Goal: Communication & Community: Answer question/provide support

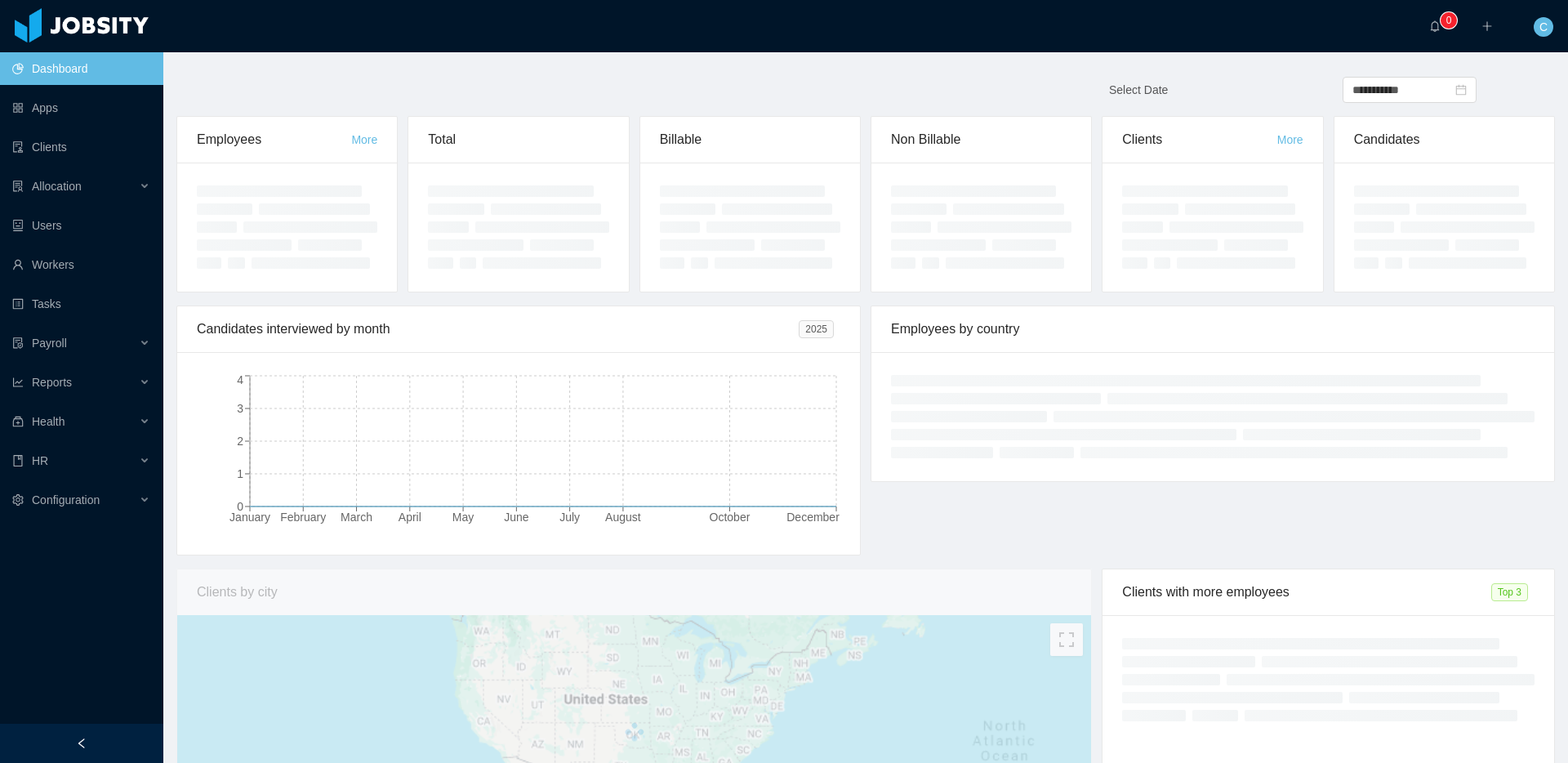
click at [1003, 90] on div "**********" at bounding box center [865, 96] width 1399 height 40
click at [412, 301] on div "Employees More Total Billable Non Billable Clients More Candidates" at bounding box center [865, 210] width 1388 height 190
click at [120, 268] on link "Workers" at bounding box center [82, 264] width 138 height 32
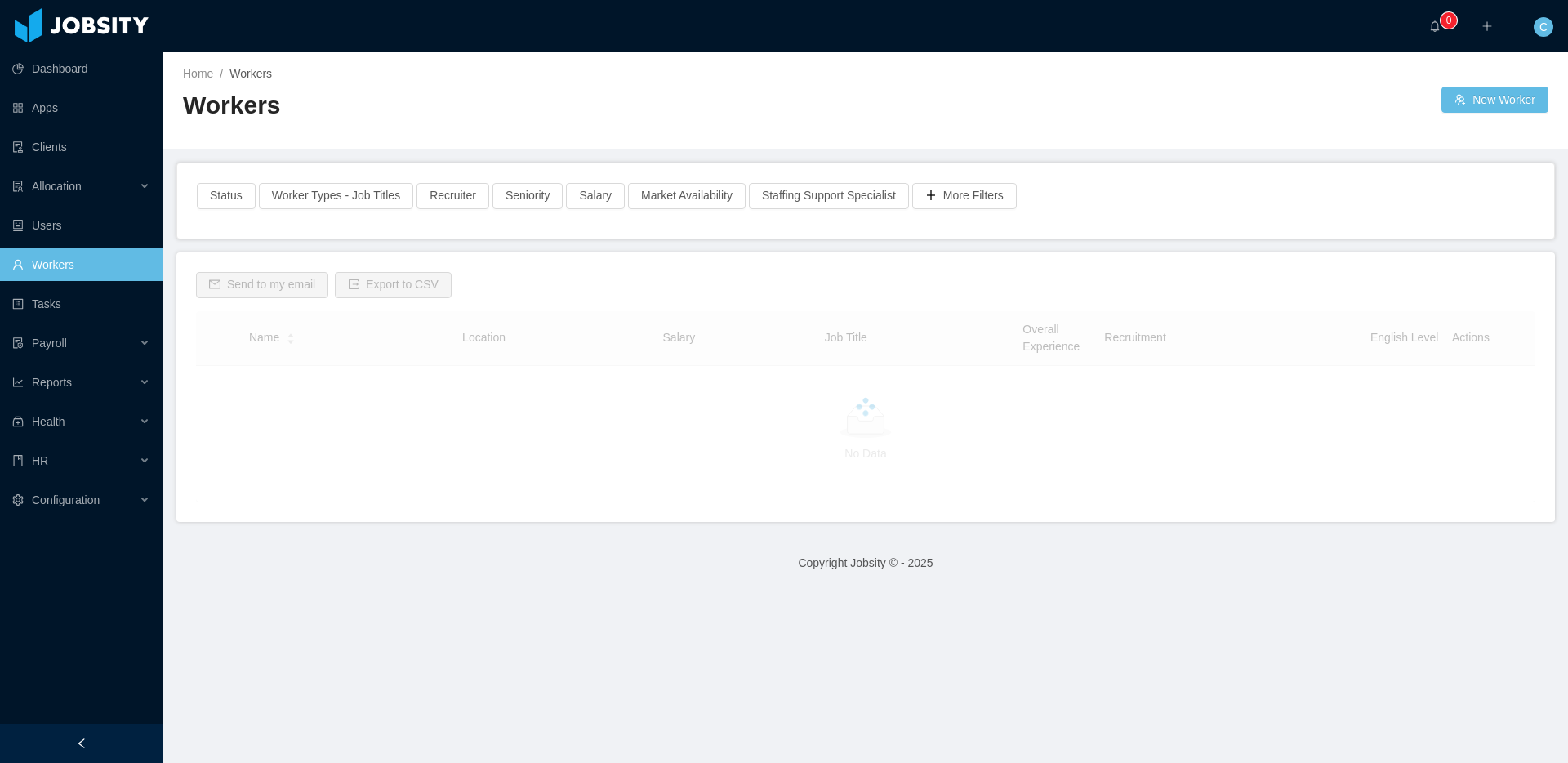
click at [635, 100] on h2 "Workers" at bounding box center [525, 105] width 683 height 33
click at [93, 307] on link "Tasks" at bounding box center [82, 304] width 138 height 32
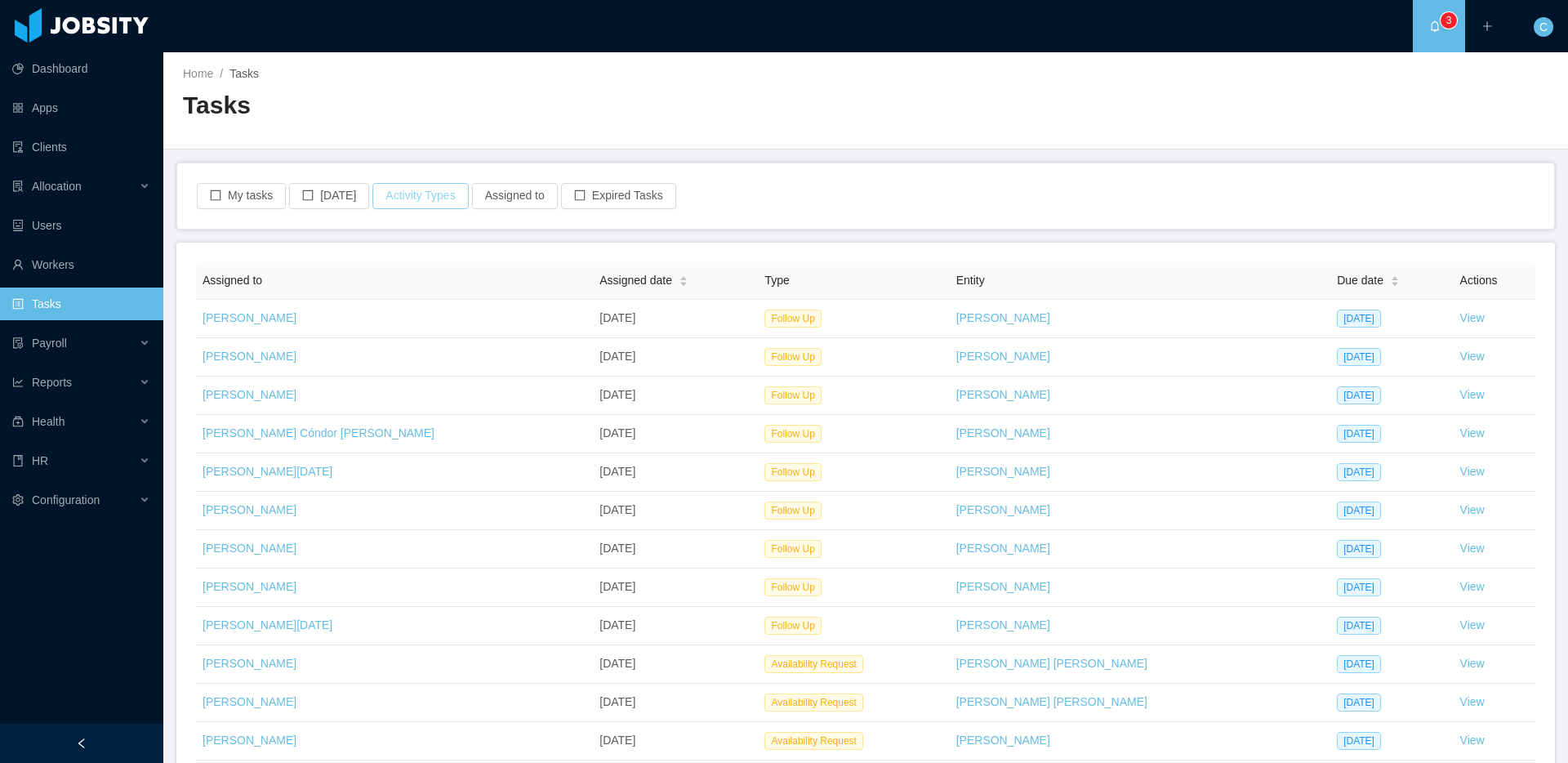
click at [438, 186] on button "Activity Types" at bounding box center [421, 196] width 95 height 26
click at [435, 274] on span "Select activity type" at bounding box center [421, 269] width 228 height 16
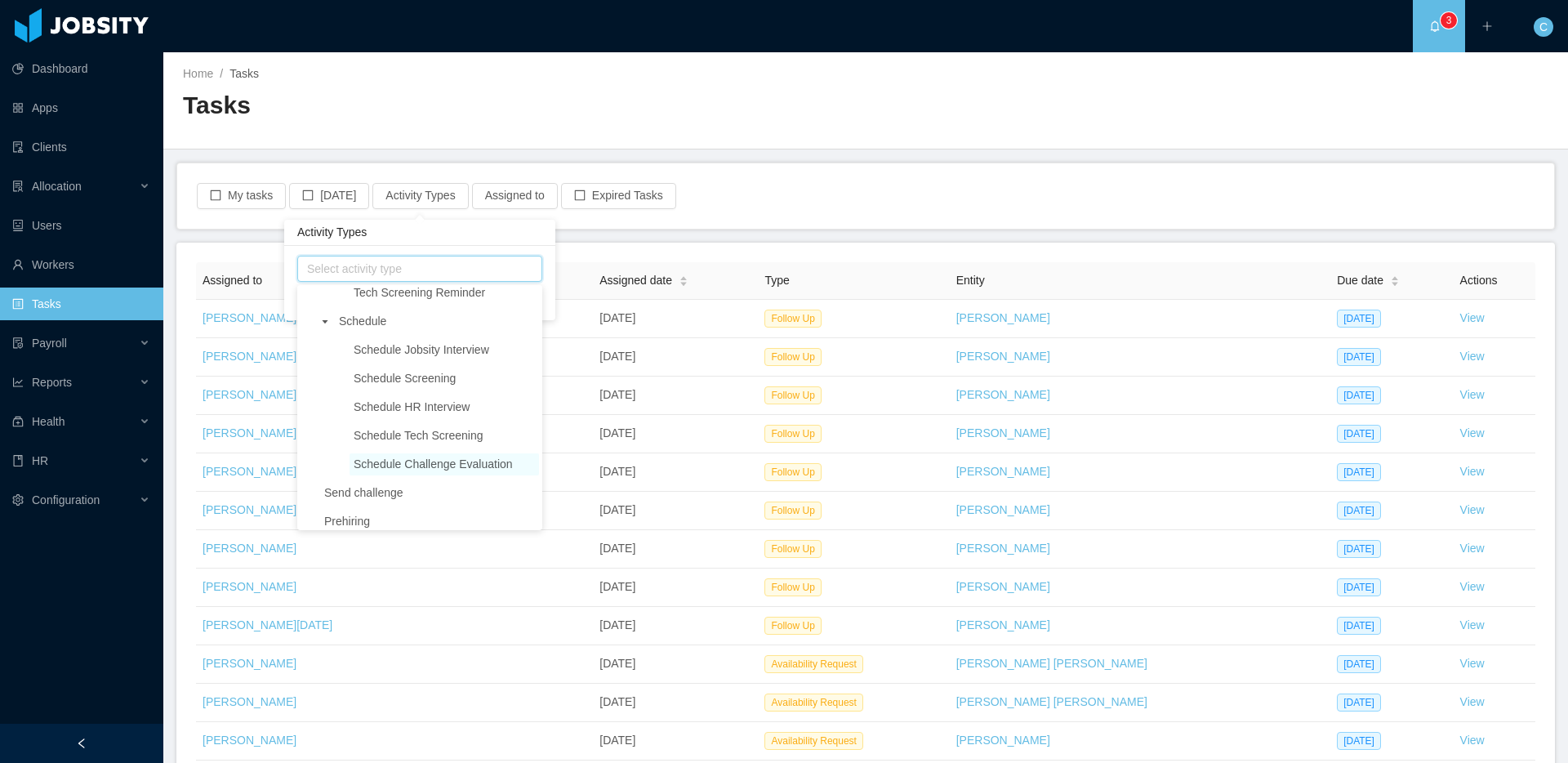
scroll to position [269, 0]
click at [411, 351] on span "Schedule Jobsity Interview" at bounding box center [421, 344] width 136 height 13
click at [744, 138] on div "Home / Tasks / Tasks" at bounding box center [865, 101] width 1404 height 97
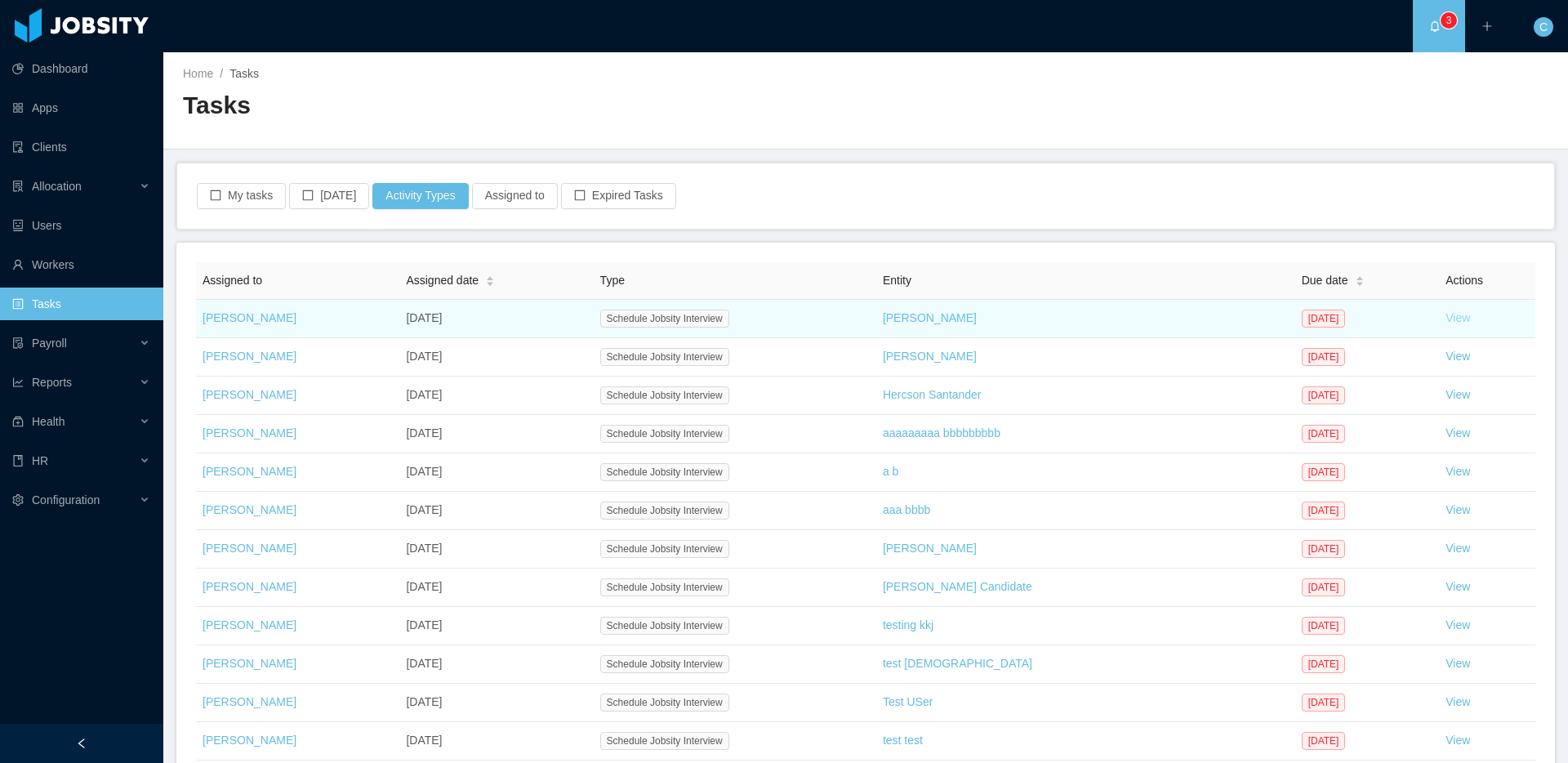
click at [1452, 314] on link "View" at bounding box center [1457, 317] width 24 height 13
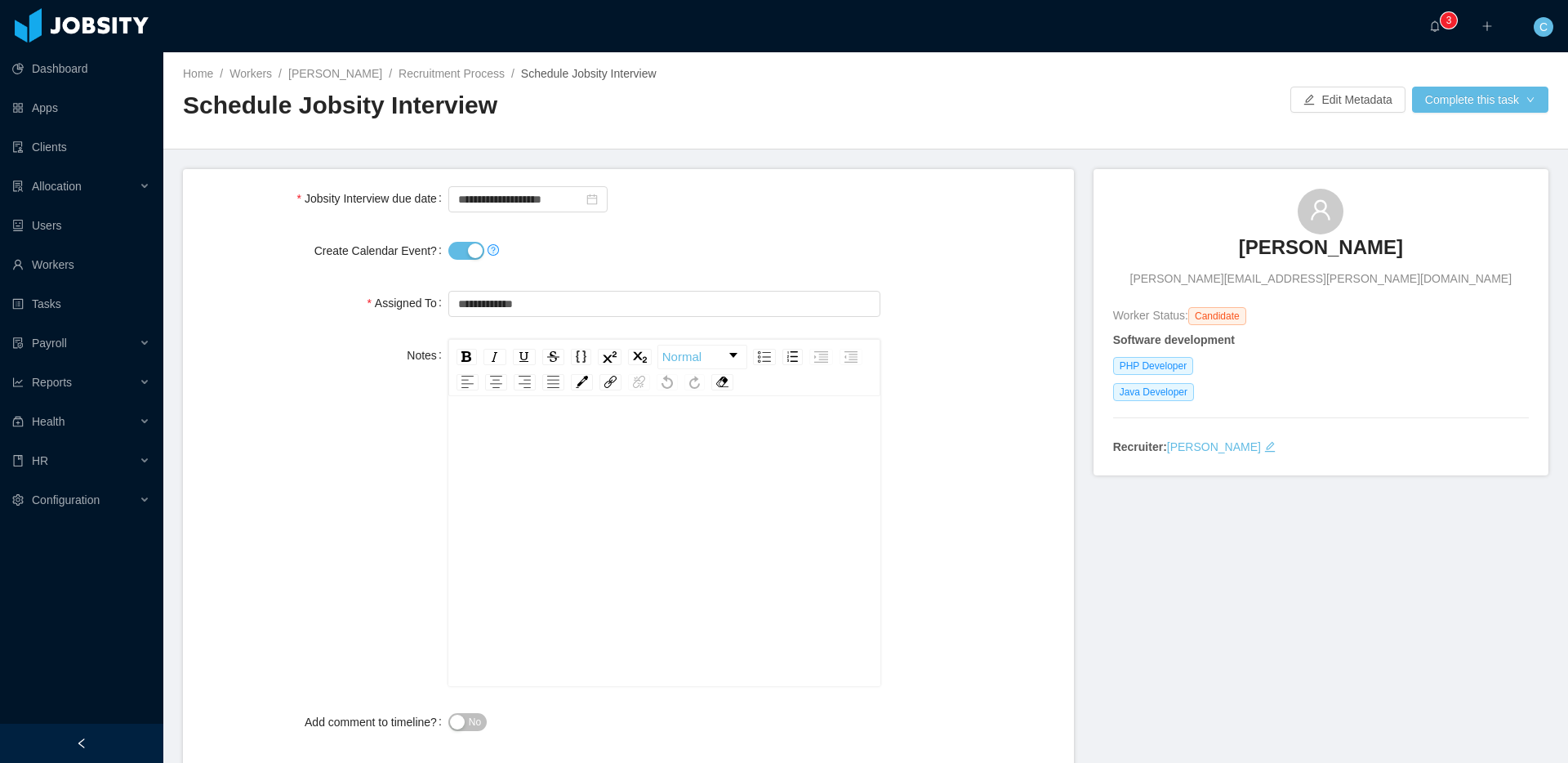
scroll to position [84, 0]
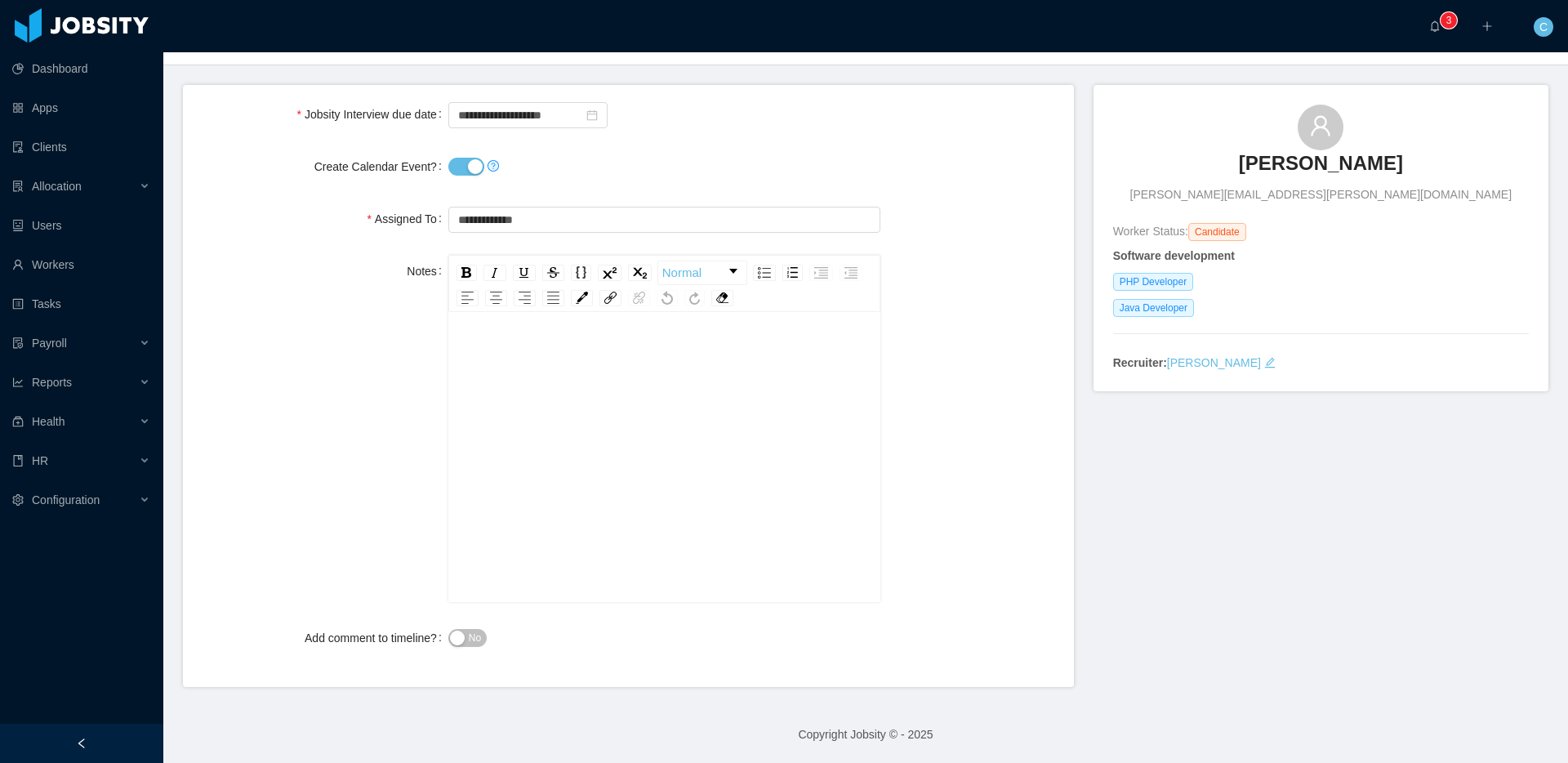
click at [794, 190] on form "**********" at bounding box center [629, 386] width 891 height 602
click at [757, 154] on div at bounding box center [664, 166] width 432 height 32
click at [757, 155] on div at bounding box center [664, 166] width 432 height 32
click at [686, 168] on div at bounding box center [664, 166] width 432 height 32
click at [682, 171] on div at bounding box center [664, 166] width 432 height 32
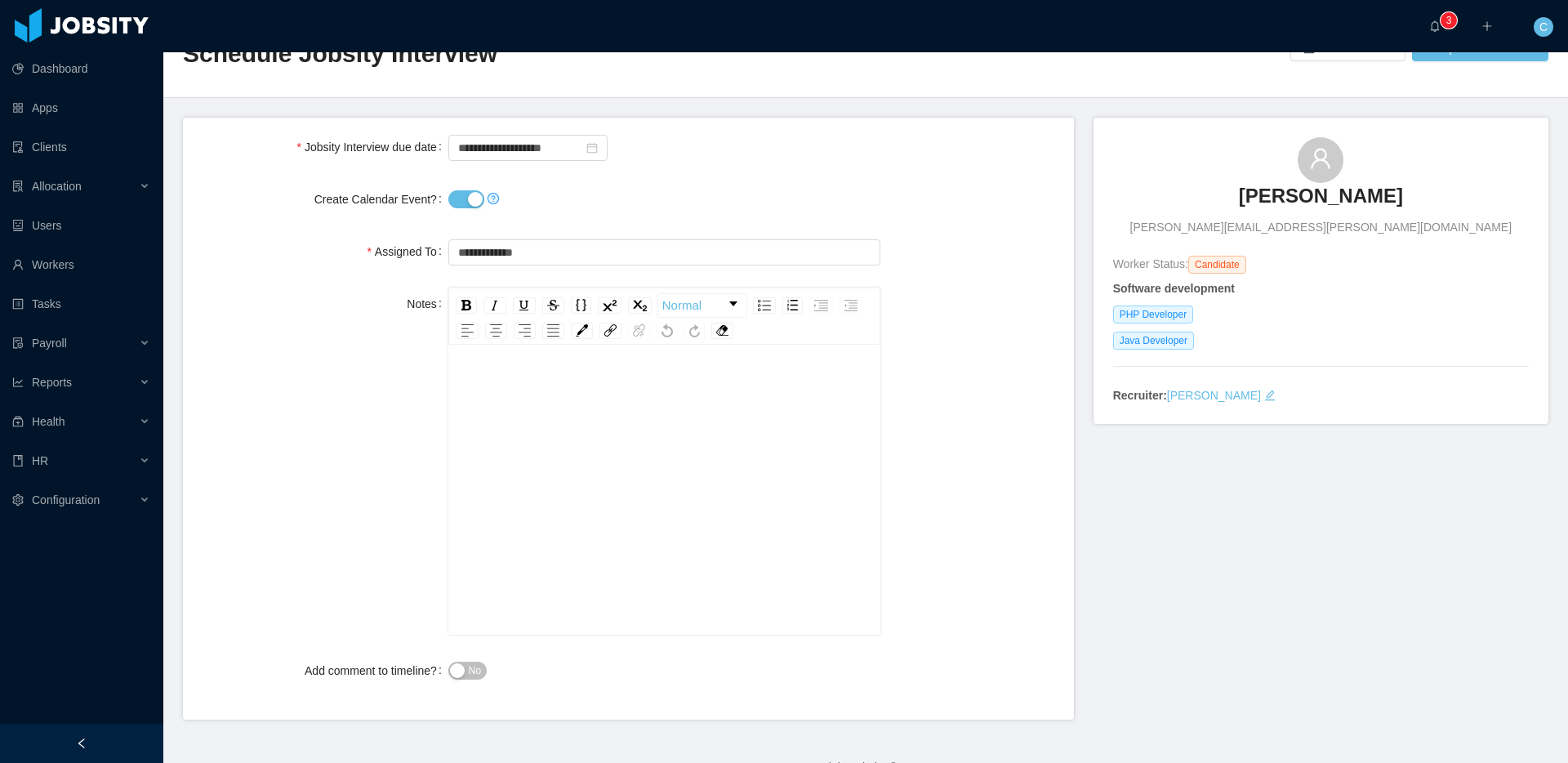
scroll to position [0, 0]
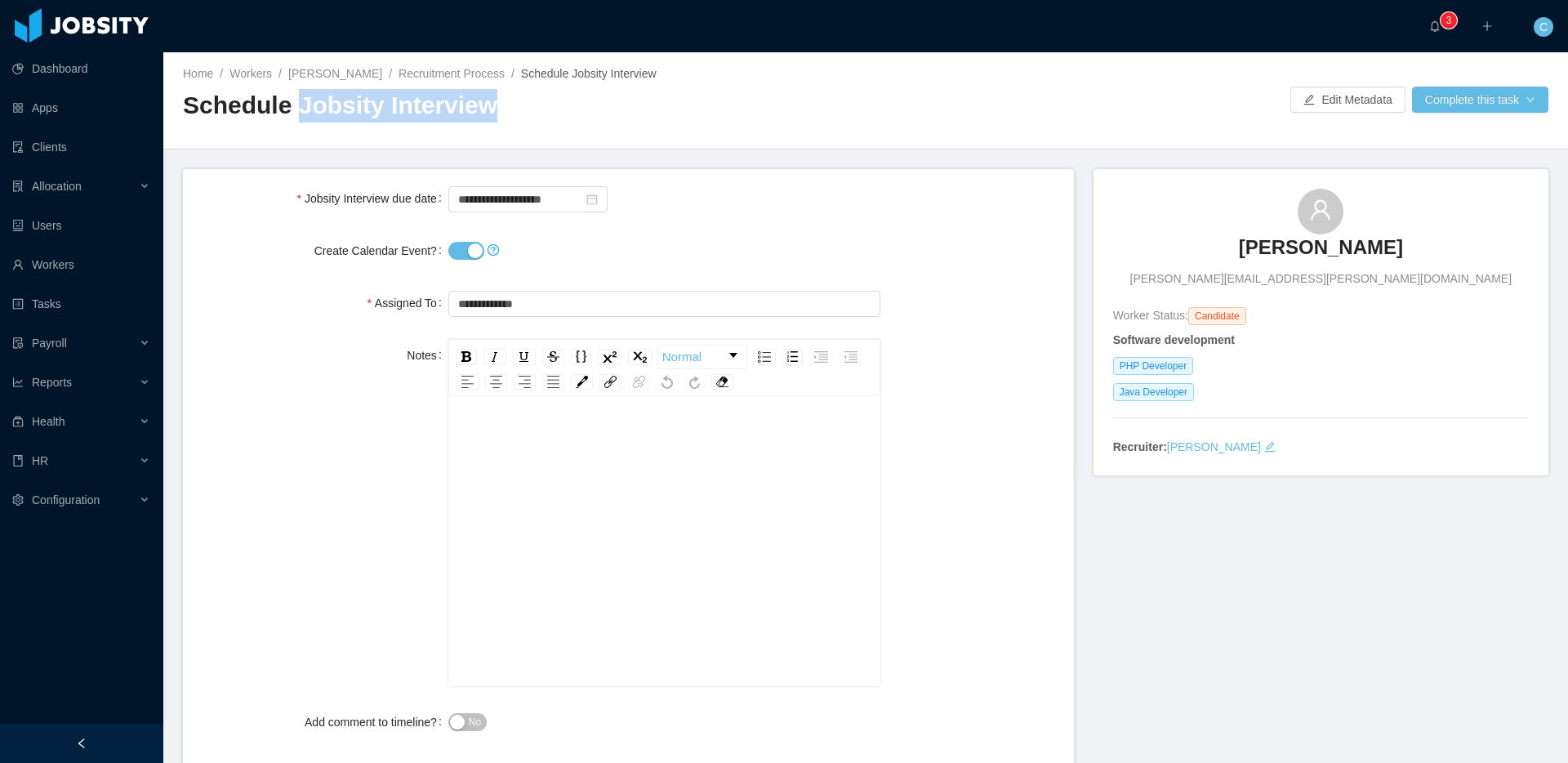
drag, startPoint x: 295, startPoint y: 108, endPoint x: 481, endPoint y: 110, distance: 186.0
click at [481, 110] on h2 "Schedule Jobsity Interview" at bounding box center [525, 105] width 683 height 33
click at [1124, 109] on div at bounding box center [1078, 99] width 425 height 26
click at [310, 75] on link "Juan Fierro" at bounding box center [335, 74] width 94 height 13
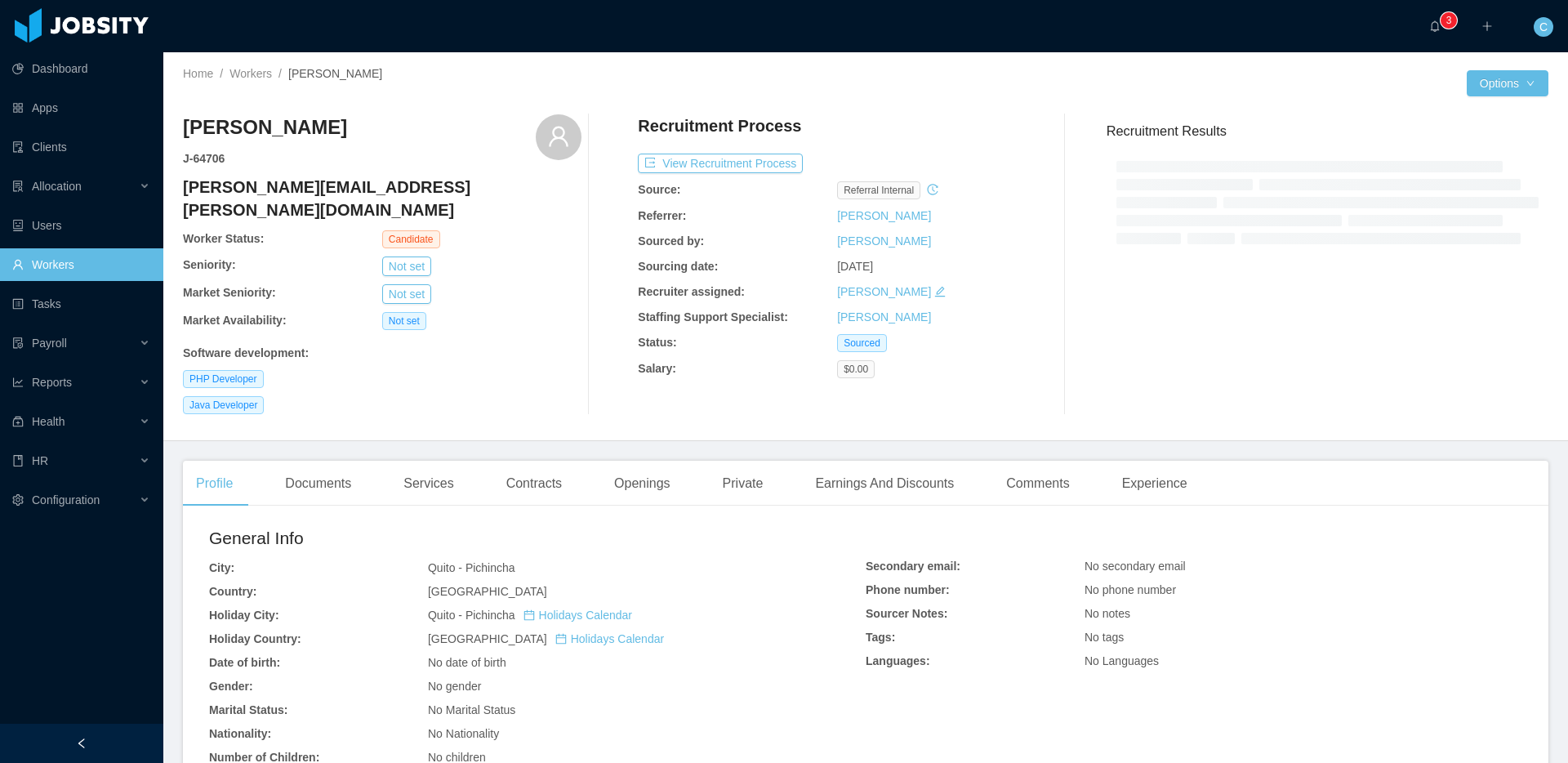
scroll to position [404, 0]
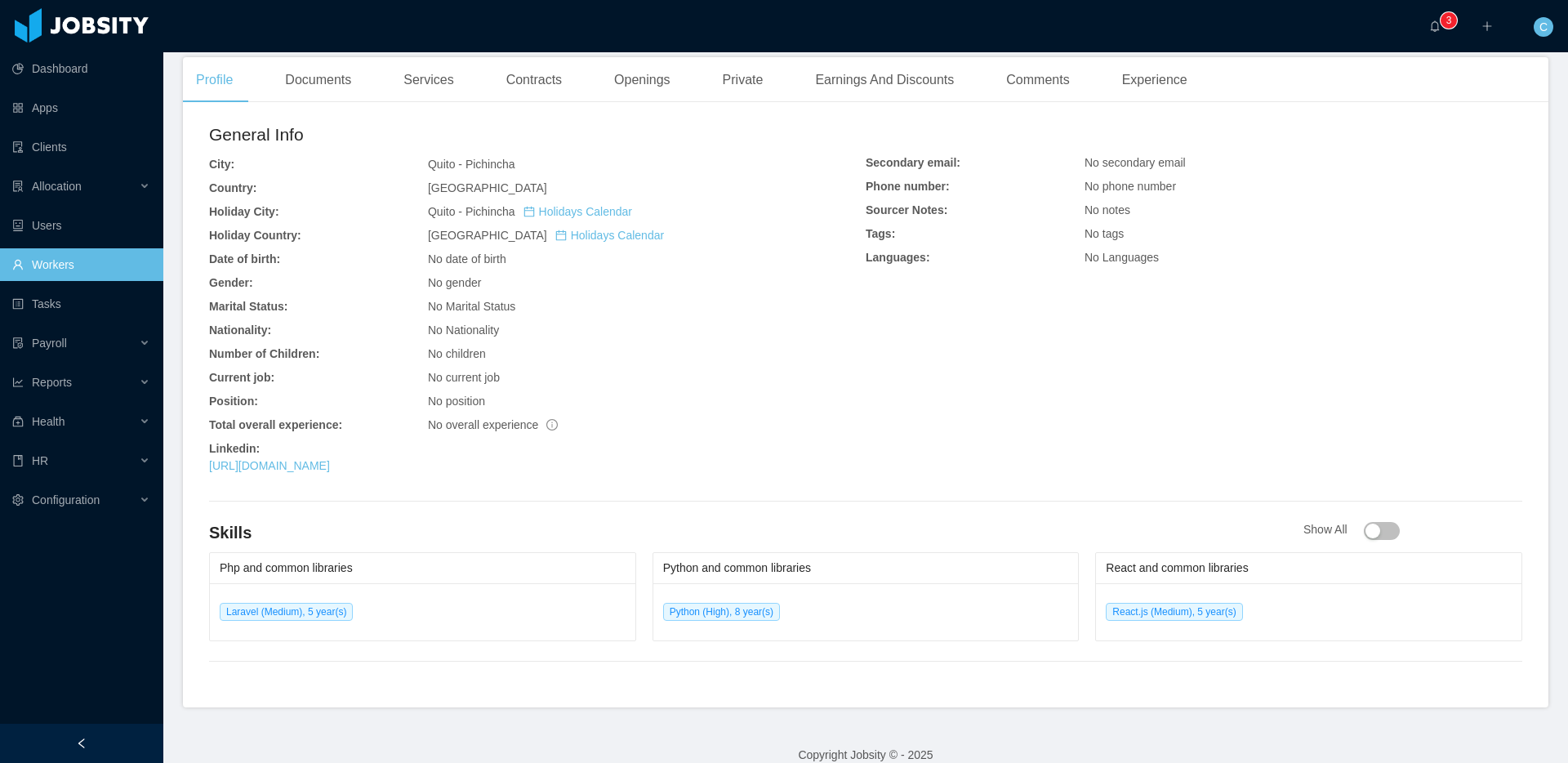
click at [56, 257] on link "Workers" at bounding box center [82, 264] width 138 height 32
click at [1389, 522] on button "button" at bounding box center [1382, 531] width 36 height 18
click at [1376, 522] on button "button" at bounding box center [1382, 531] width 36 height 18
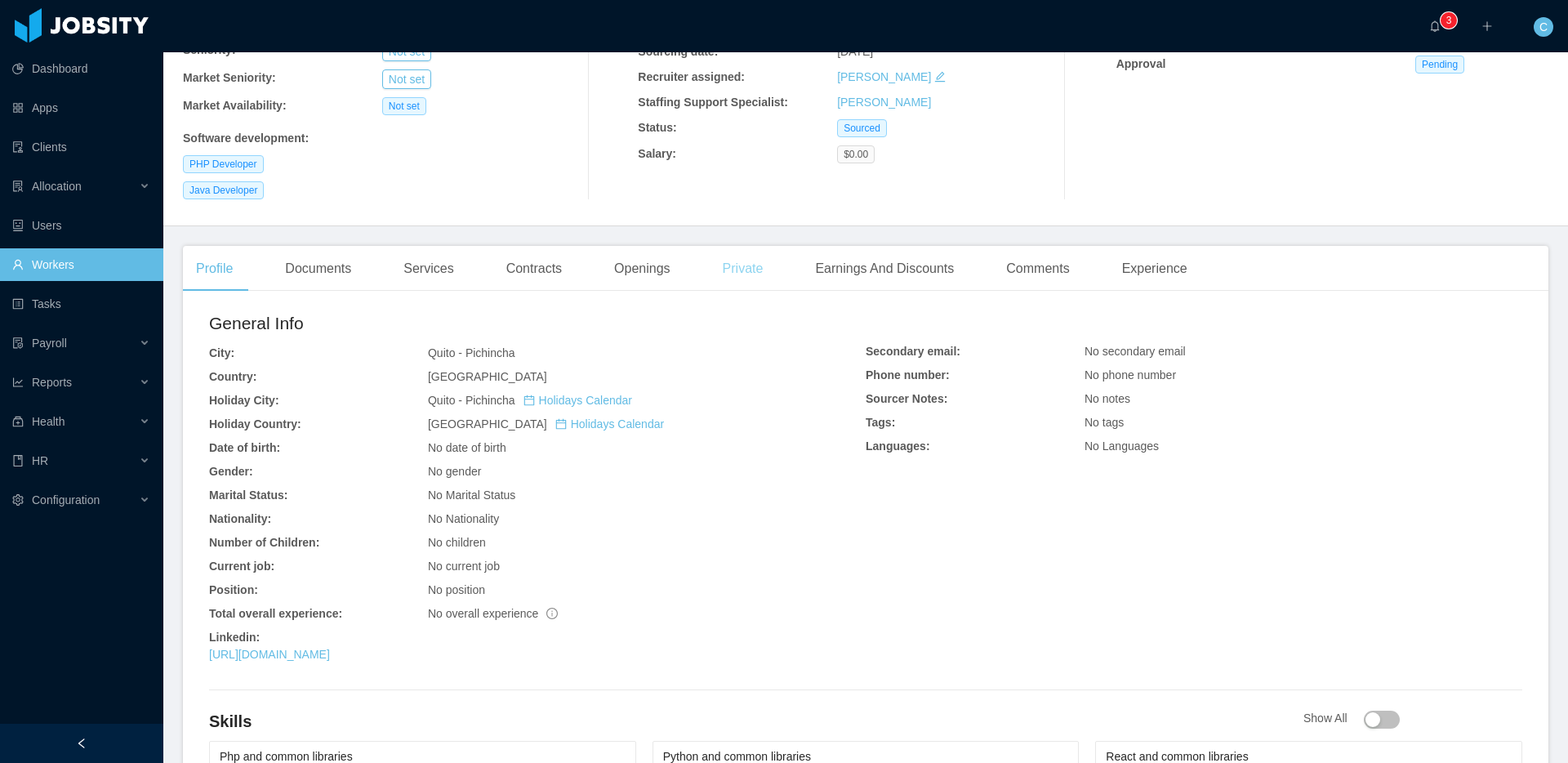
scroll to position [211, 0]
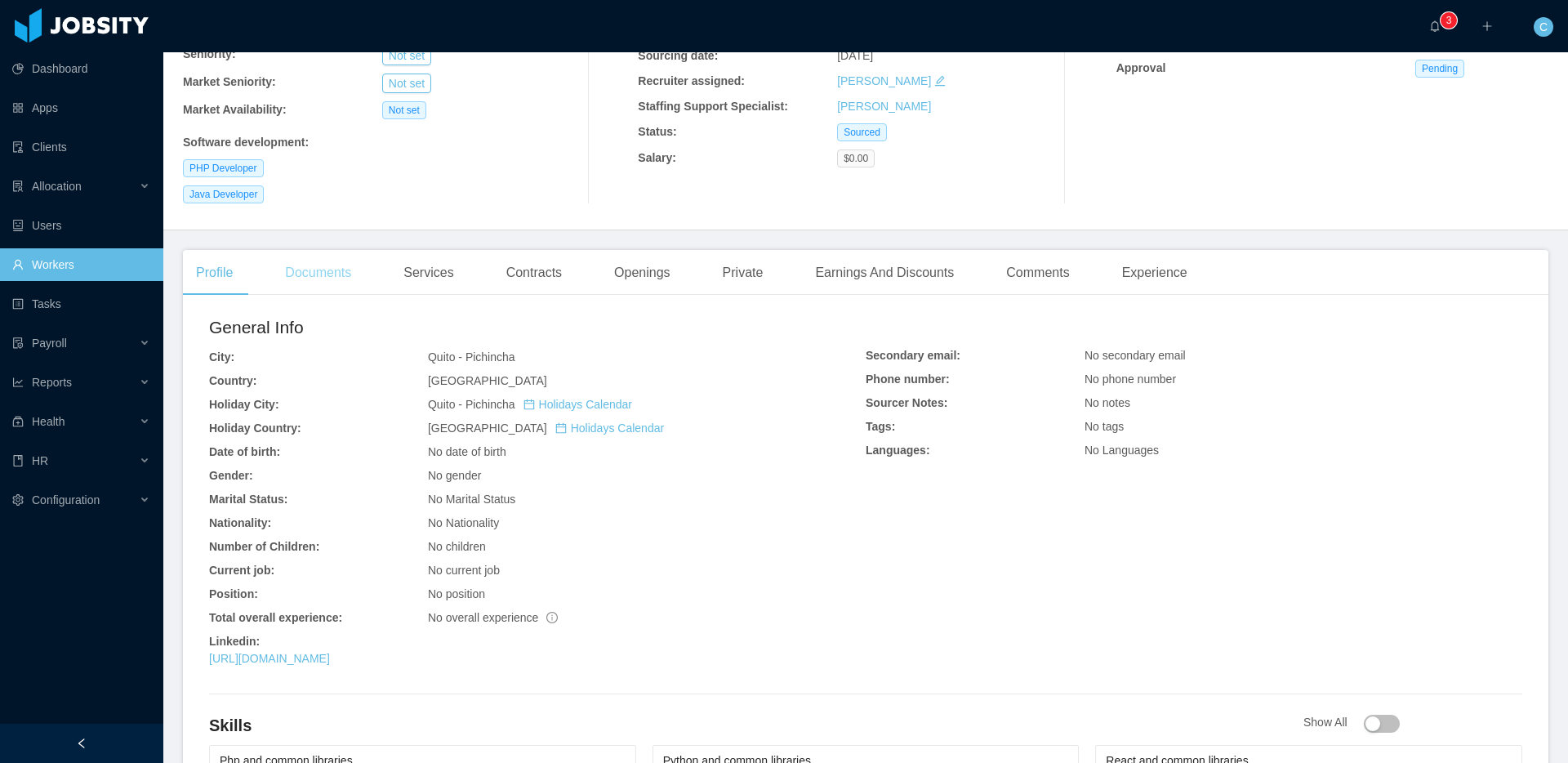
click at [322, 257] on div "Documents" at bounding box center [318, 272] width 93 height 46
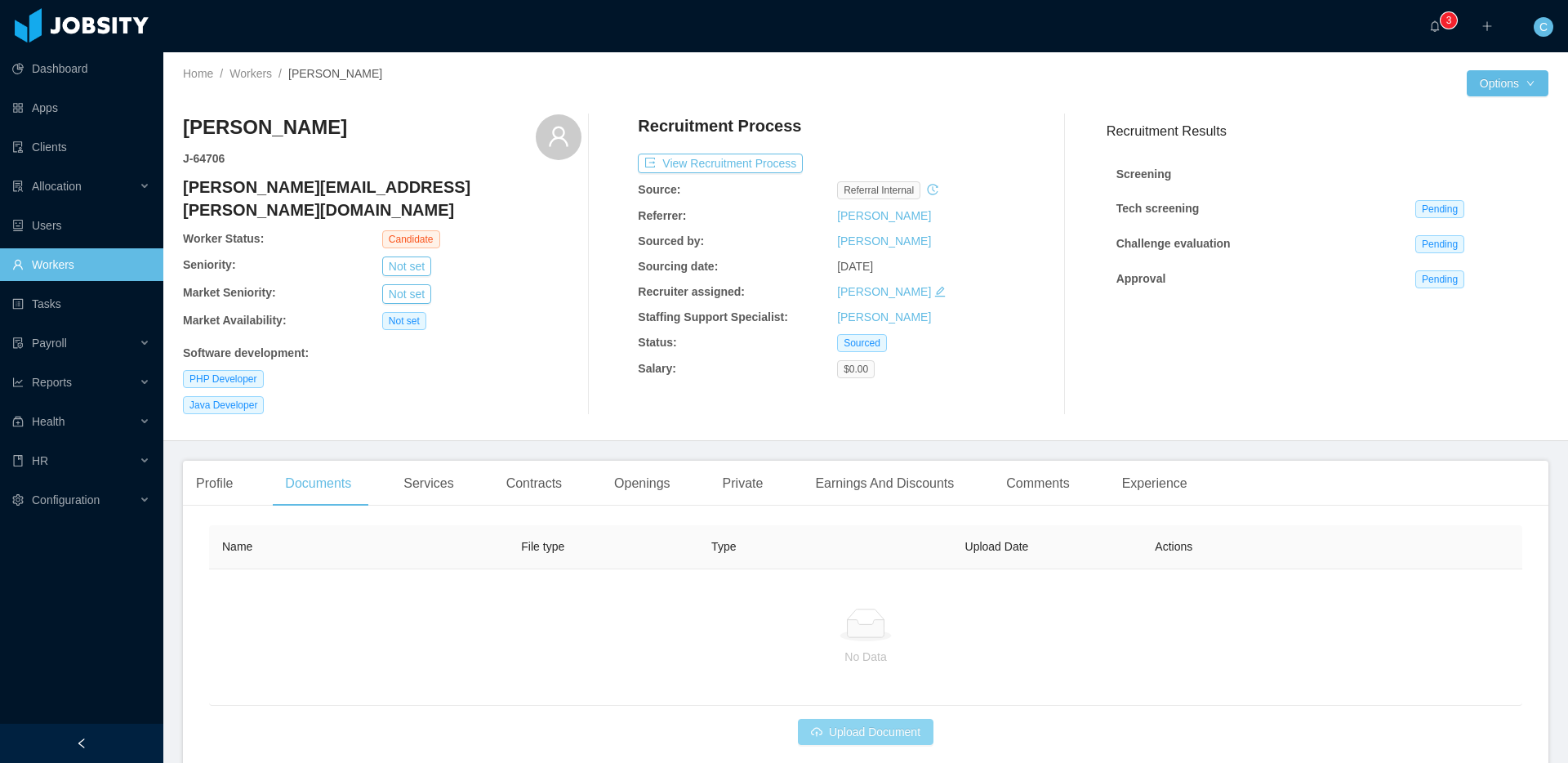
click at [914, 719] on button "Upload Document" at bounding box center [865, 732] width 136 height 26
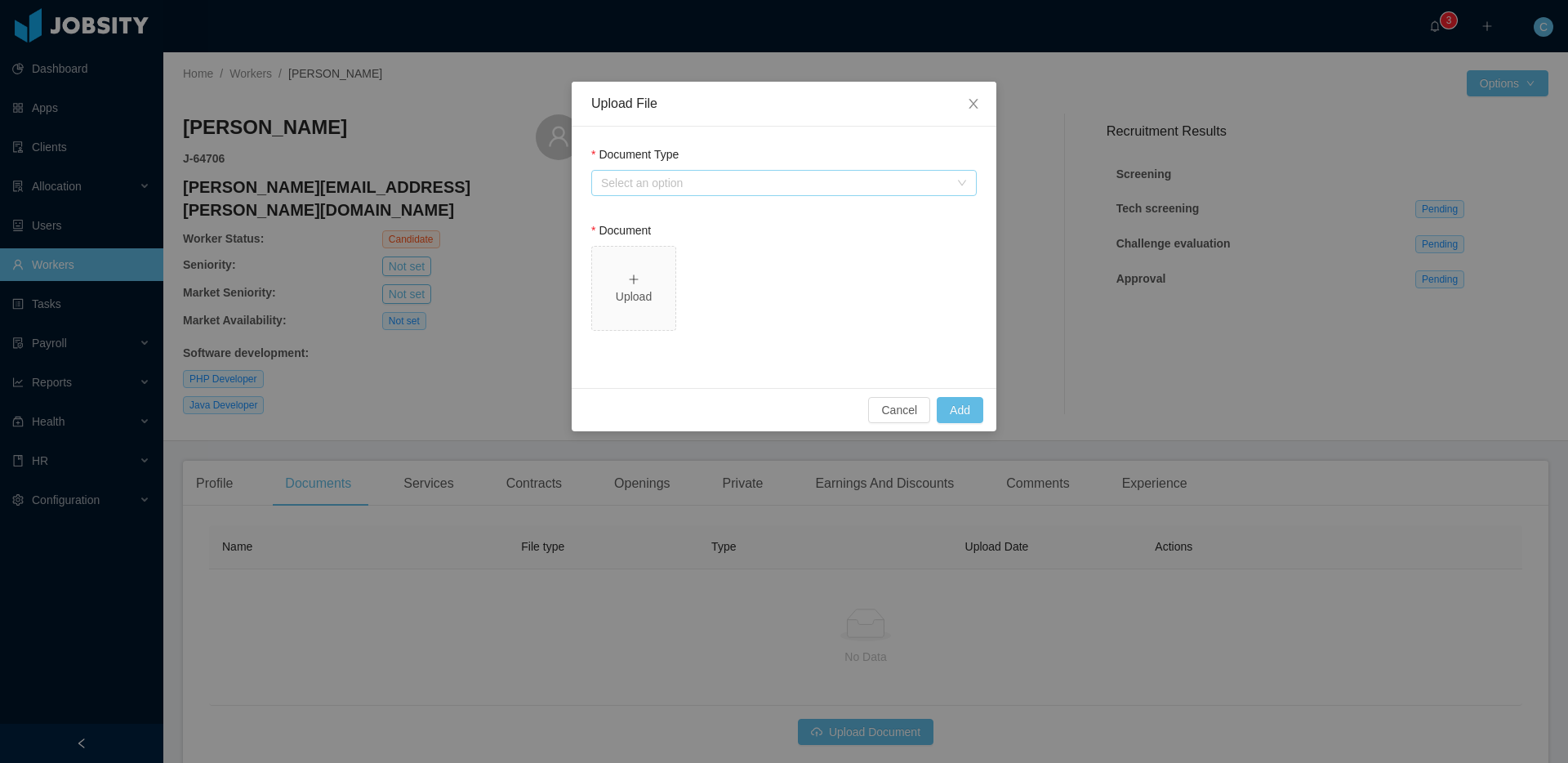
click at [701, 182] on div "Select an option" at bounding box center [775, 183] width 348 height 16
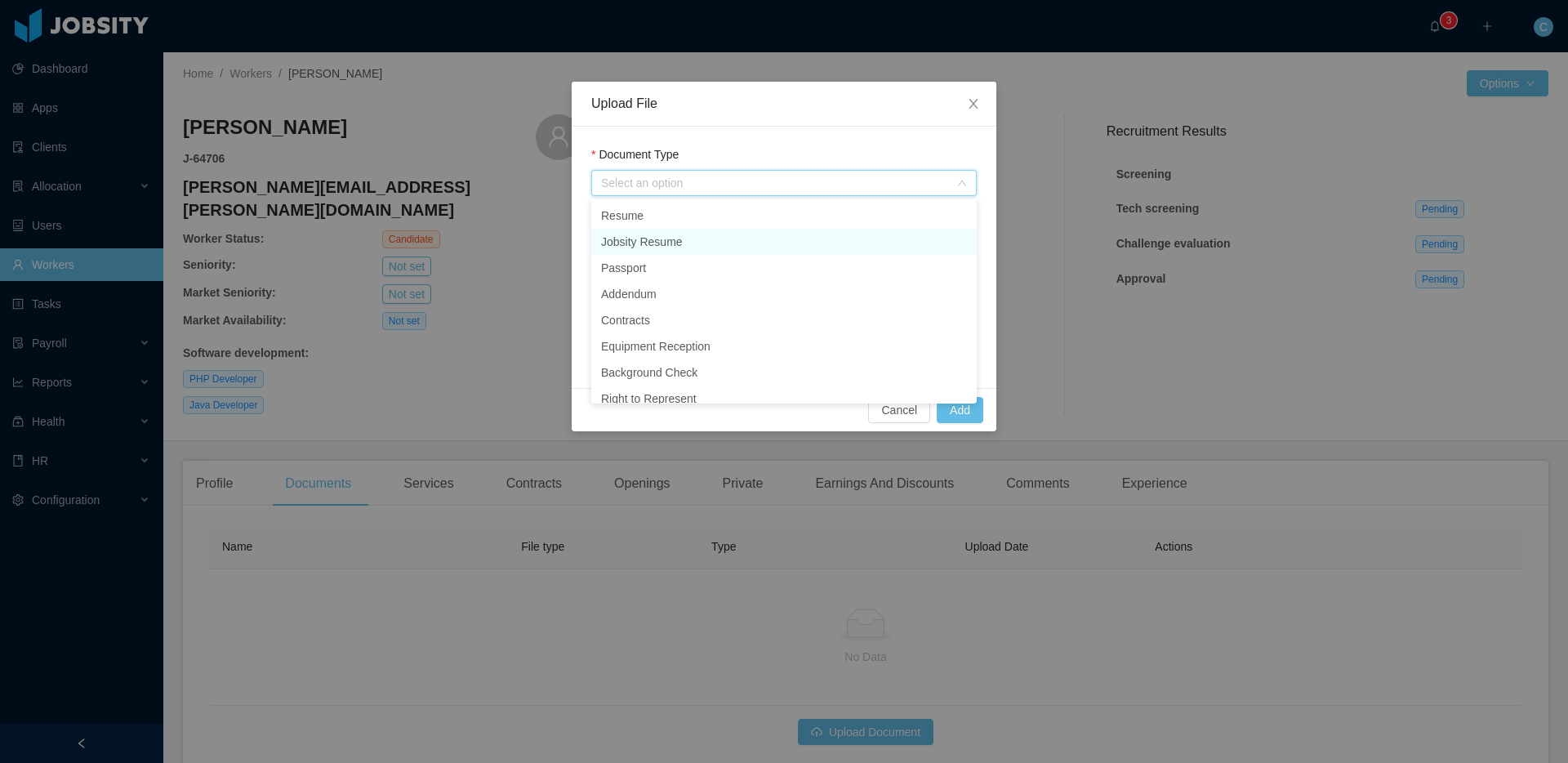
click at [665, 242] on li "Jobsity Resume" at bounding box center [784, 242] width 385 height 26
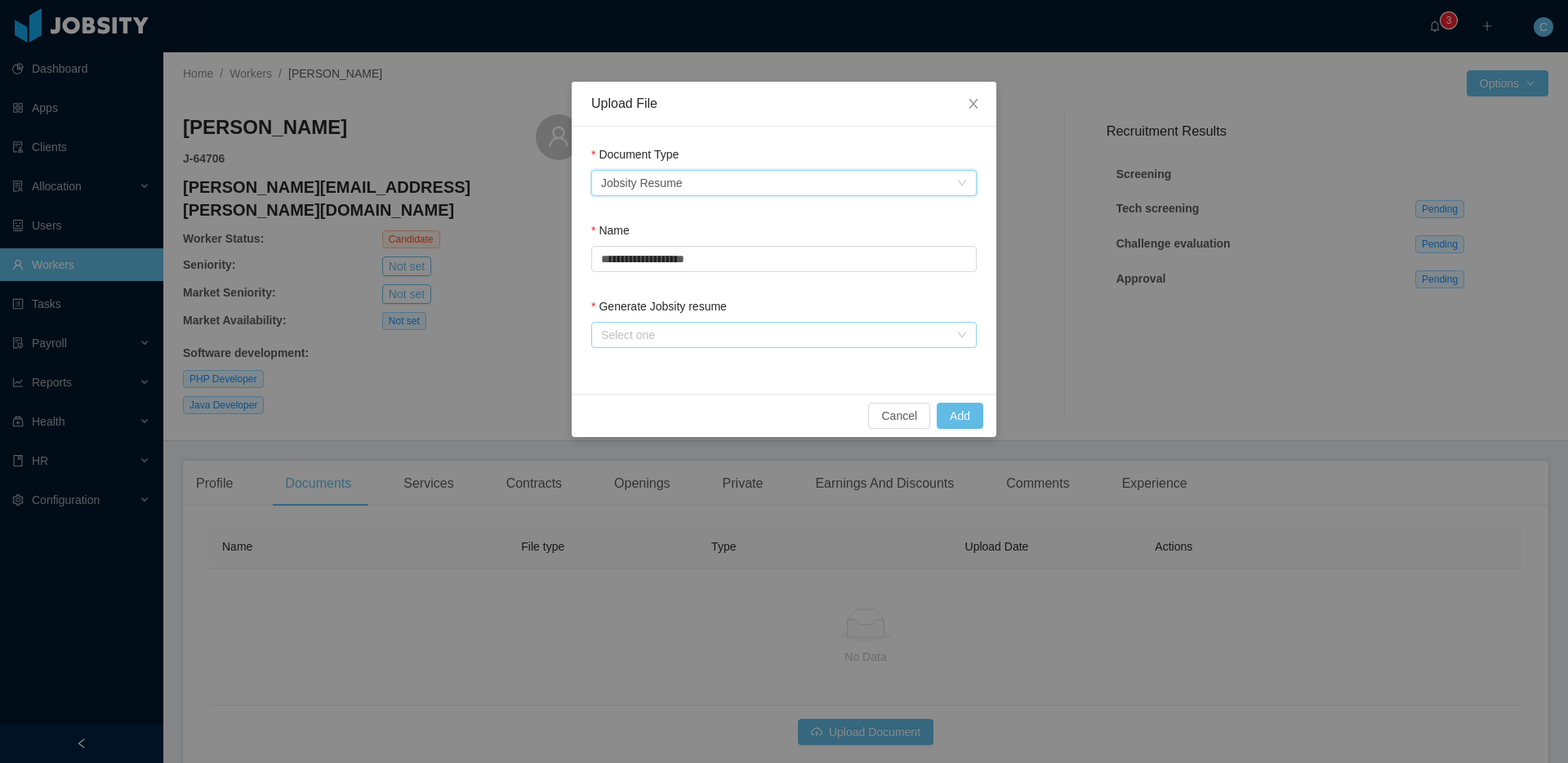
click at [714, 335] on div "Select one" at bounding box center [775, 335] width 348 height 16
click at [667, 367] on li "From Template" at bounding box center [784, 368] width 385 height 26
click at [968, 421] on button "Add" at bounding box center [961, 415] width 47 height 26
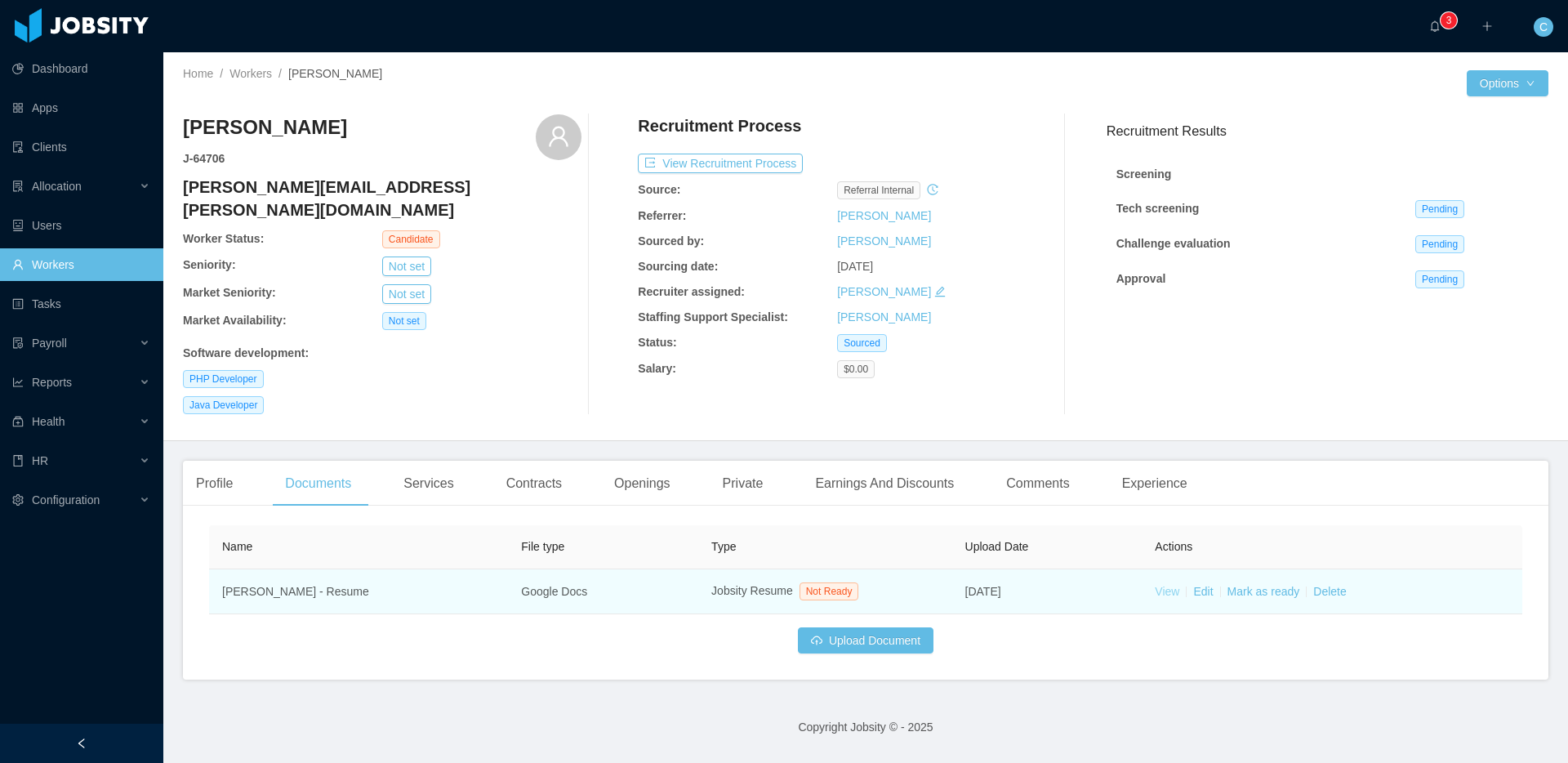
click at [1175, 585] on link "View" at bounding box center [1166, 591] width 24 height 13
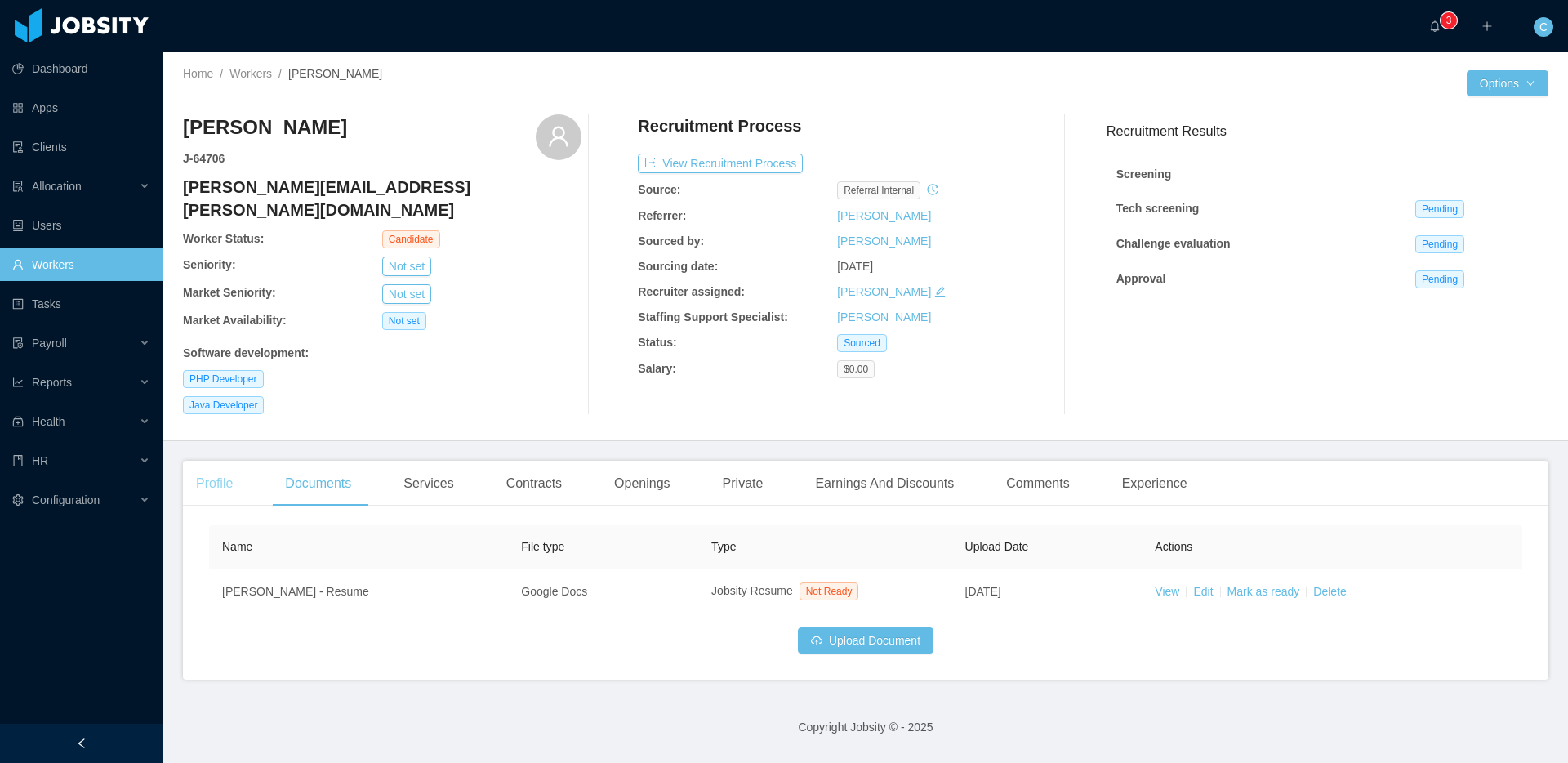
click at [231, 461] on div "Profile" at bounding box center [215, 484] width 63 height 46
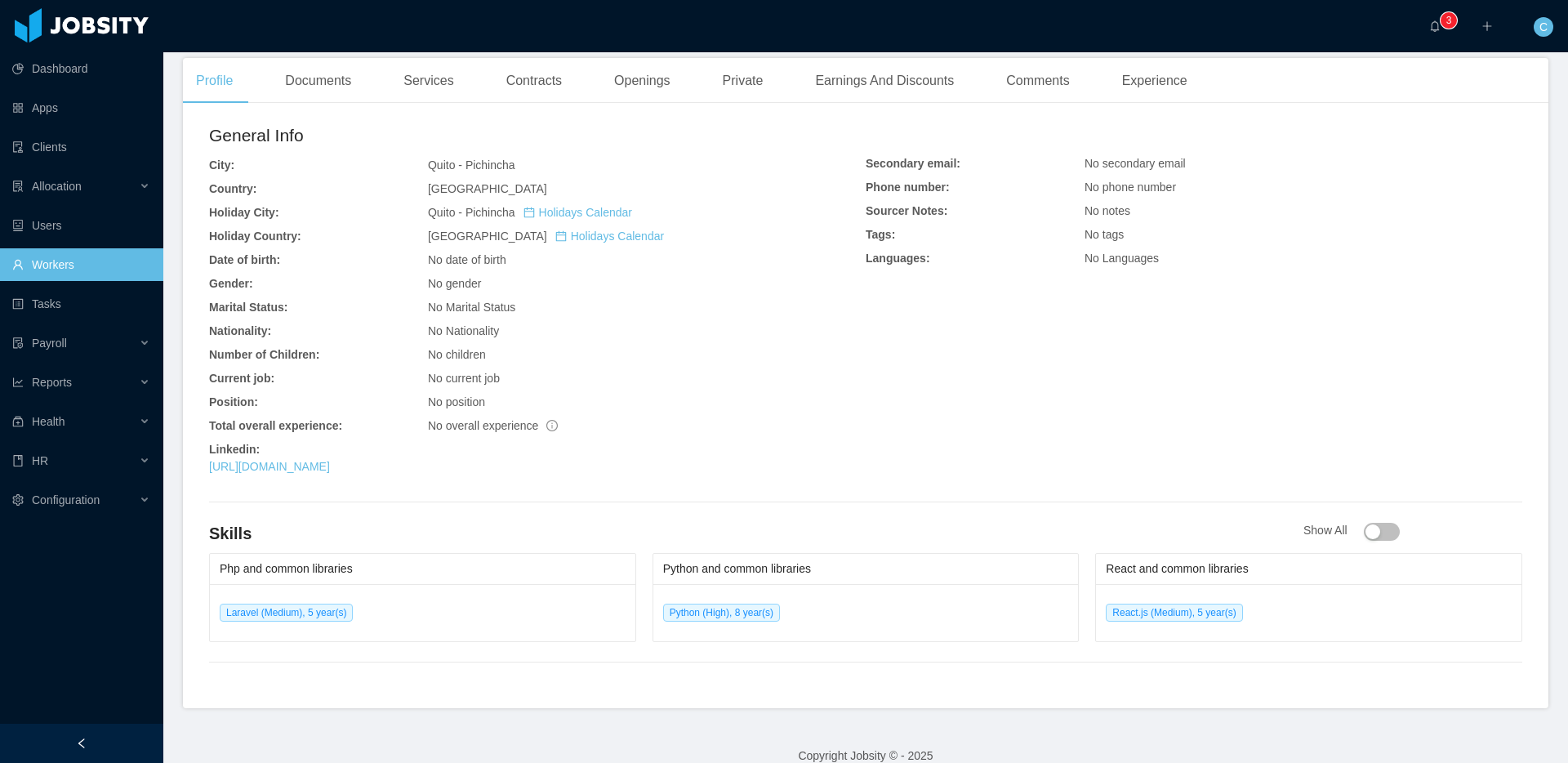
scroll to position [404, 0]
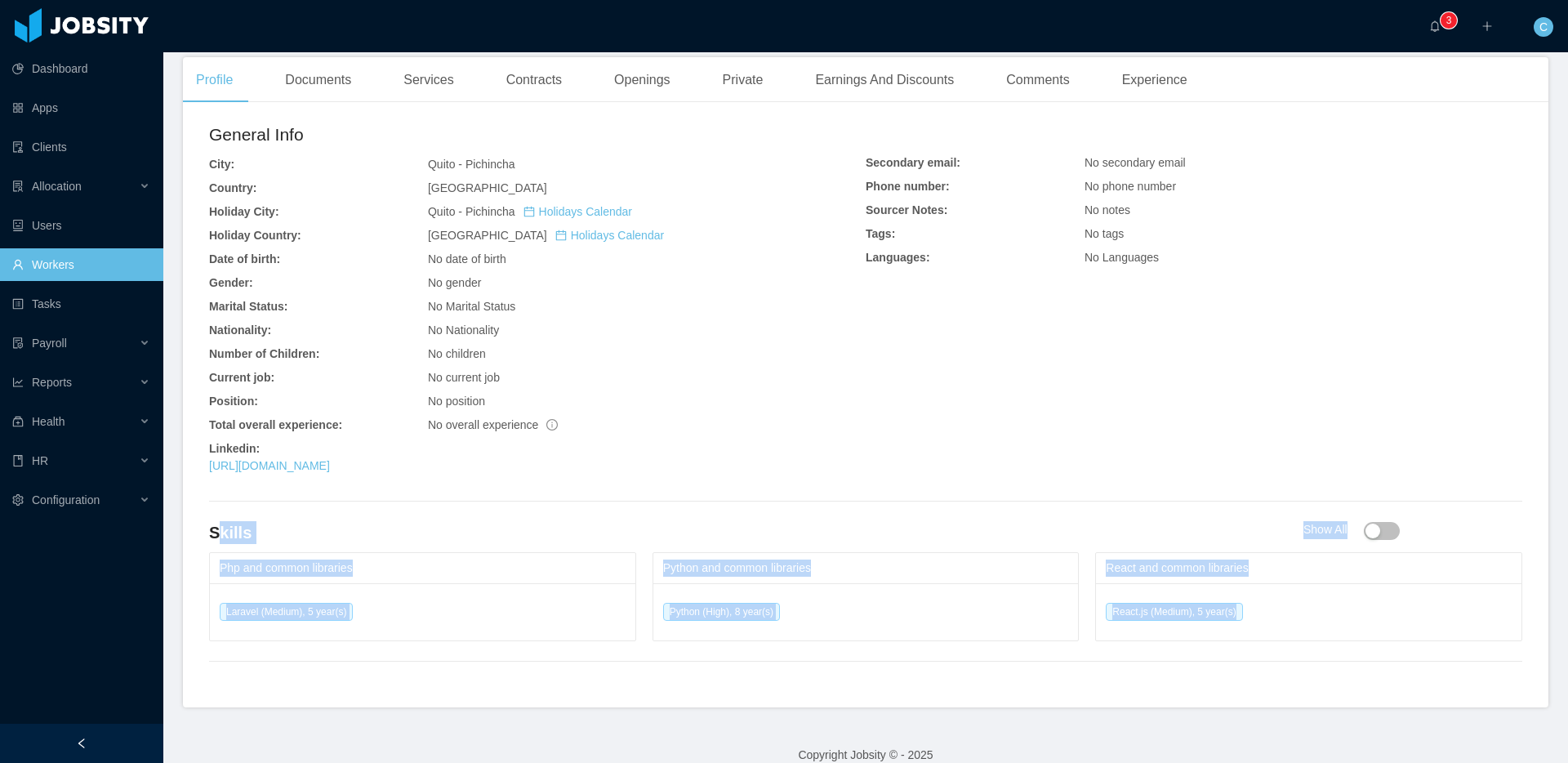
drag, startPoint x: 233, startPoint y: 514, endPoint x: 1235, endPoint y: 555, distance: 1002.8
click at [1411, 600] on div "General Info City: Quito - Pichincha Country: Ecuador Holiday City: Quito - Pic…" at bounding box center [866, 411] width 1366 height 592
click at [1054, 521] on h4 "Skills" at bounding box center [757, 532] width 1094 height 22
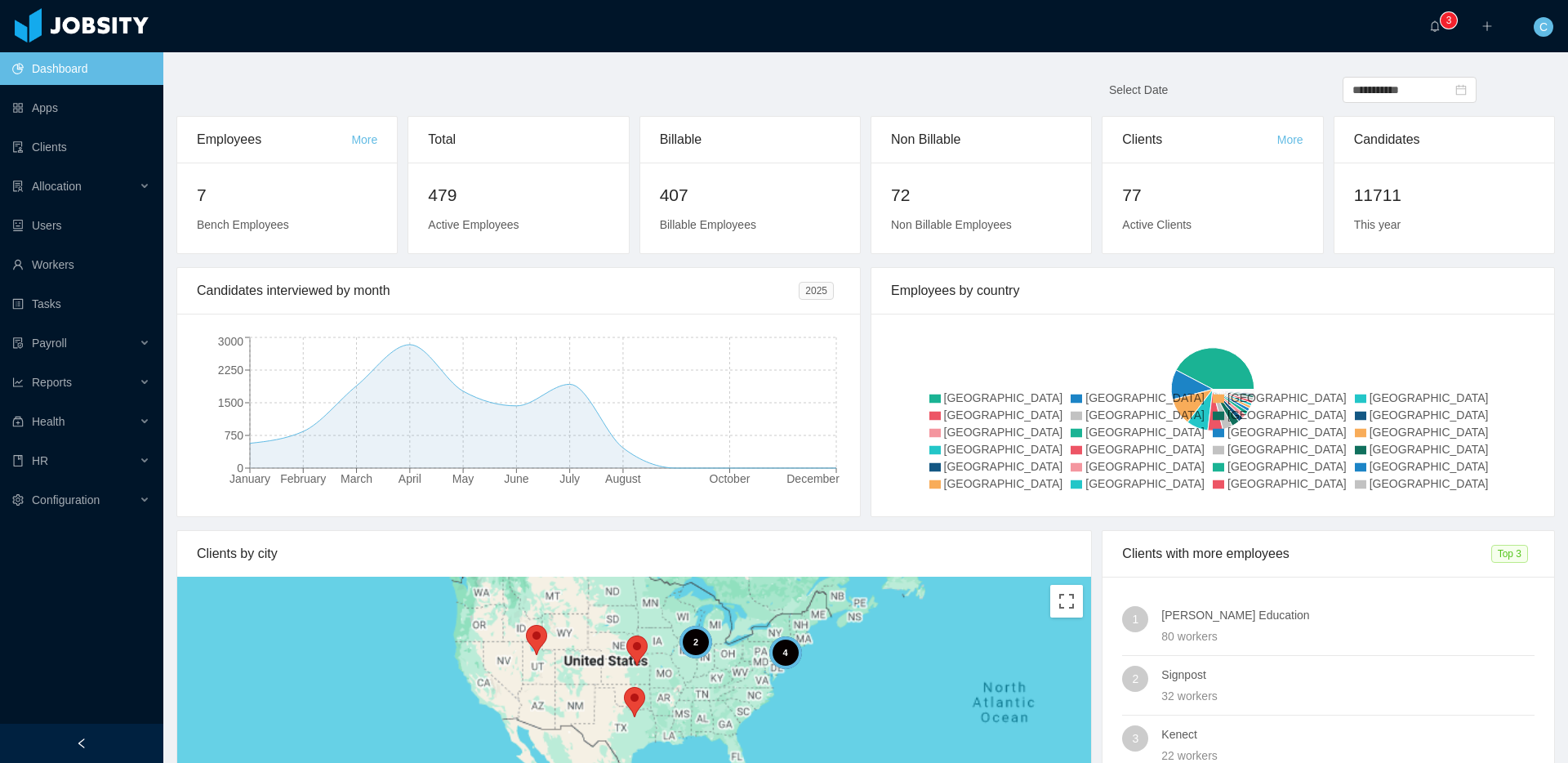
click at [739, 99] on div "**********" at bounding box center [865, 96] width 1399 height 40
click at [121, 193] on div "Allocation" at bounding box center [82, 186] width 164 height 32
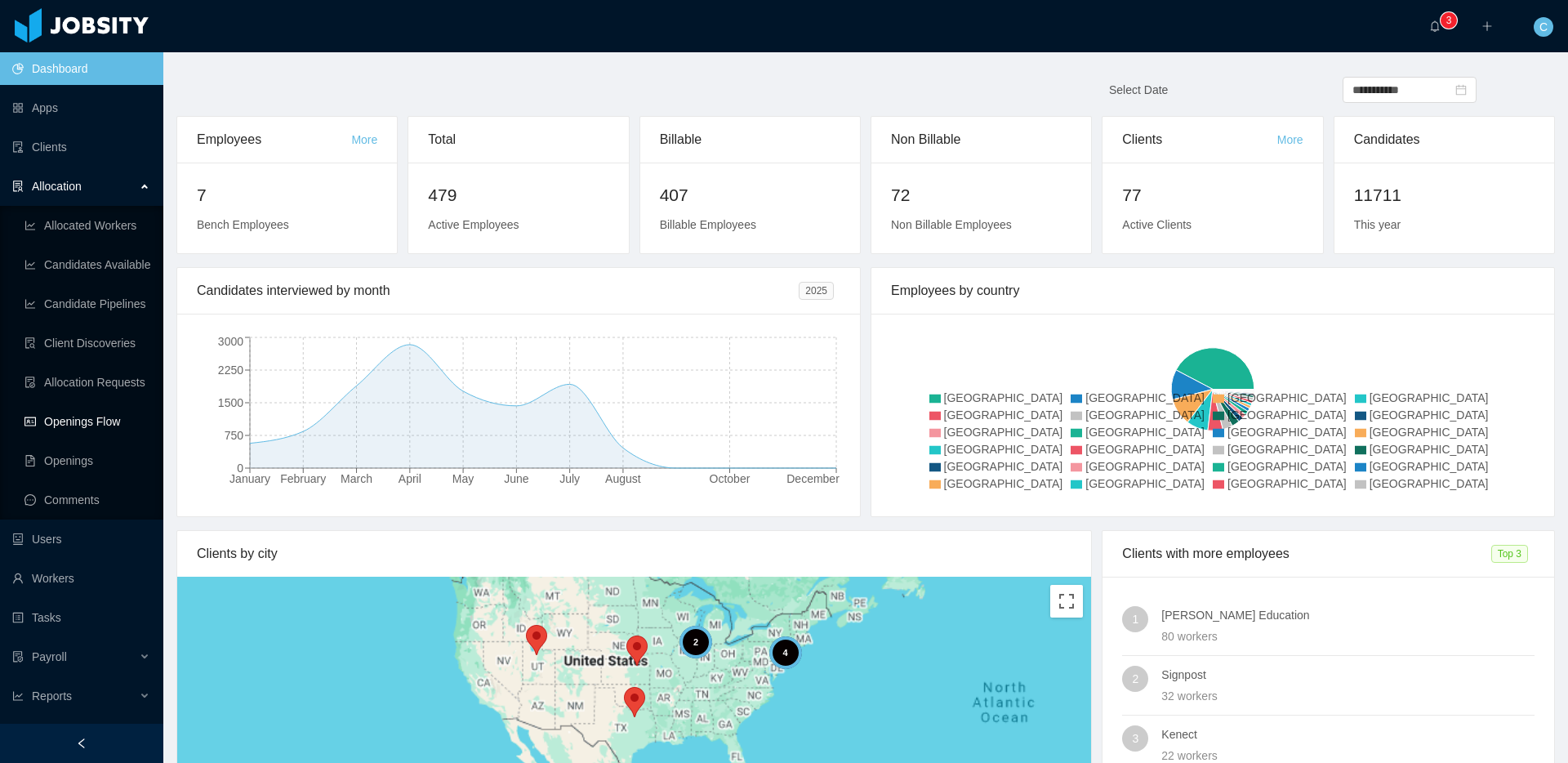
click at [94, 417] on link "Openings Flow" at bounding box center [87, 421] width 126 height 32
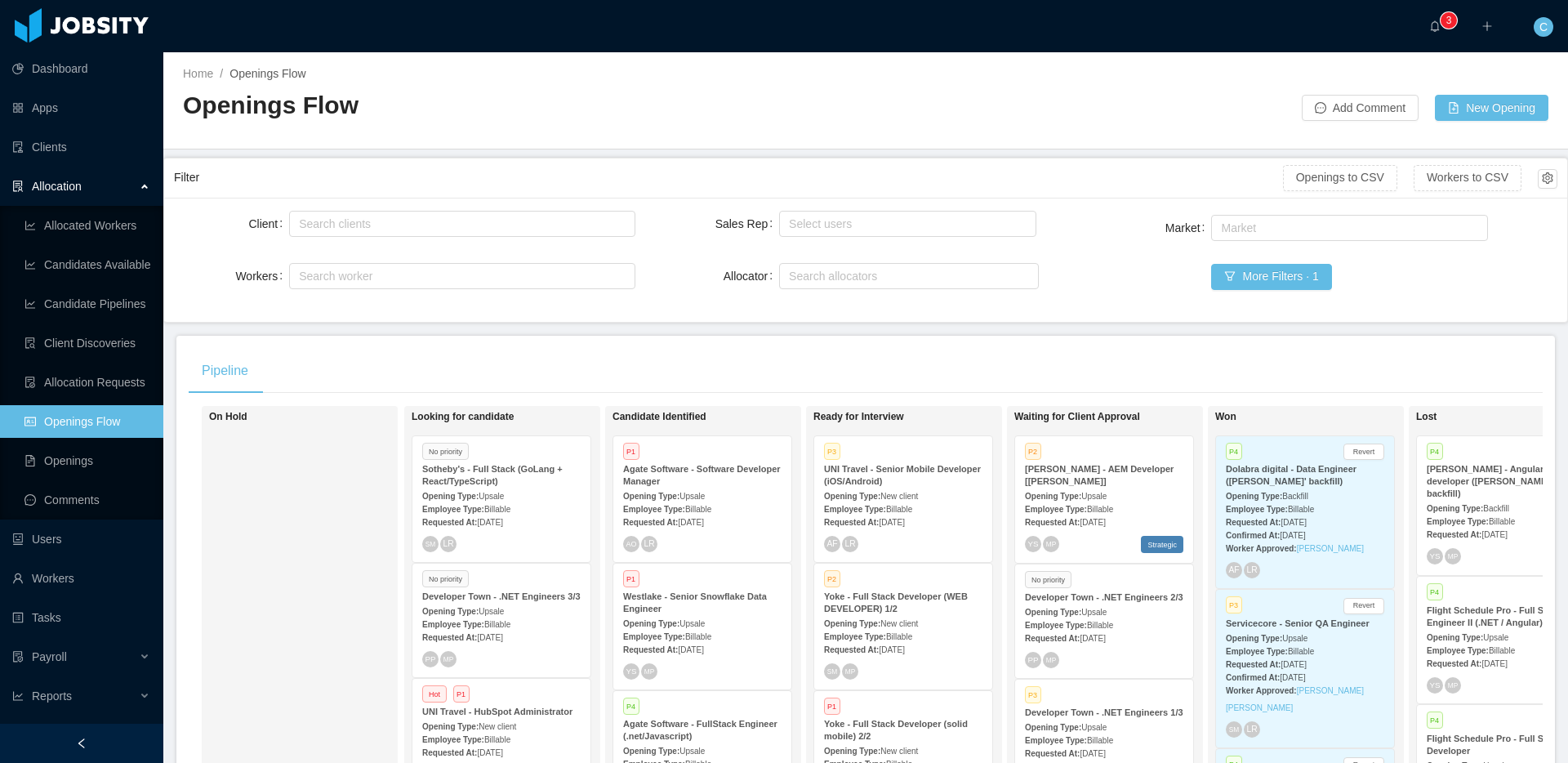
click at [844, 107] on h2 "Openings Flow" at bounding box center [525, 105] width 683 height 33
click at [1287, 513] on div "Requested At: Jul 17th, 2025" at bounding box center [1305, 521] width 158 height 17
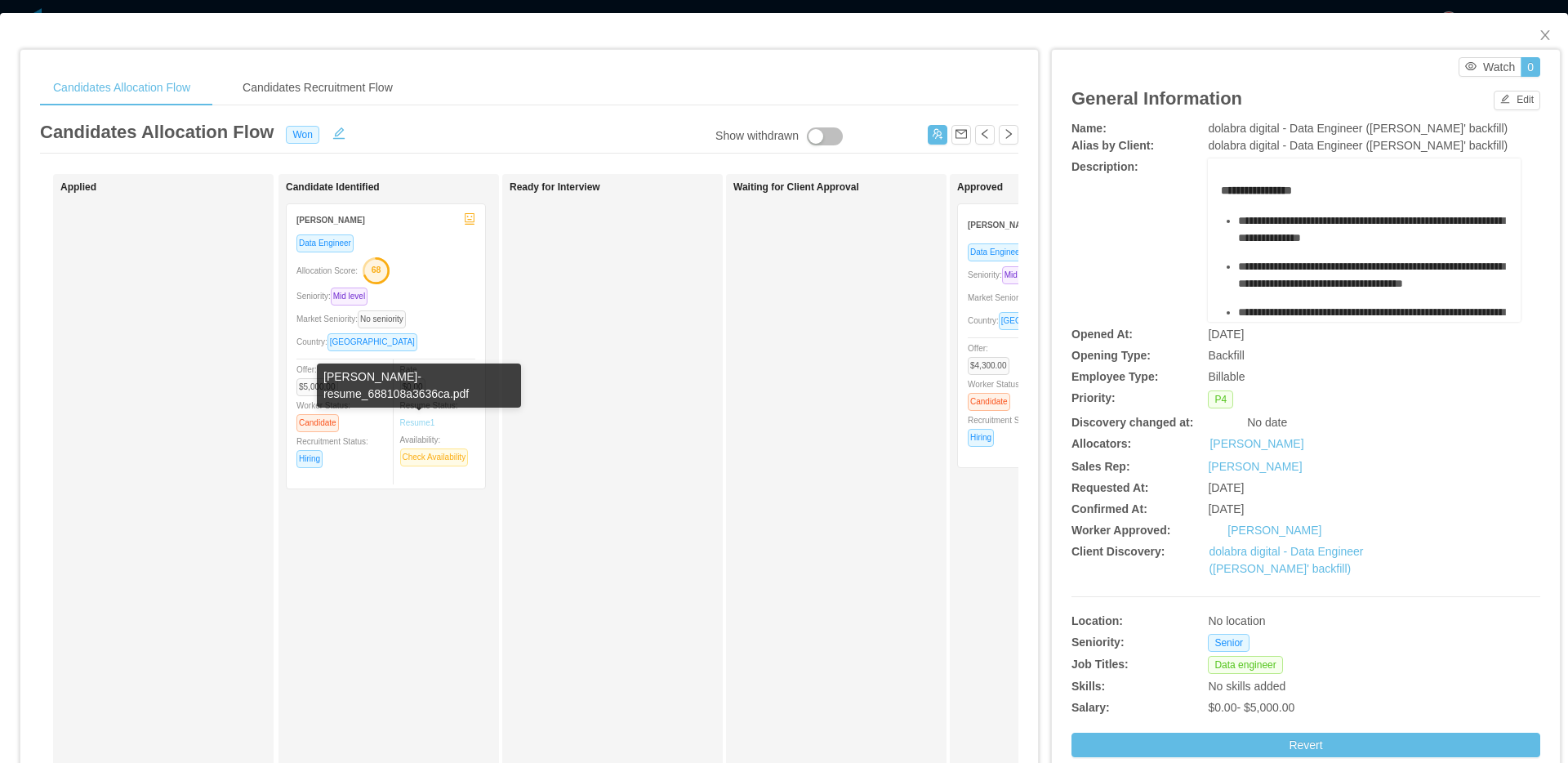
click at [418, 425] on link "Resume 1" at bounding box center [417, 423] width 35 height 13
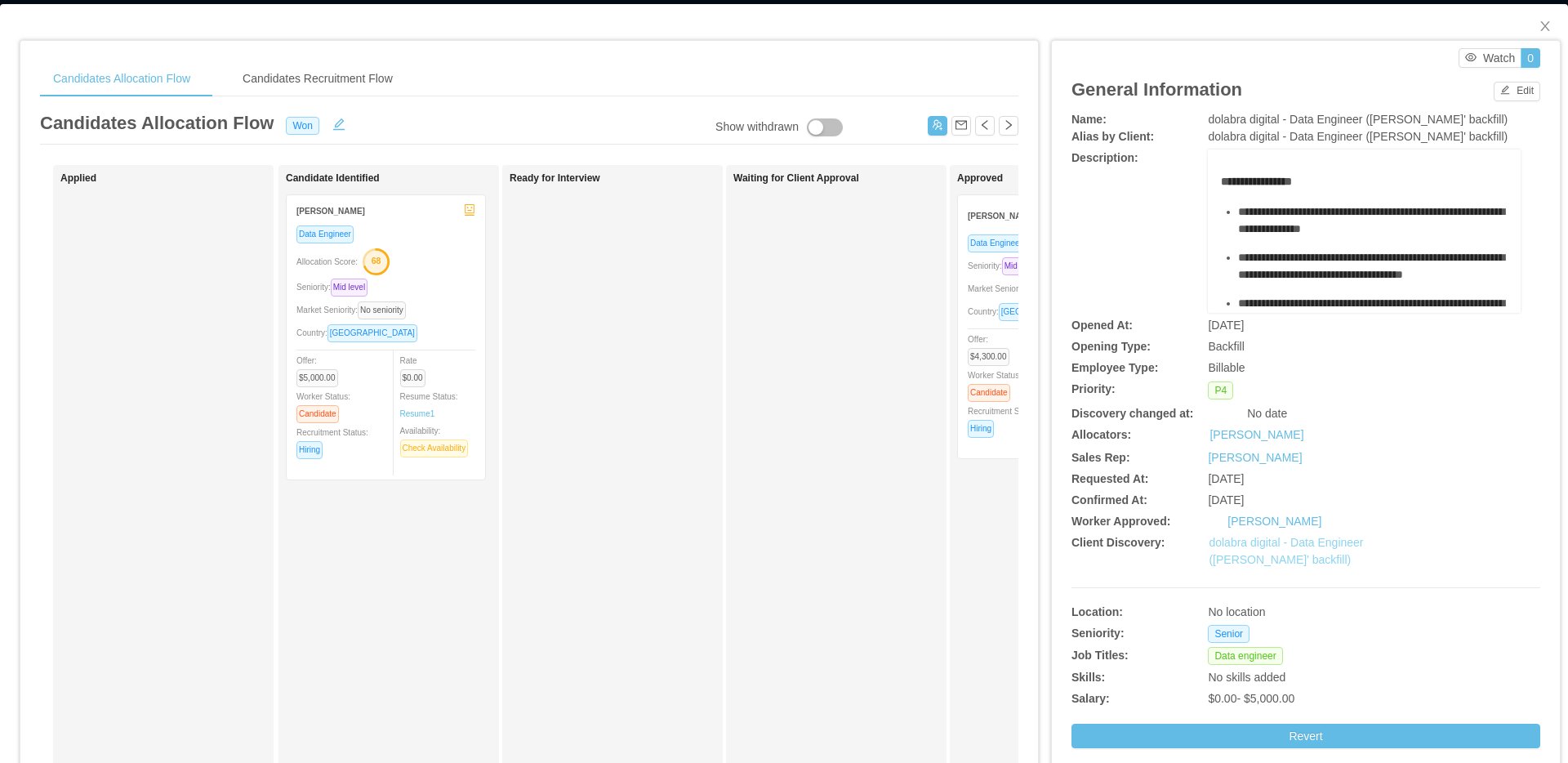
click at [1267, 543] on link "dolabra digital - Data Engineer (Eduardo Lopes' backfill)" at bounding box center [1286, 551] width 155 height 31
click at [470, 212] on icon "robot" at bounding box center [469, 209] width 12 height 12
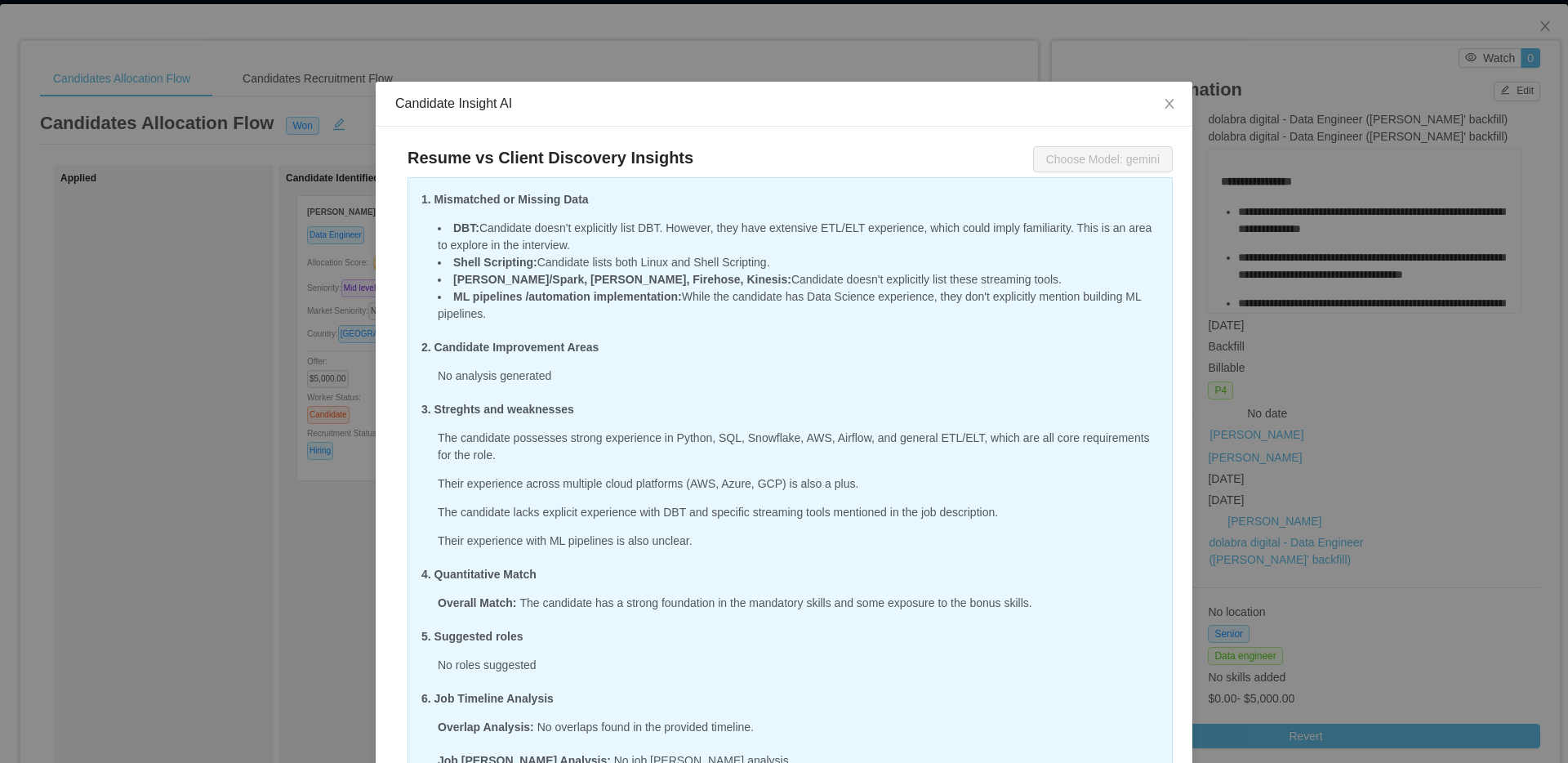
drag, startPoint x: 483, startPoint y: 229, endPoint x: 494, endPoint y: 229, distance: 11.0
click at [494, 229] on li "DBT : Candidate doesn't explicitly list DBT. However, they have extensive ETL/E…" at bounding box center [798, 237] width 722 height 34
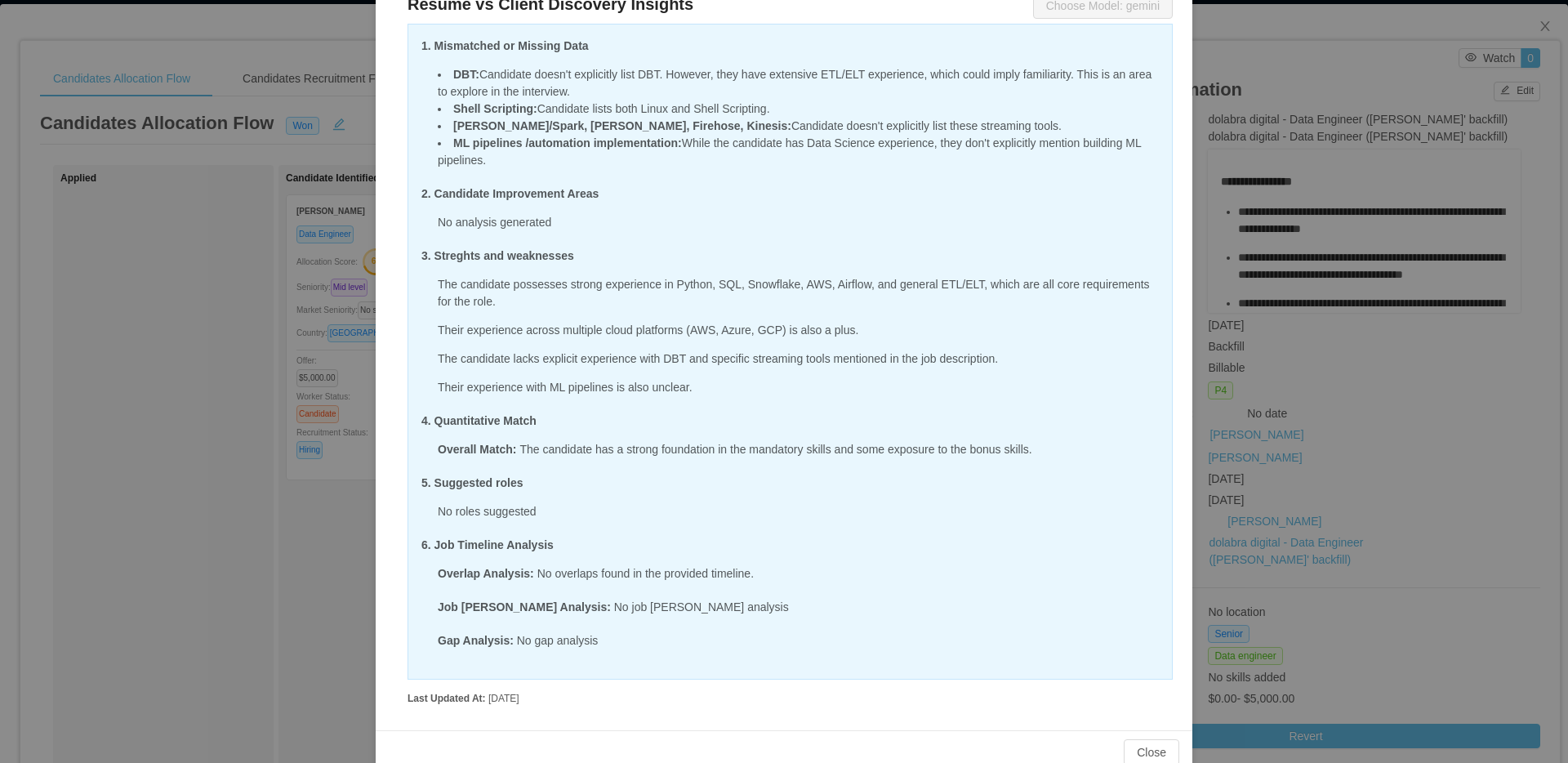
scroll to position [184, 0]
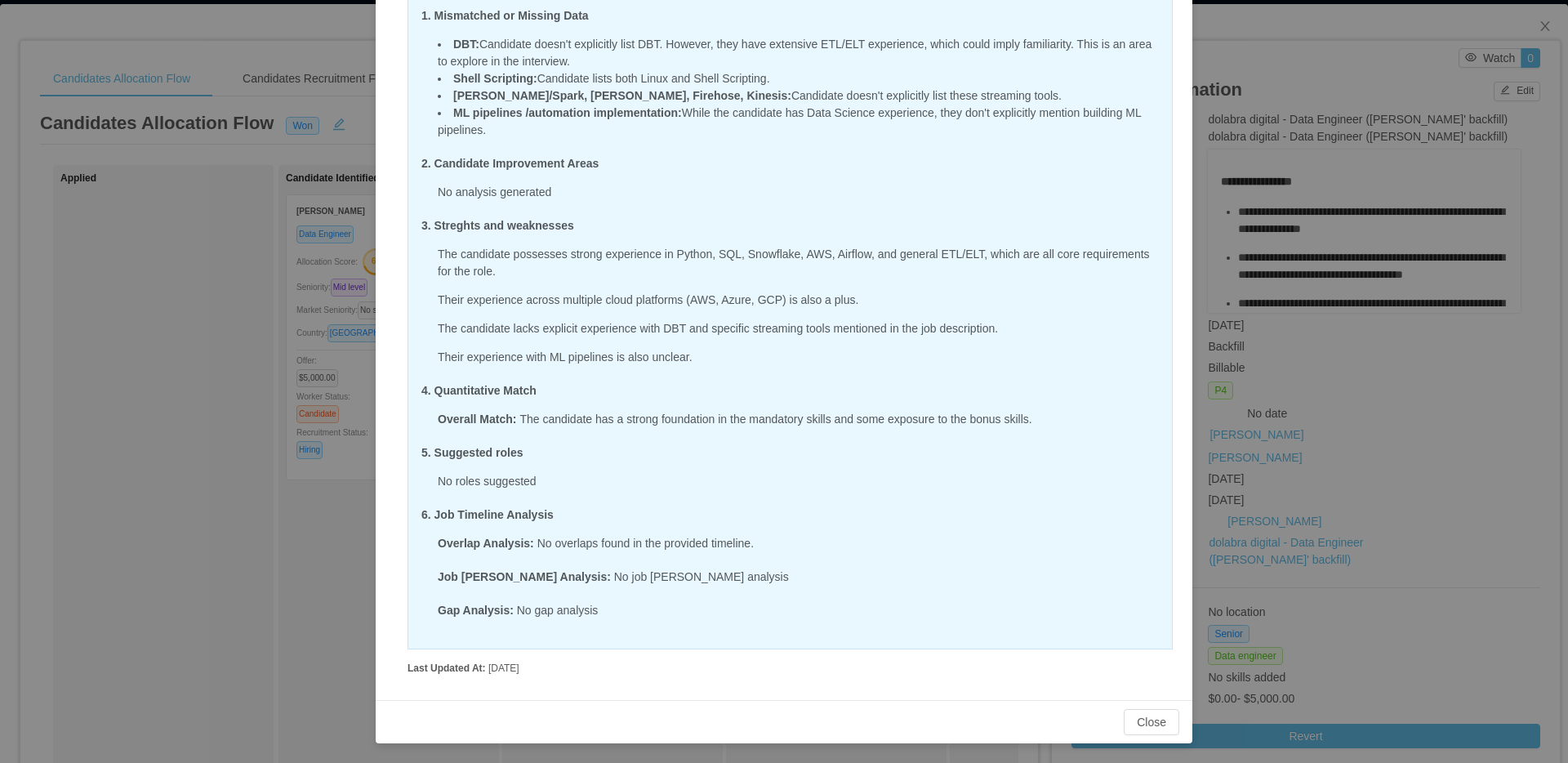
click at [310, 190] on div "Candidate Insight AI Resume vs Client Discovery Insights Choose Model: gemini 1…" at bounding box center [784, 381] width 1568 height 763
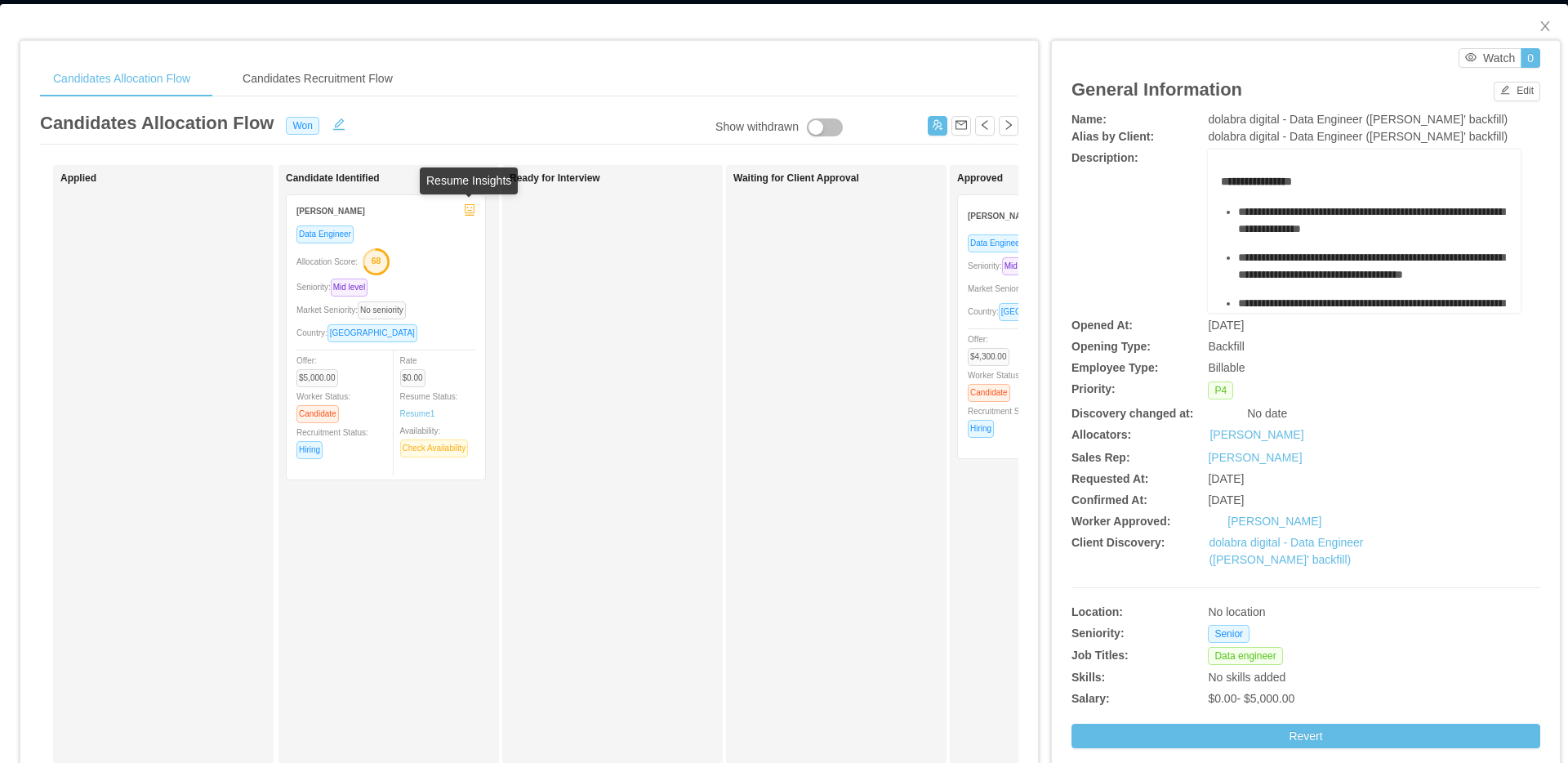
click at [470, 208] on icon "robot" at bounding box center [469, 209] width 12 height 12
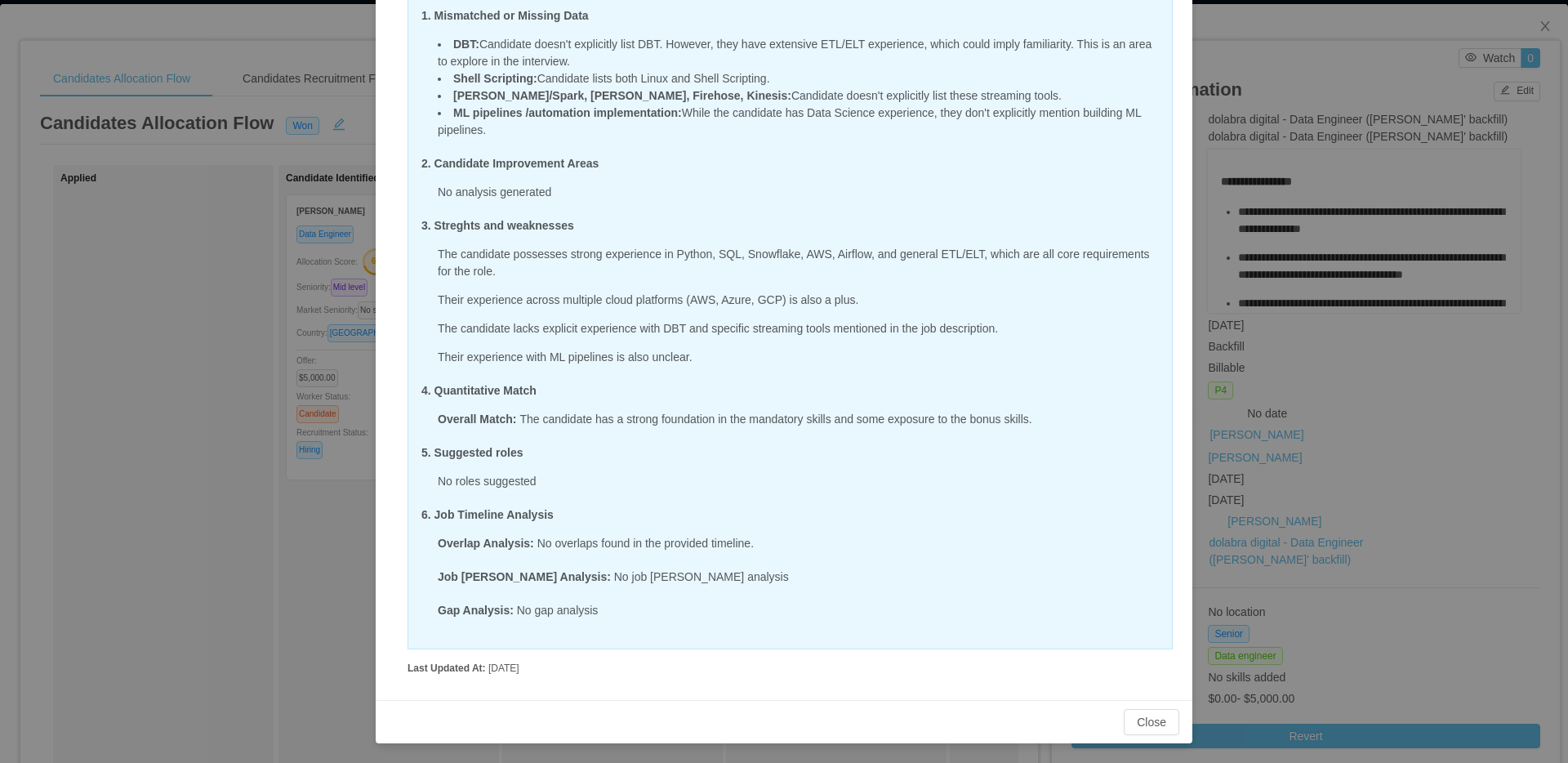
click at [344, 510] on div "Candidate Insight AI Resume vs Client Discovery Insights Choose Model: gemini 1…" at bounding box center [784, 381] width 1568 height 763
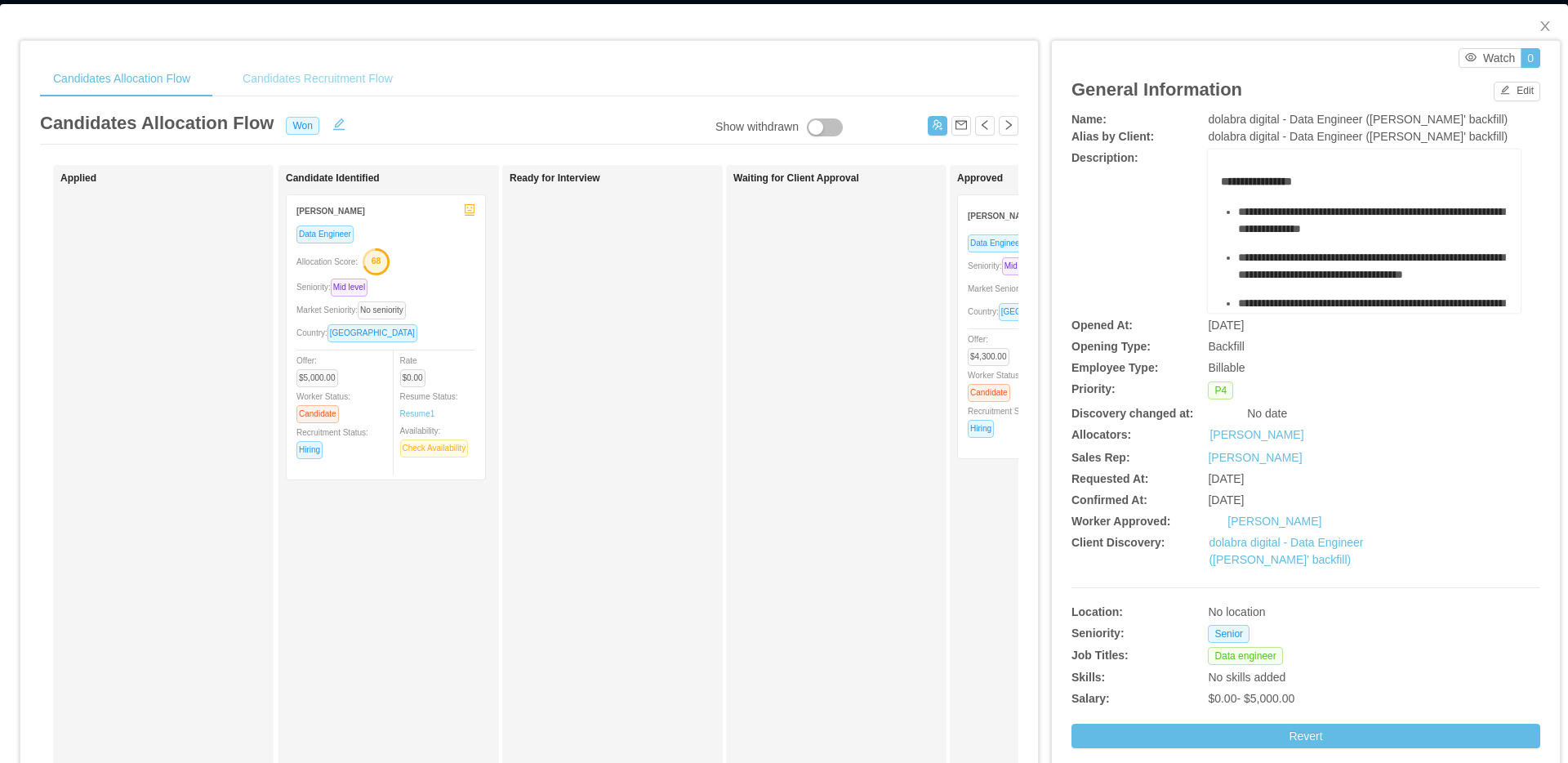
click at [341, 78] on div "Candidates Recruitment Flow" at bounding box center [317, 78] width 176 height 37
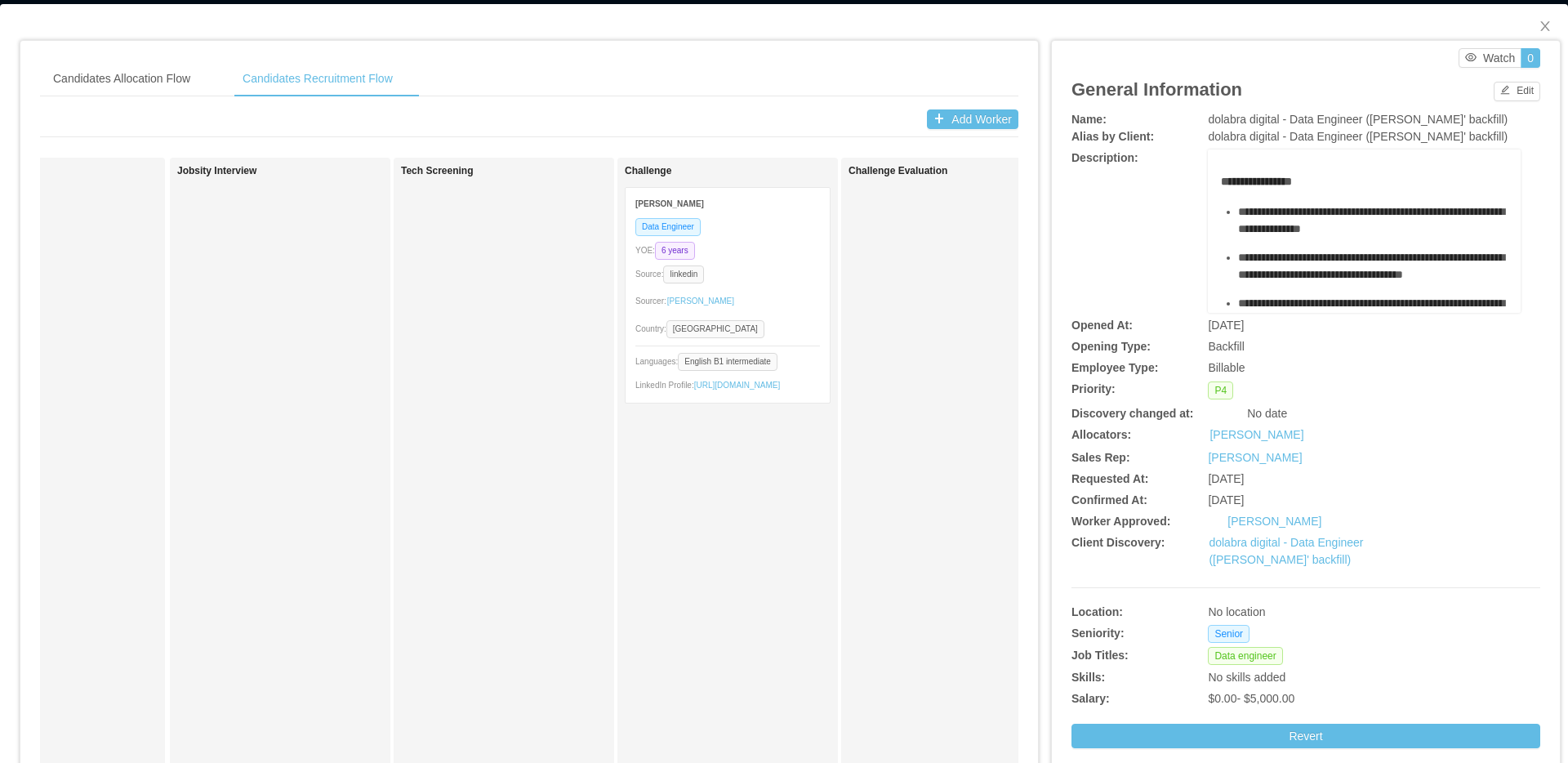
scroll to position [0, 108]
click at [1550, 20] on icon "icon: close" at bounding box center [1546, 26] width 13 height 13
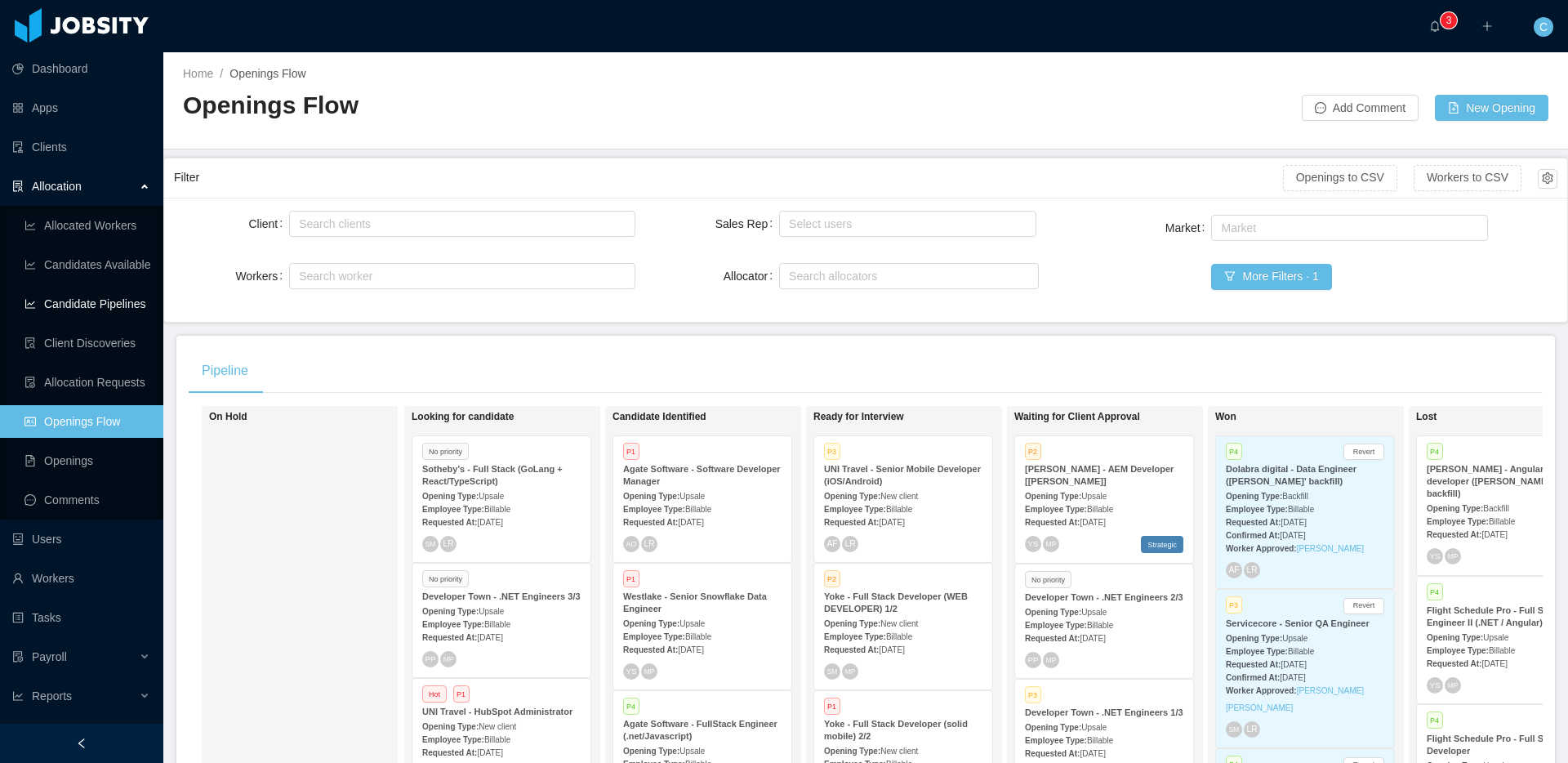
click at [91, 306] on link "Candidate Pipelines" at bounding box center [87, 304] width 126 height 32
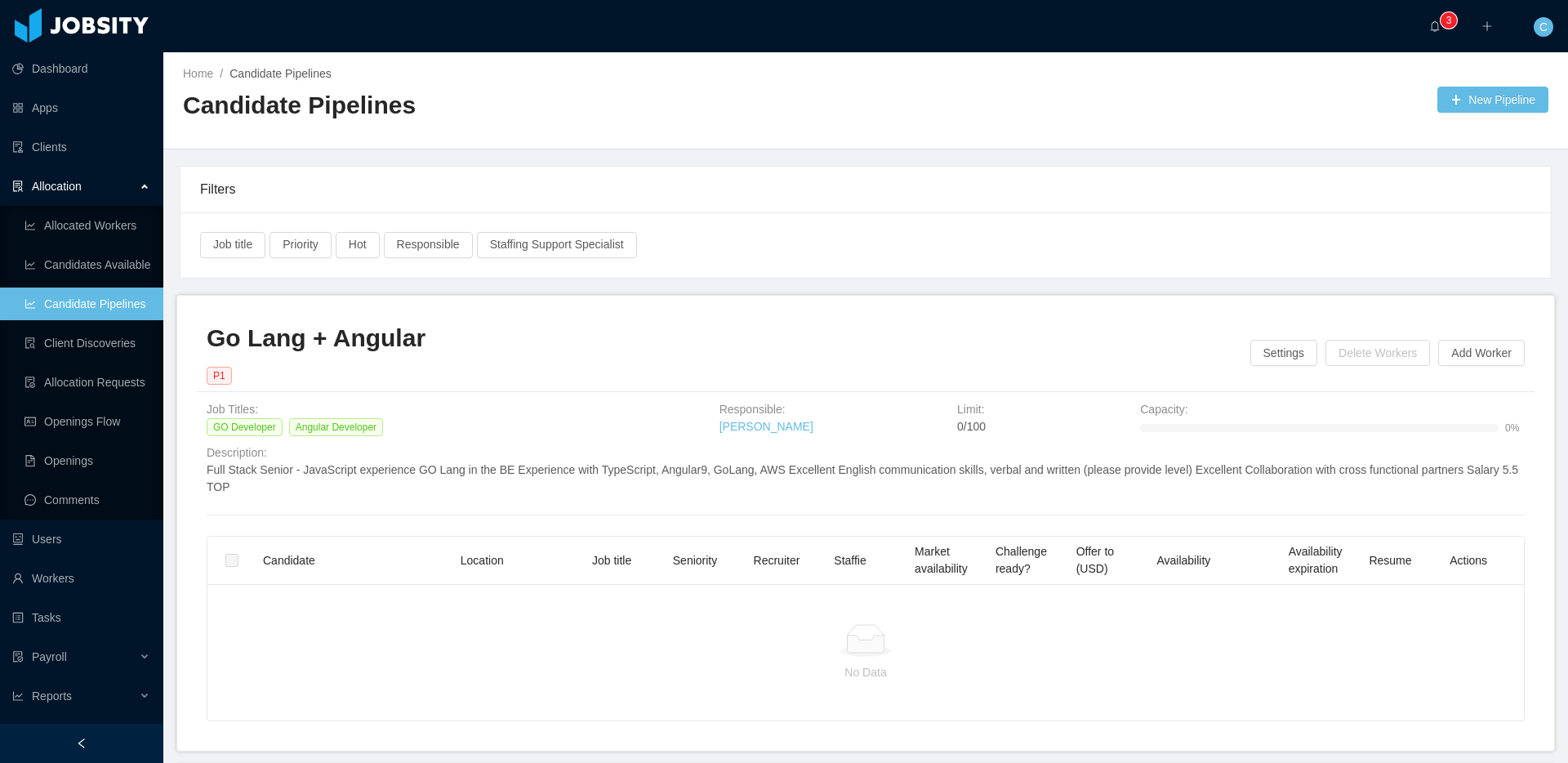
click at [258, 181] on div "Filters" at bounding box center [866, 189] width 1332 height 46
click at [224, 188] on div "Filters" at bounding box center [866, 189] width 1332 height 46
click at [277, 175] on div "Filters" at bounding box center [866, 189] width 1332 height 46
click at [976, 118] on div "Home / Candidate Pipelines / Candidate Pipelines New Pipeline" at bounding box center [865, 101] width 1404 height 97
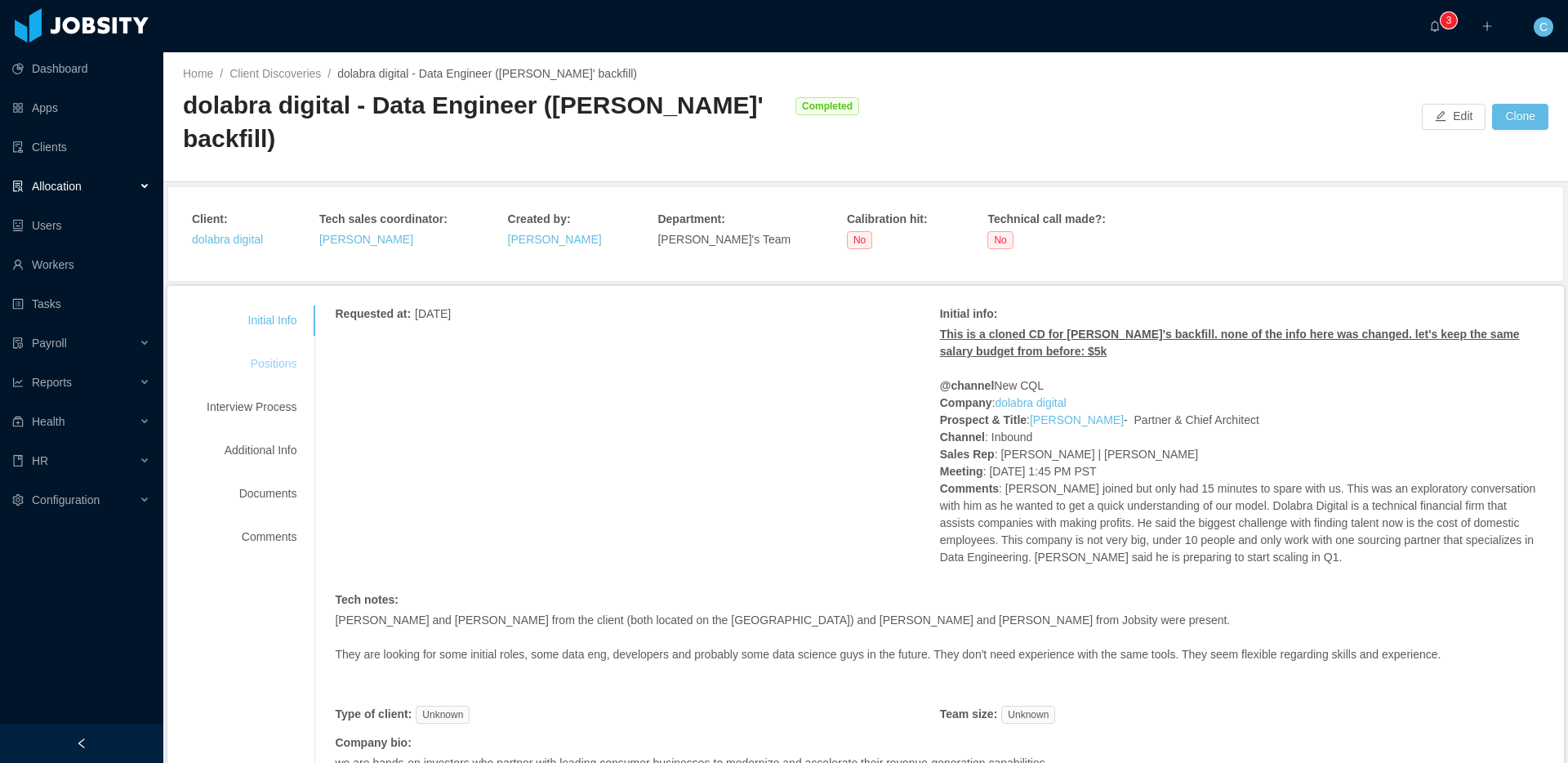
click at [274, 376] on div "Positions" at bounding box center [252, 364] width 129 height 31
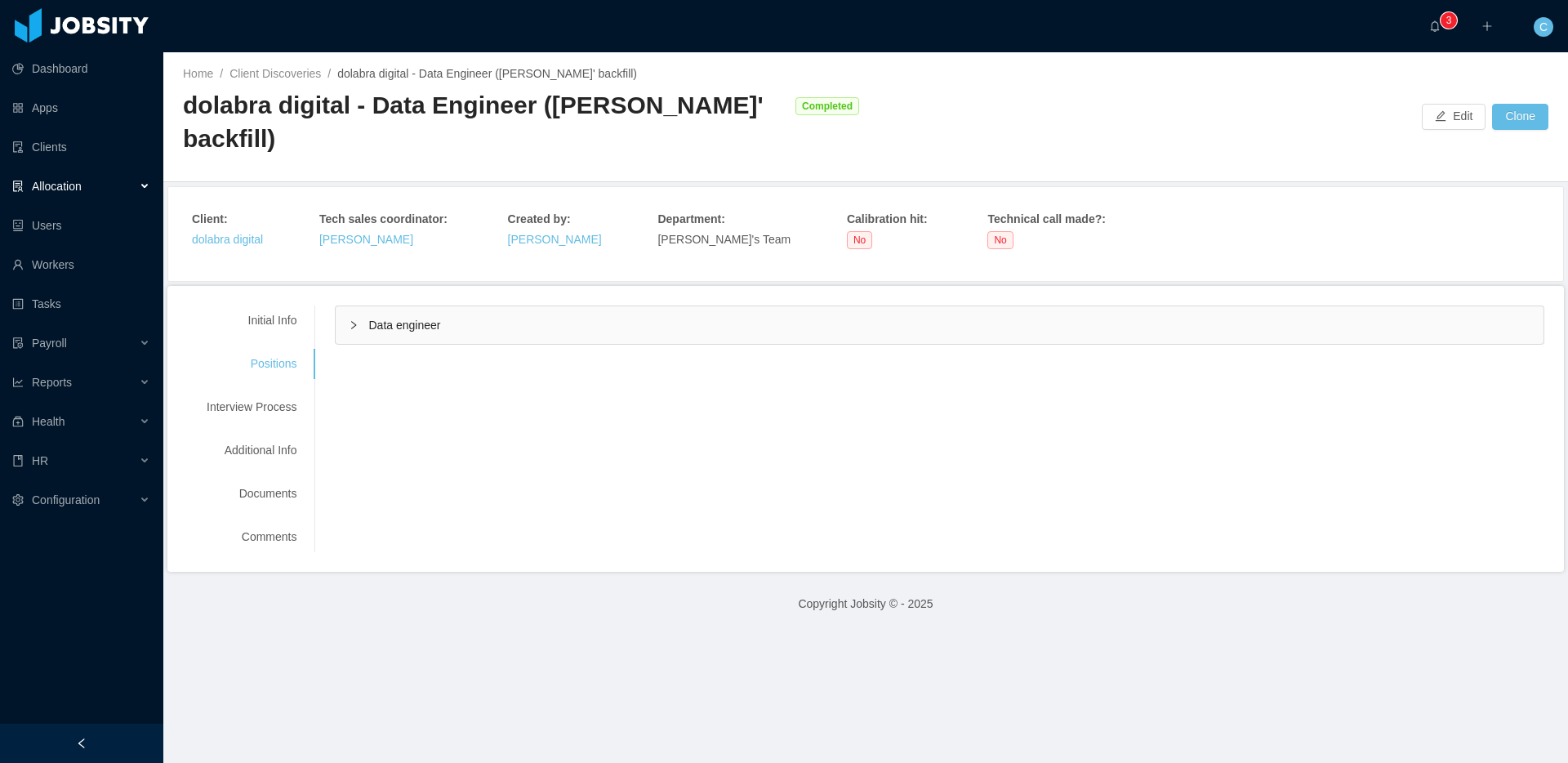
click at [446, 309] on div "Data engineer" at bounding box center [940, 325] width 1208 height 38
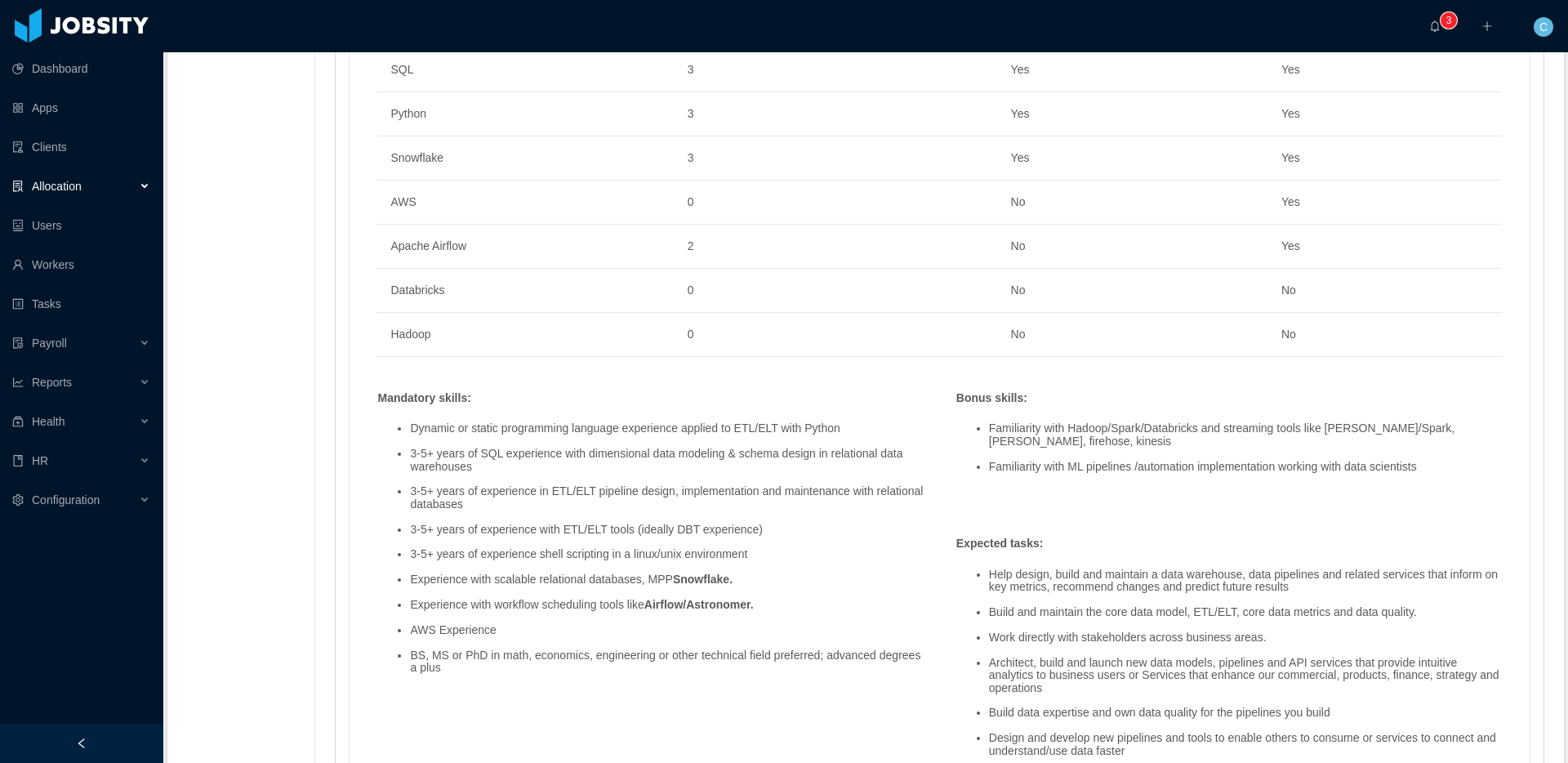
scroll to position [1276, 0]
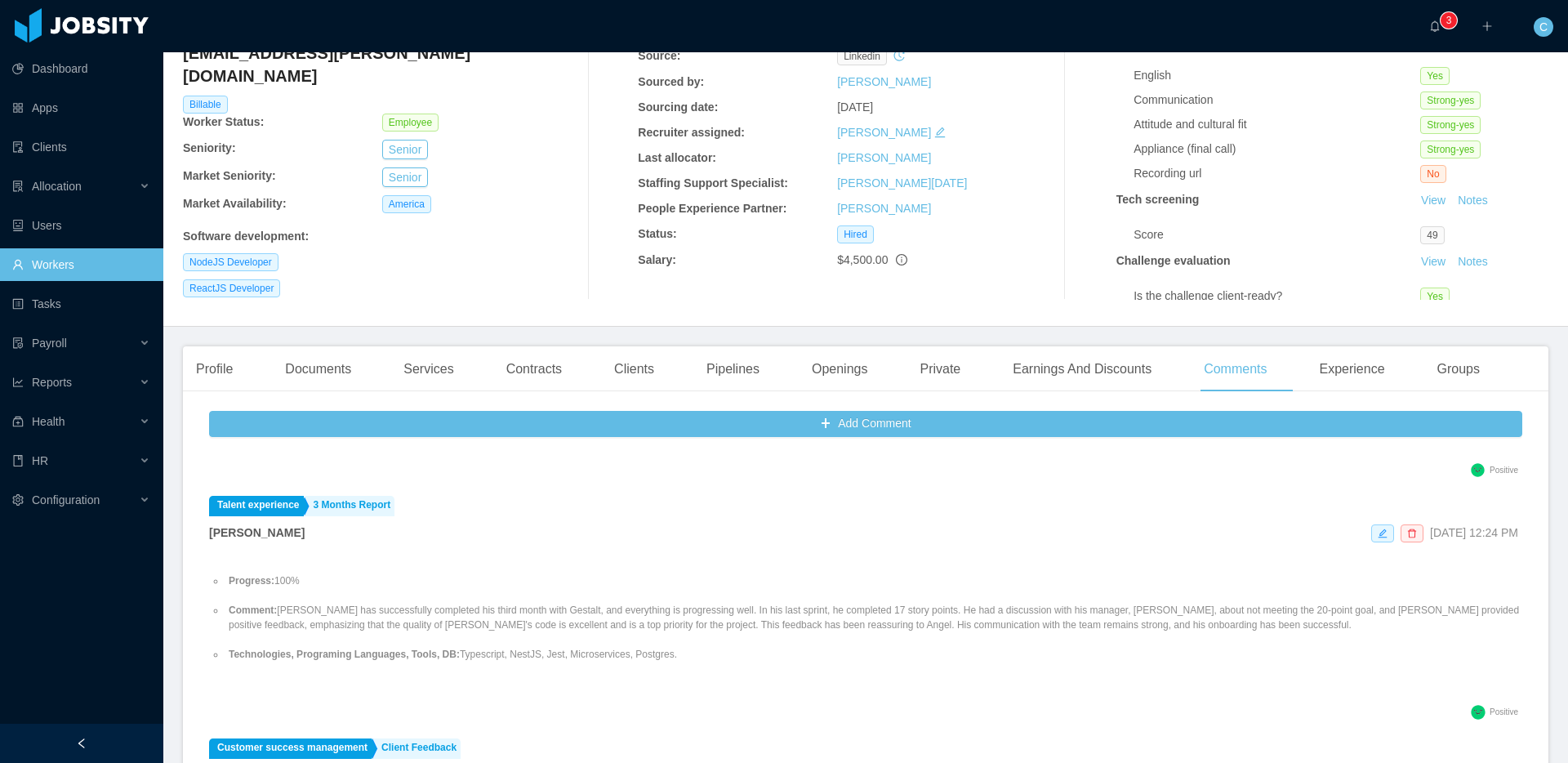
scroll to position [311, 0]
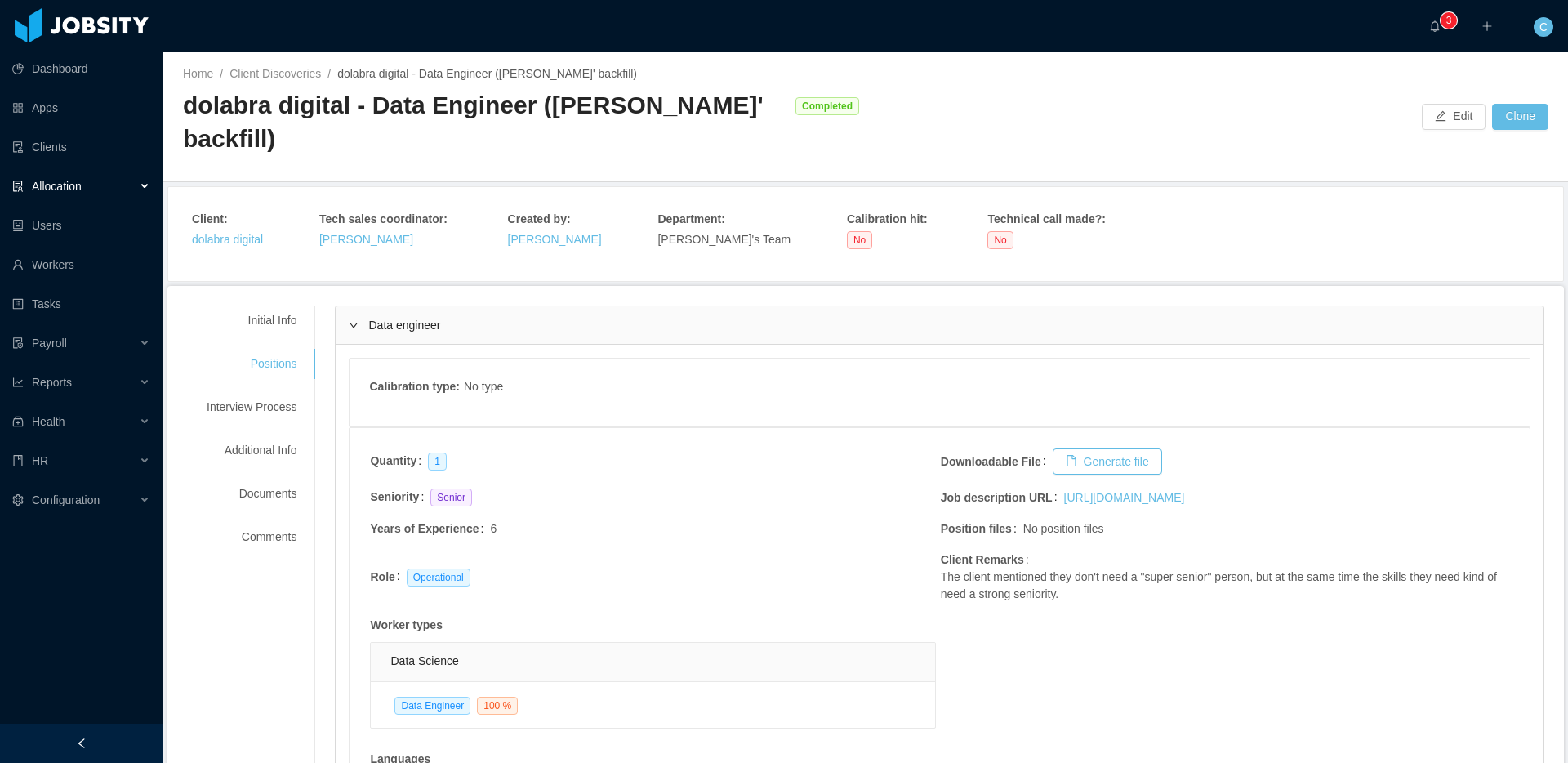
scroll to position [1276, 0]
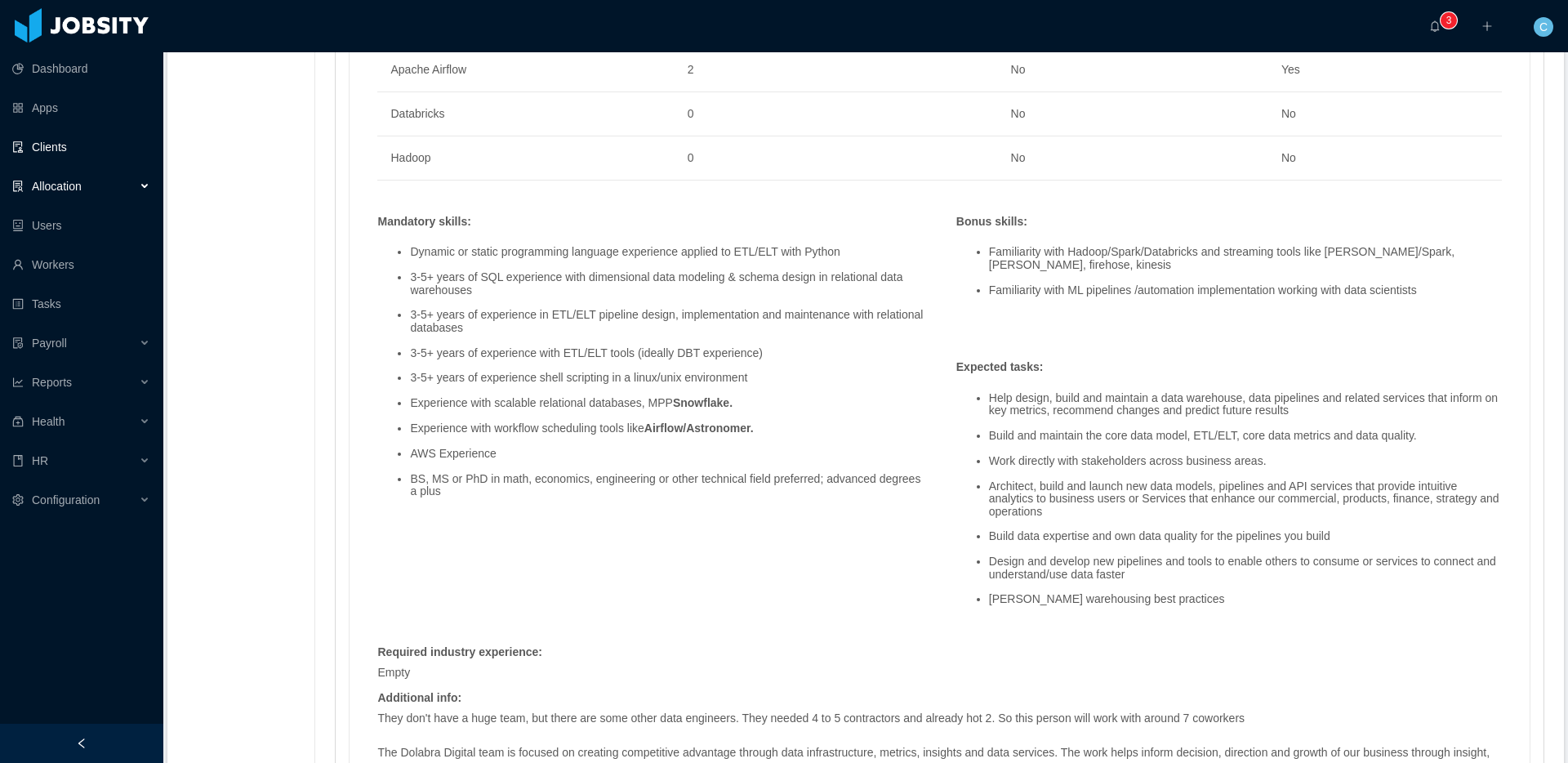
click at [41, 151] on link "Clients" at bounding box center [82, 146] width 138 height 32
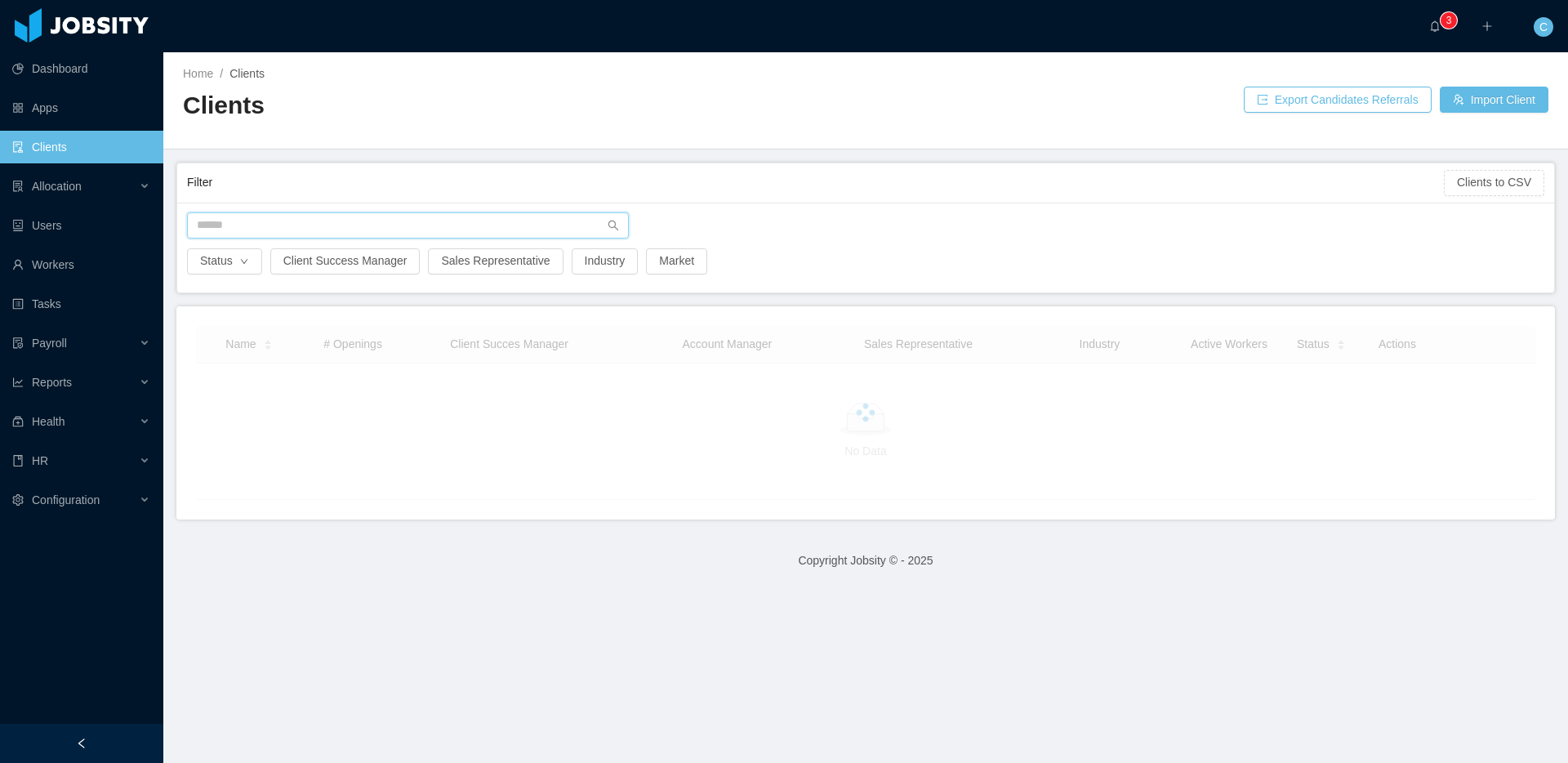
click at [316, 225] on input "text" at bounding box center [408, 225] width 442 height 26
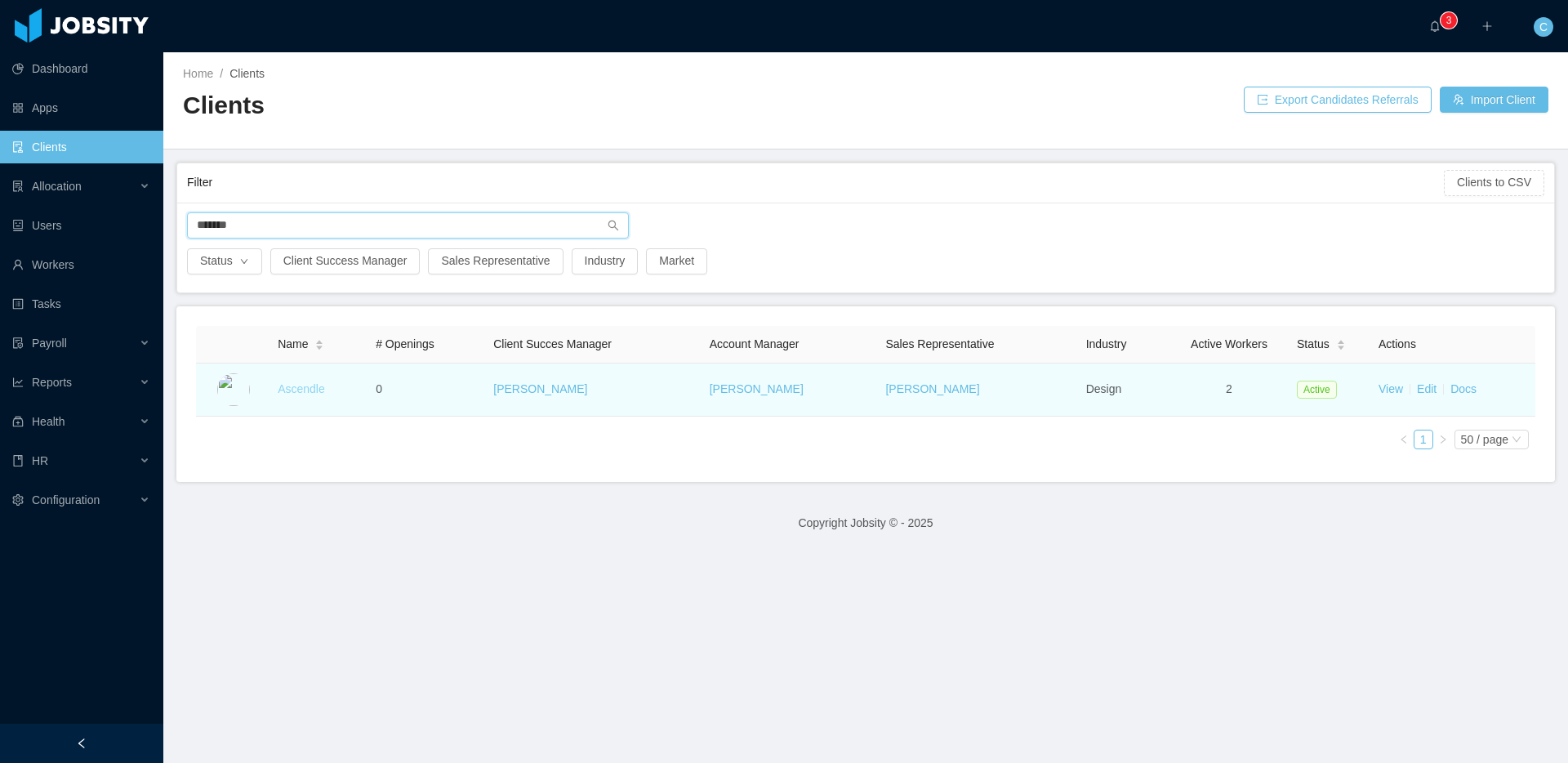
type input "*******"
click at [300, 384] on link "Ascendle" at bounding box center [301, 388] width 48 height 13
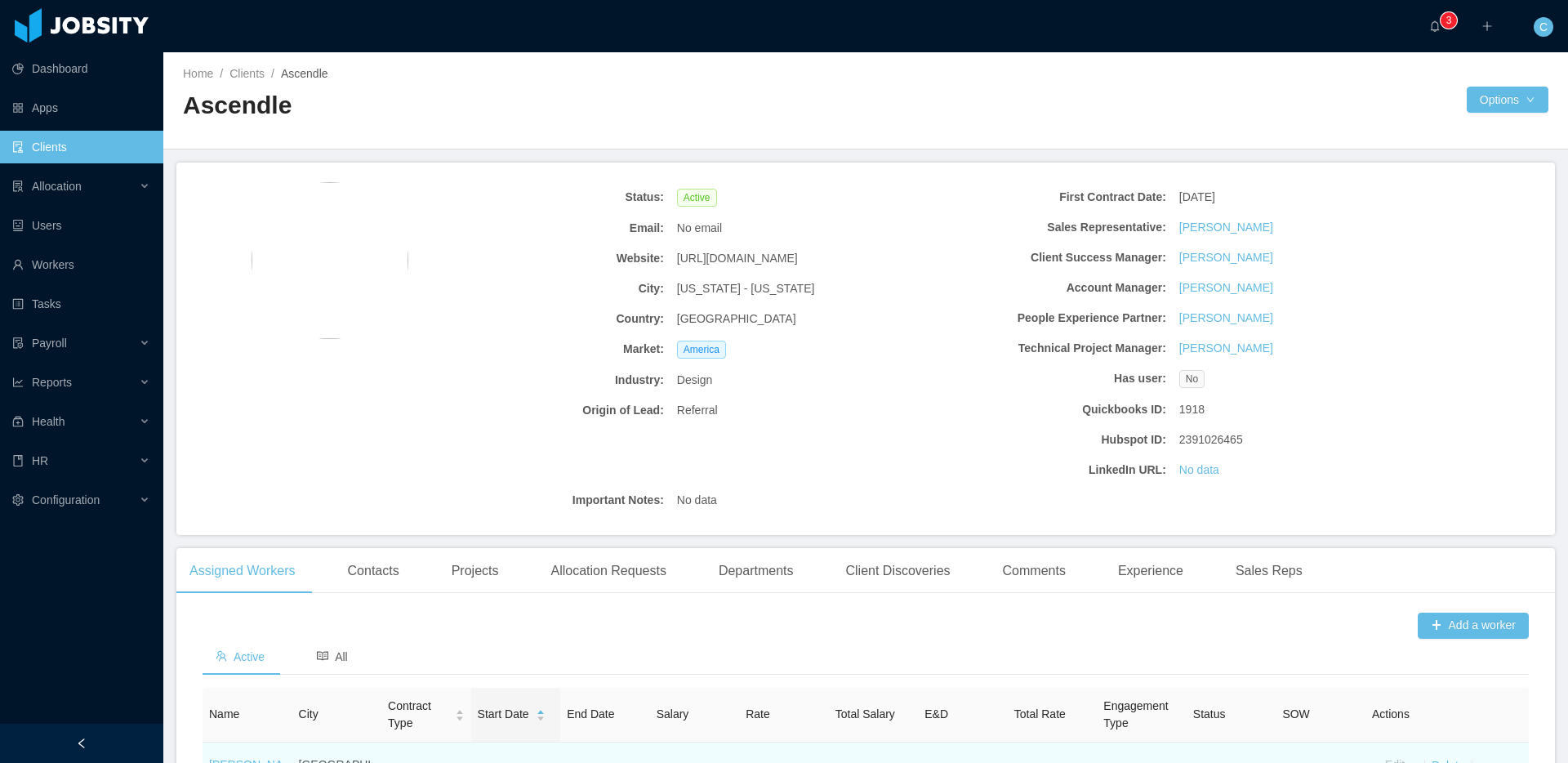
scroll to position [248, 0]
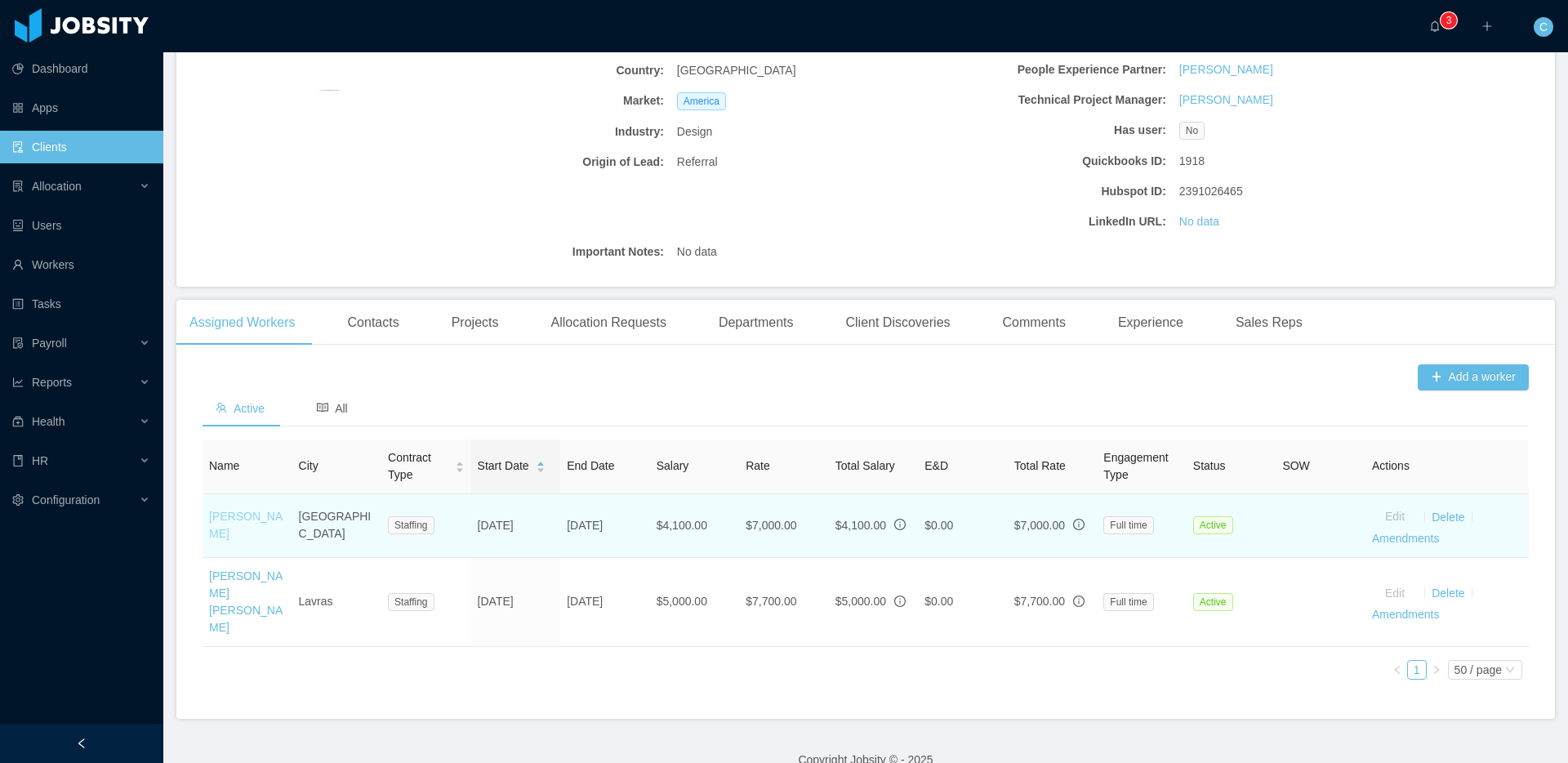
click at [247, 519] on link "[PERSON_NAME]" at bounding box center [246, 525] width 74 height 31
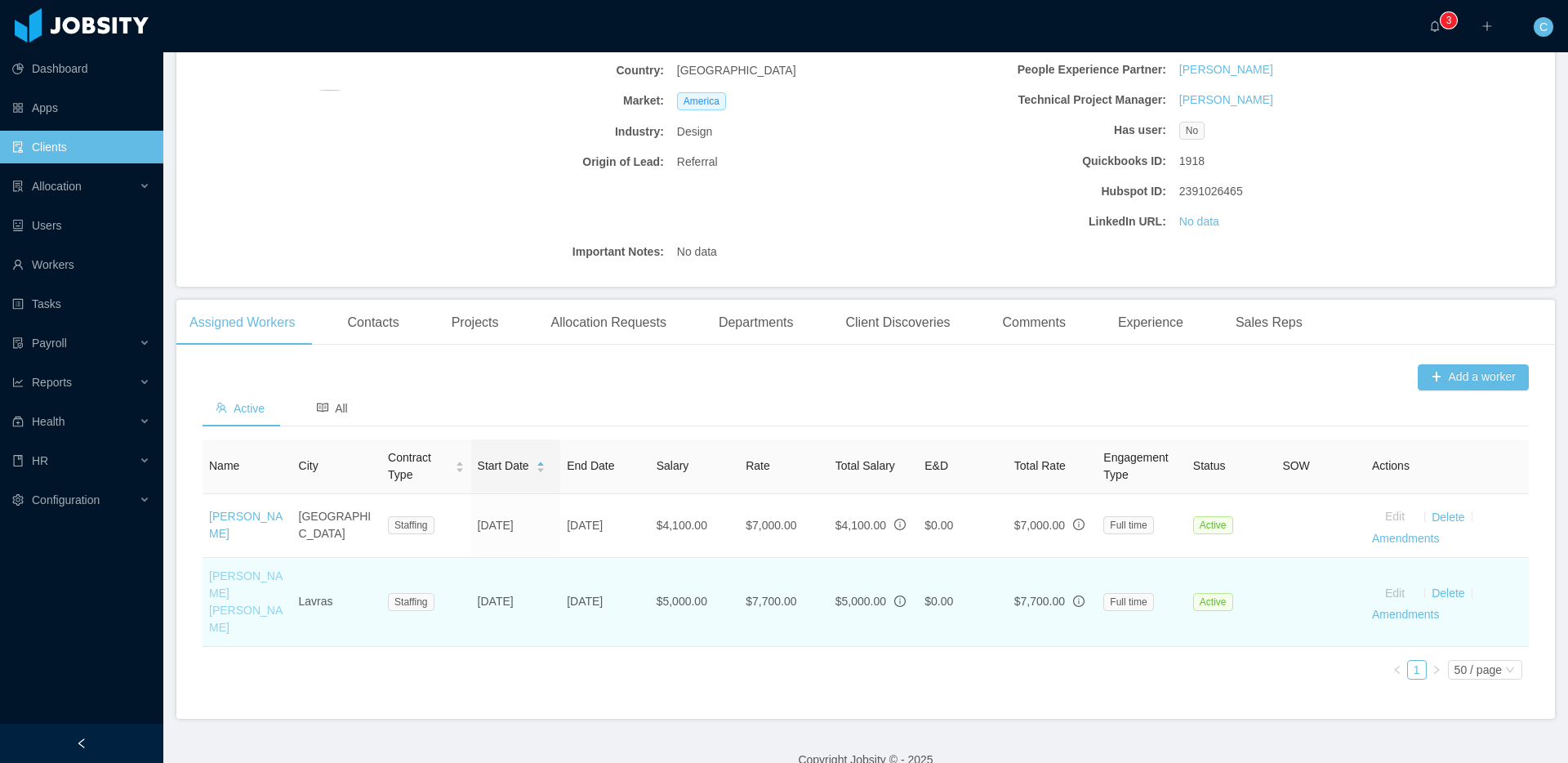
click at [244, 583] on link "[PERSON_NAME] [PERSON_NAME]" at bounding box center [246, 602] width 74 height 65
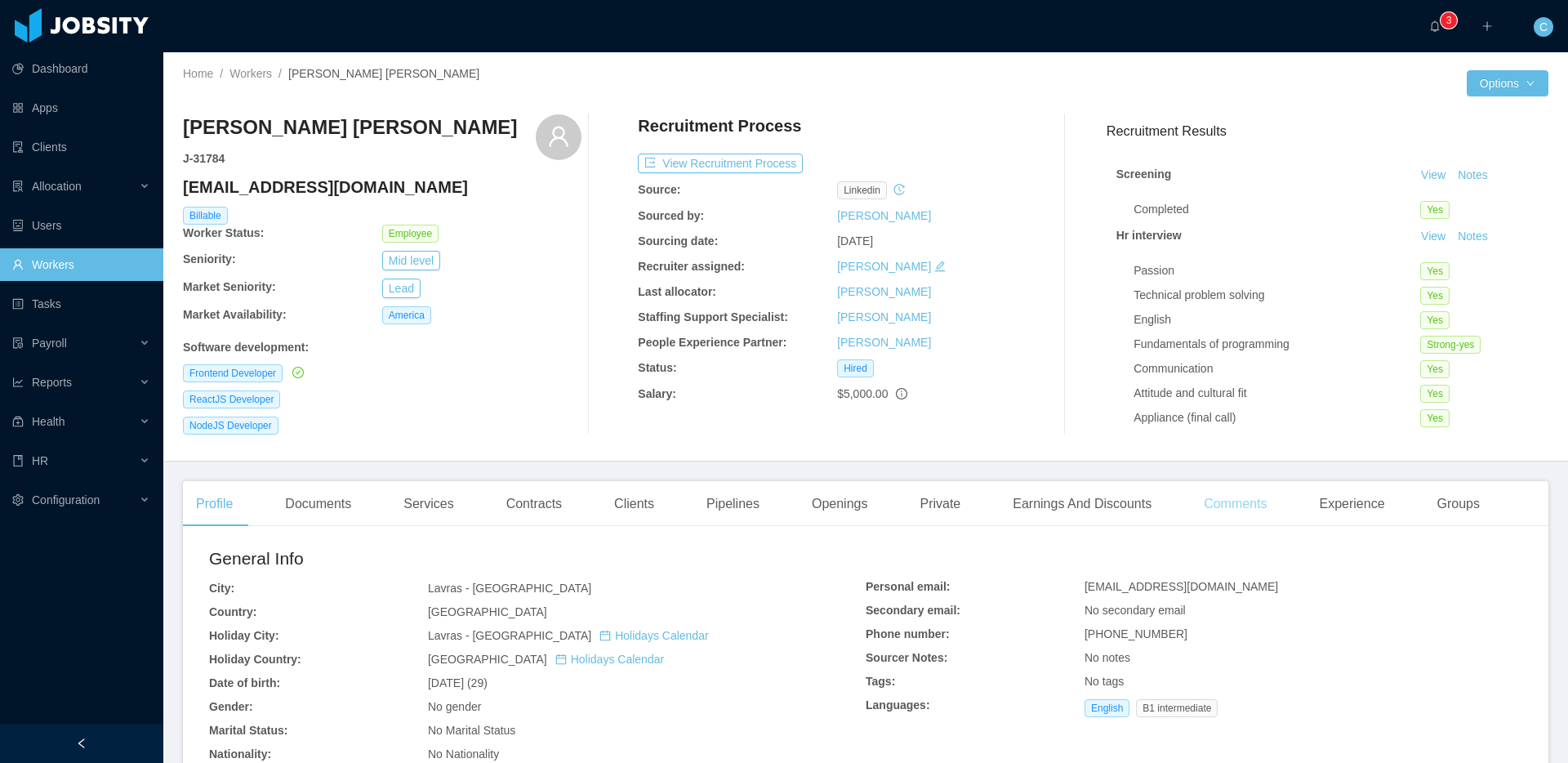
click at [1256, 516] on div "Comments" at bounding box center [1235, 503] width 89 height 46
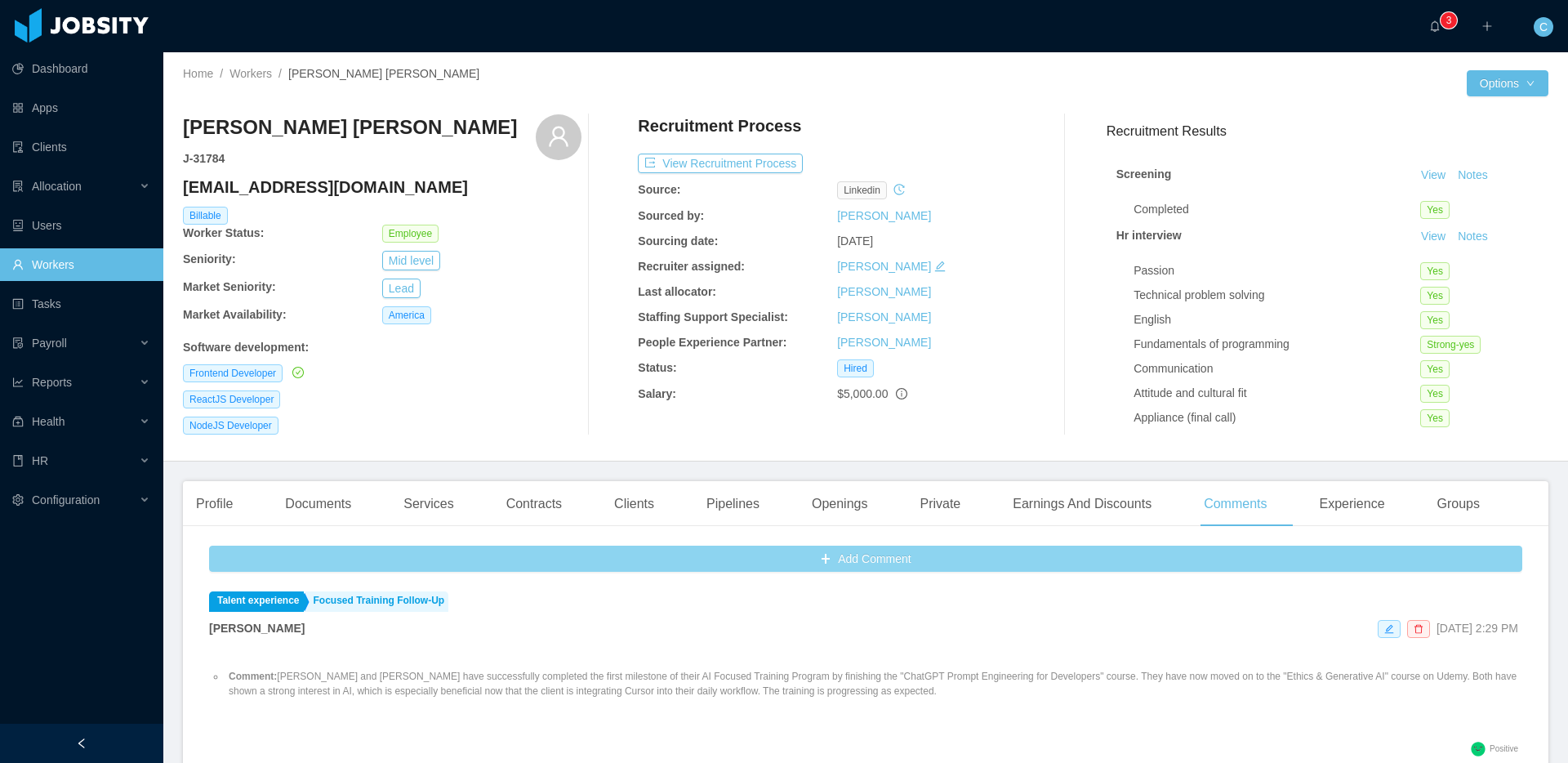
click at [768, 566] on button "Add Comment" at bounding box center [866, 558] width 1314 height 26
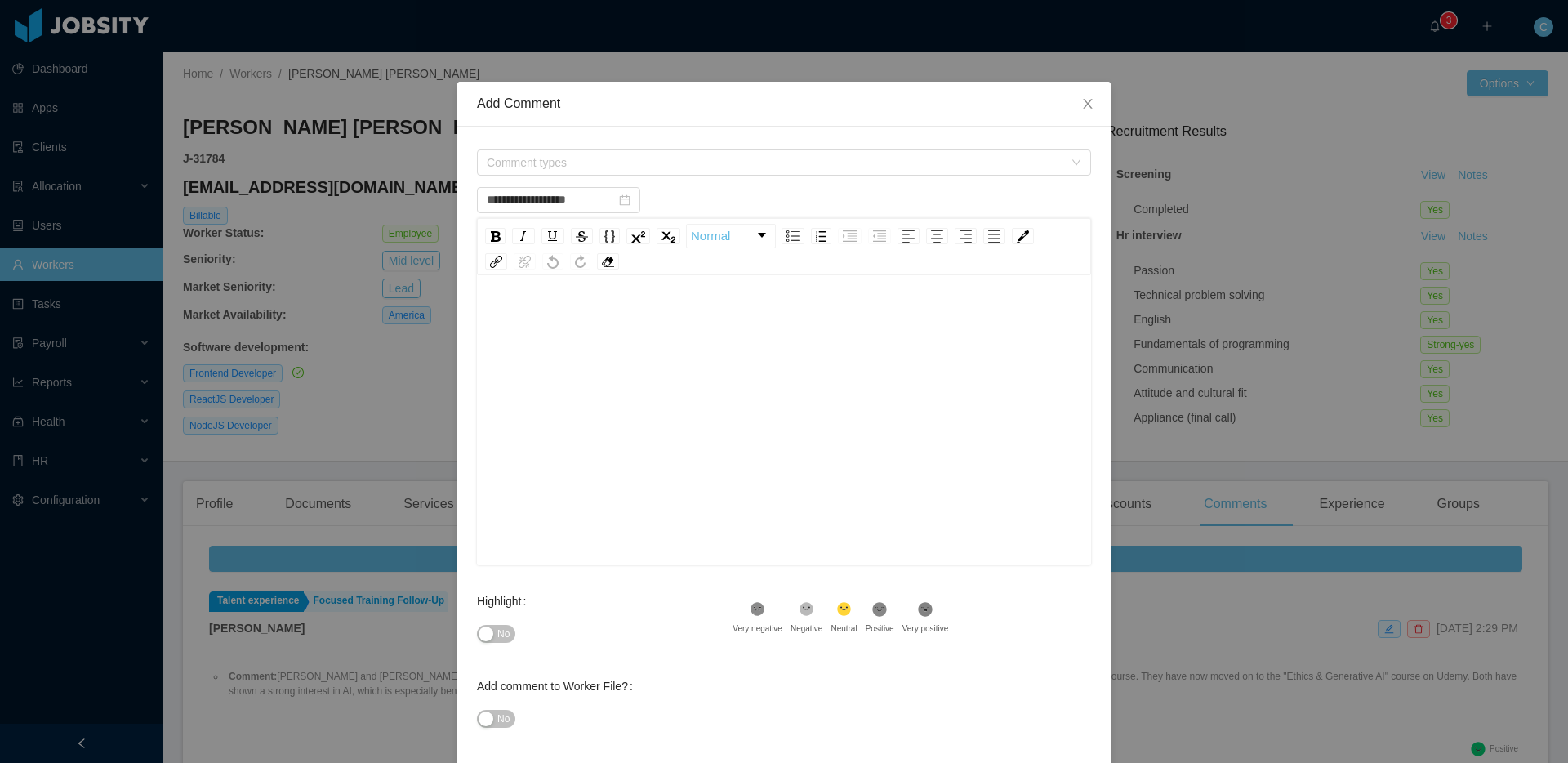
click at [718, 386] on div "rdw-editor" at bounding box center [784, 446] width 589 height 286
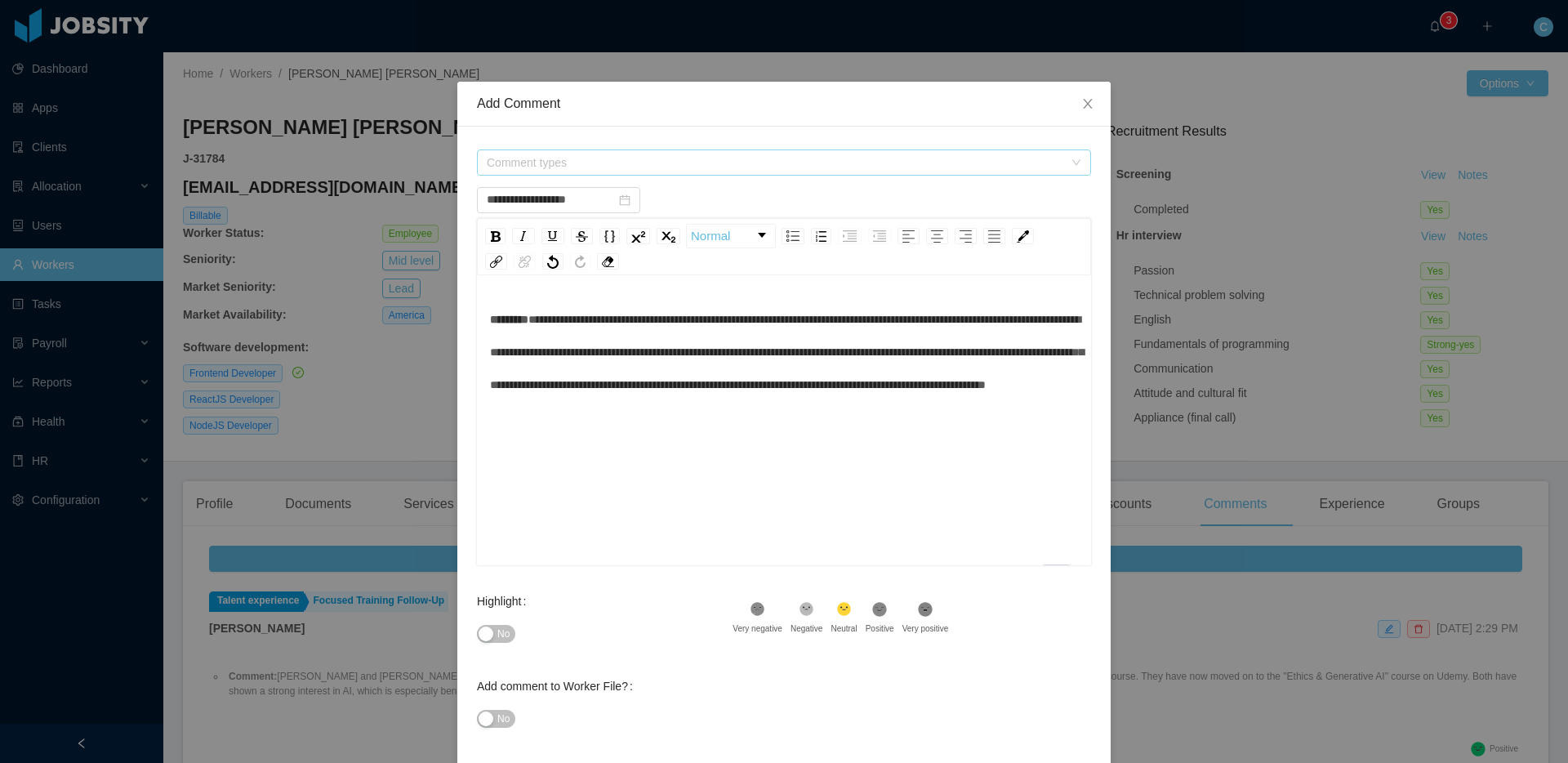
click at [582, 165] on span "Comment types" at bounding box center [775, 163] width 577 height 16
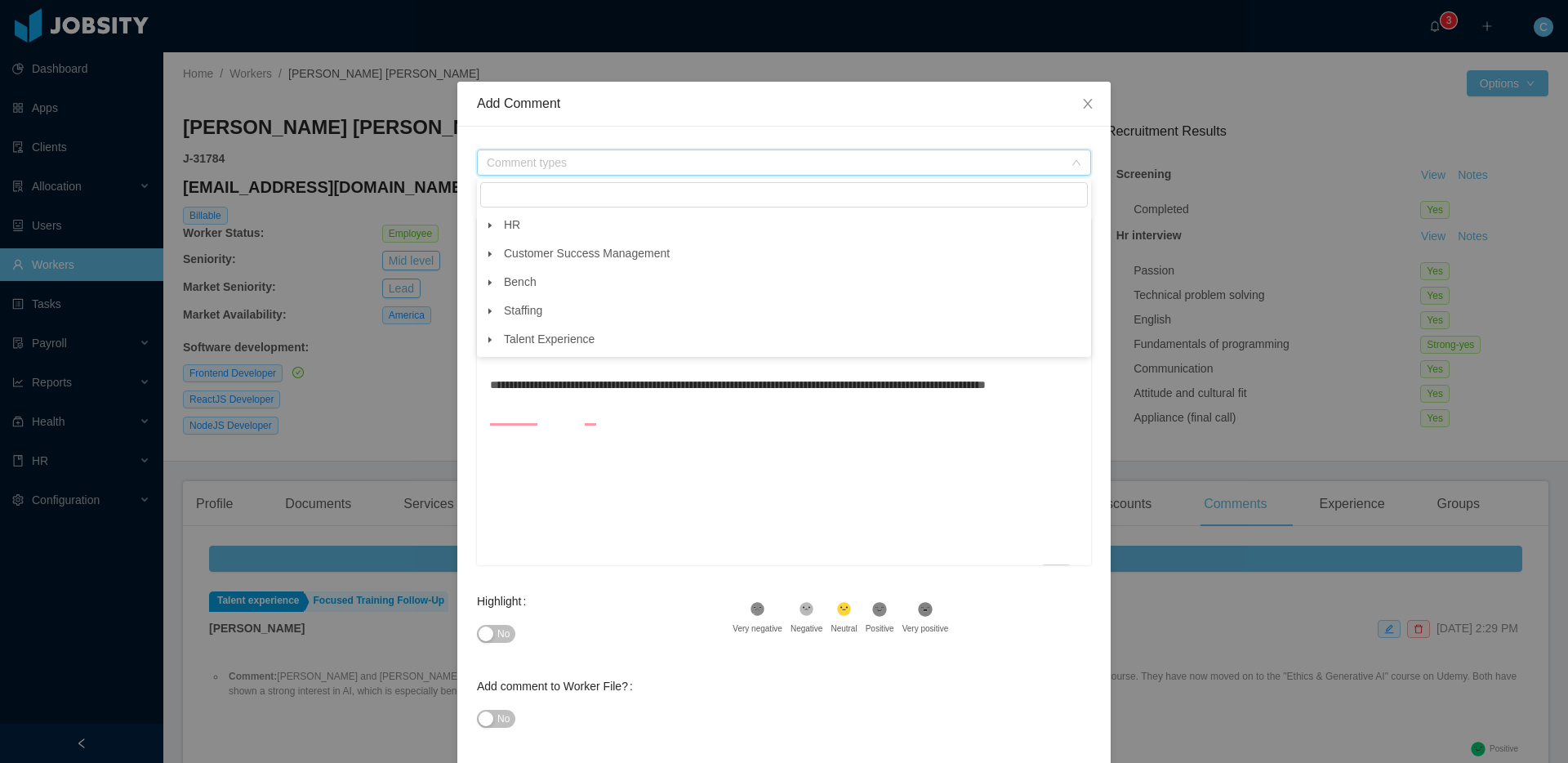
click at [489, 342] on icon "icon: caret-down" at bounding box center [491, 340] width 4 height 5
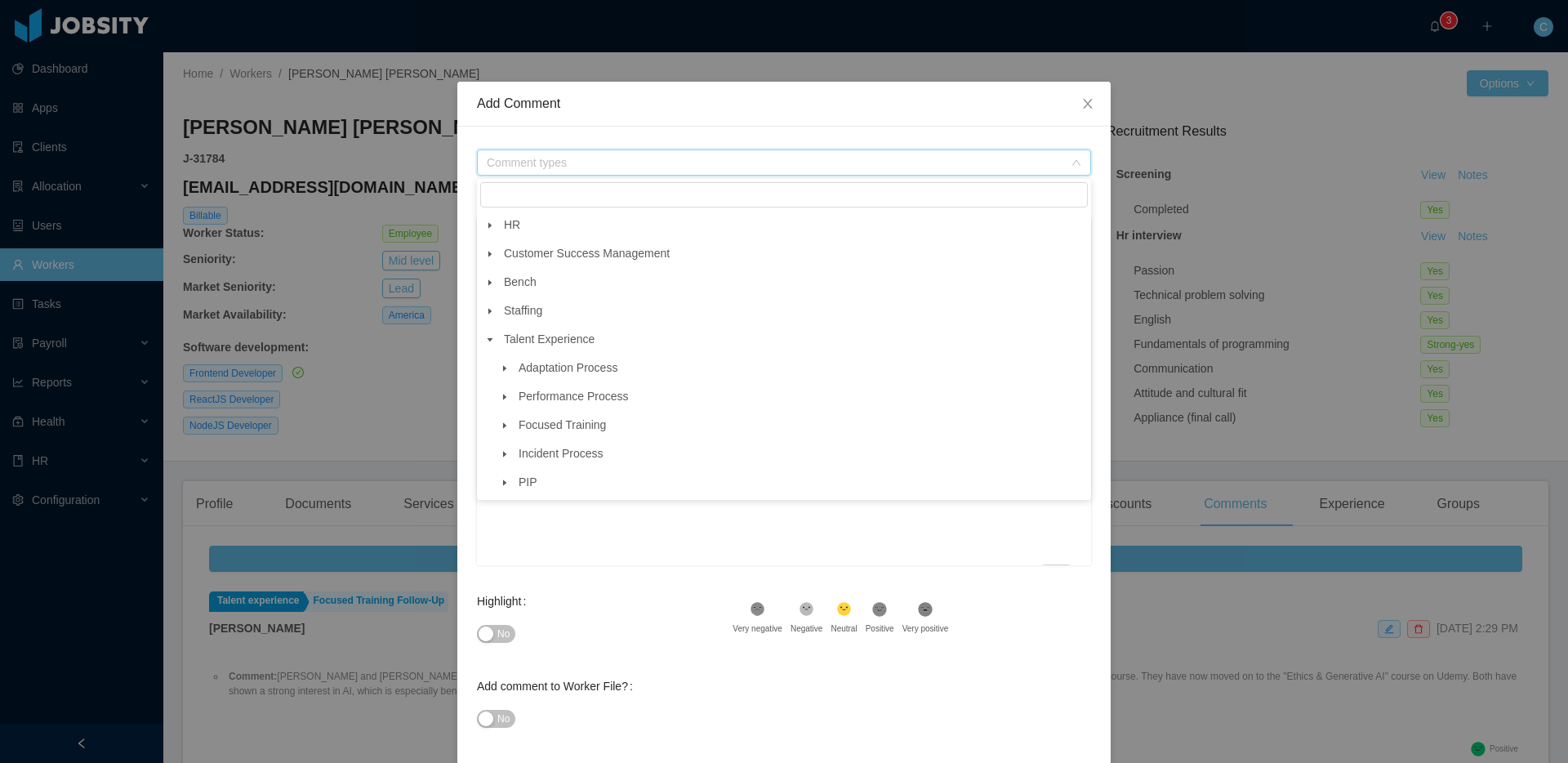
click at [506, 430] on icon "icon: caret-down" at bounding box center [504, 425] width 8 height 8
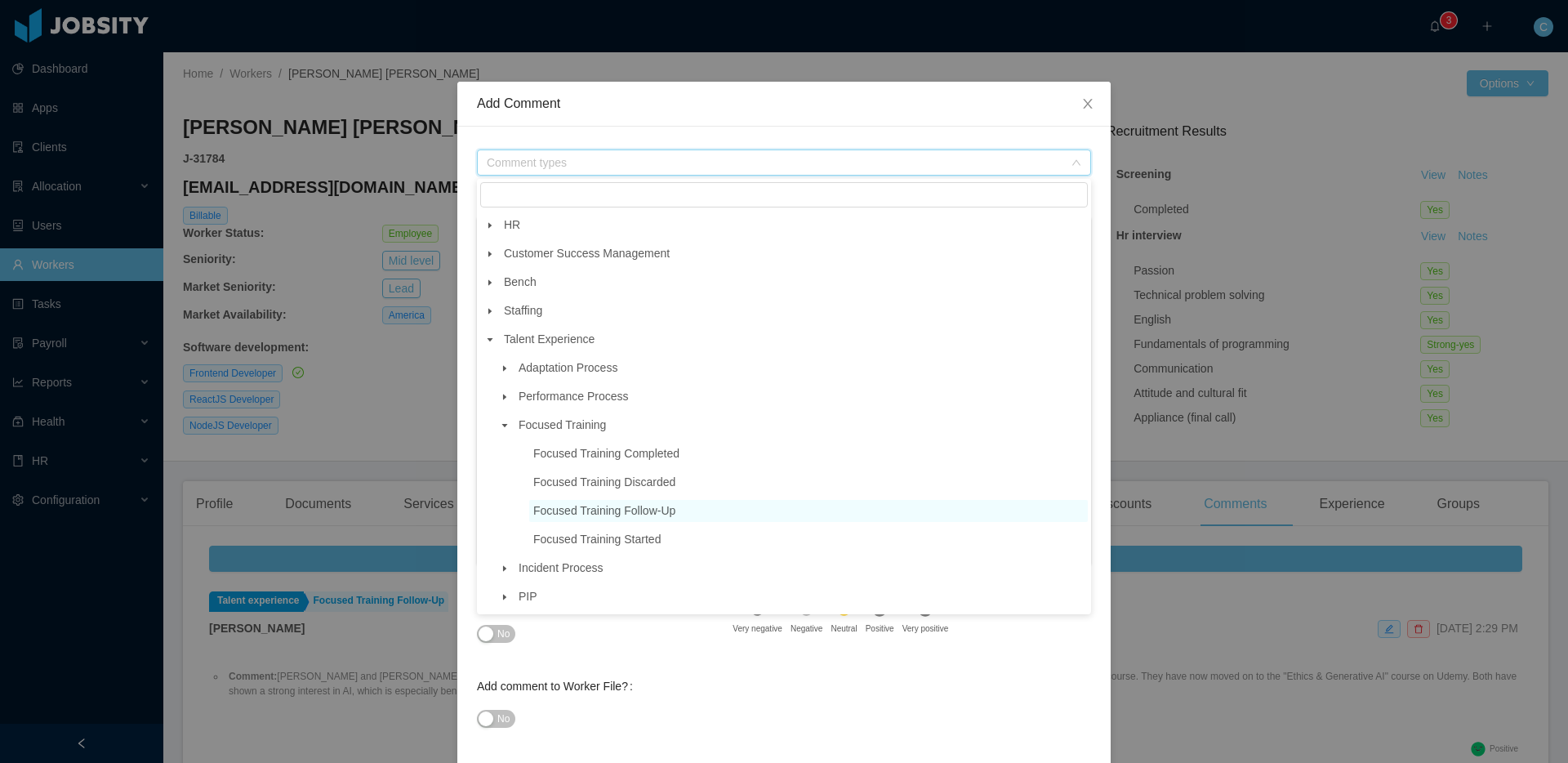
click at [647, 503] on span "Focused Training Follow-Up" at bounding box center [809, 510] width 559 height 22
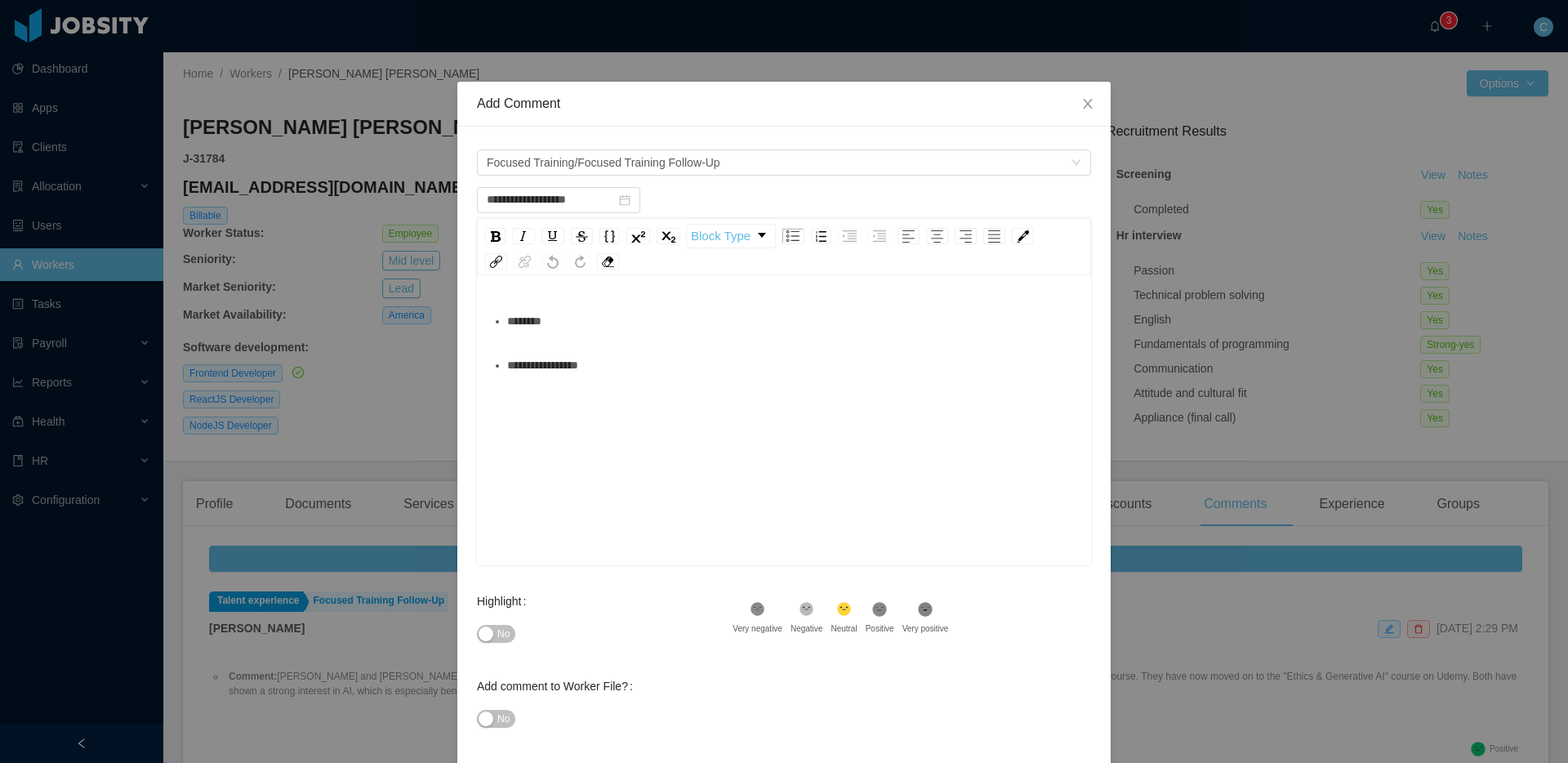
click at [646, 333] on div "********" at bounding box center [793, 321] width 571 height 32
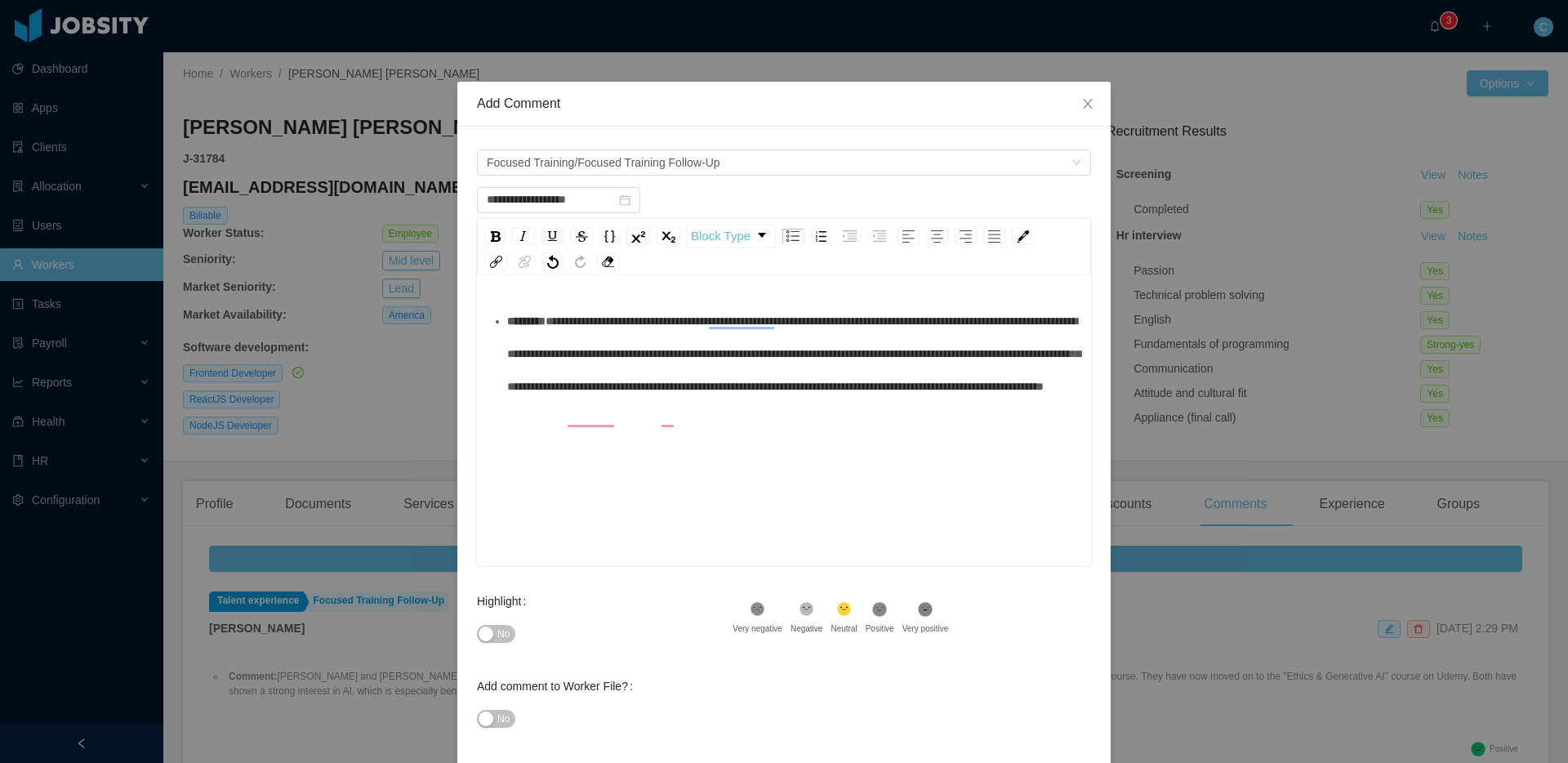
click at [766, 617] on icon ".st1{fill:#232323}" at bounding box center [757, 609] width 16 height 16
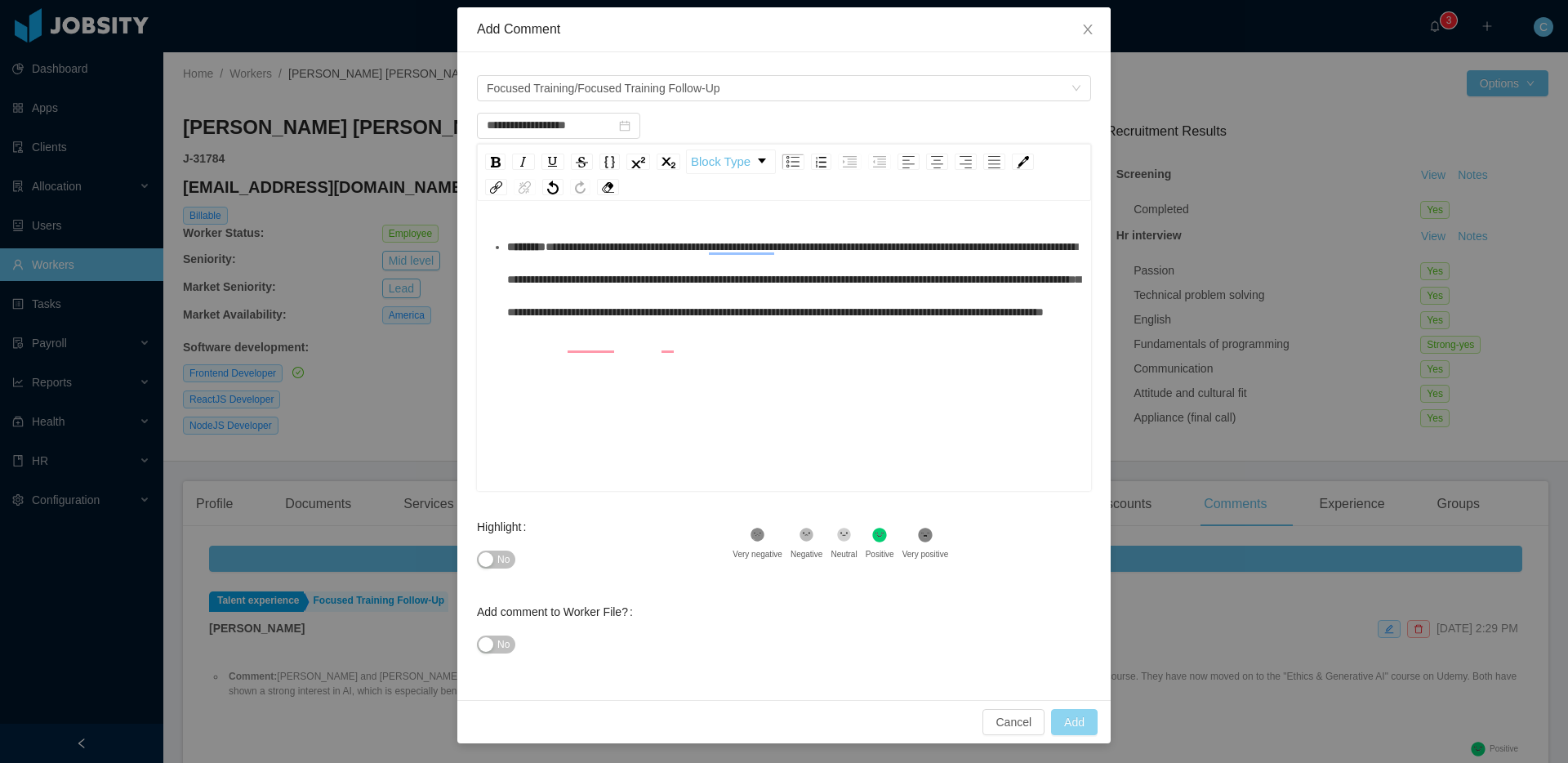
click at [1067, 718] on button "Add" at bounding box center [1075, 722] width 47 height 26
type input "**********"
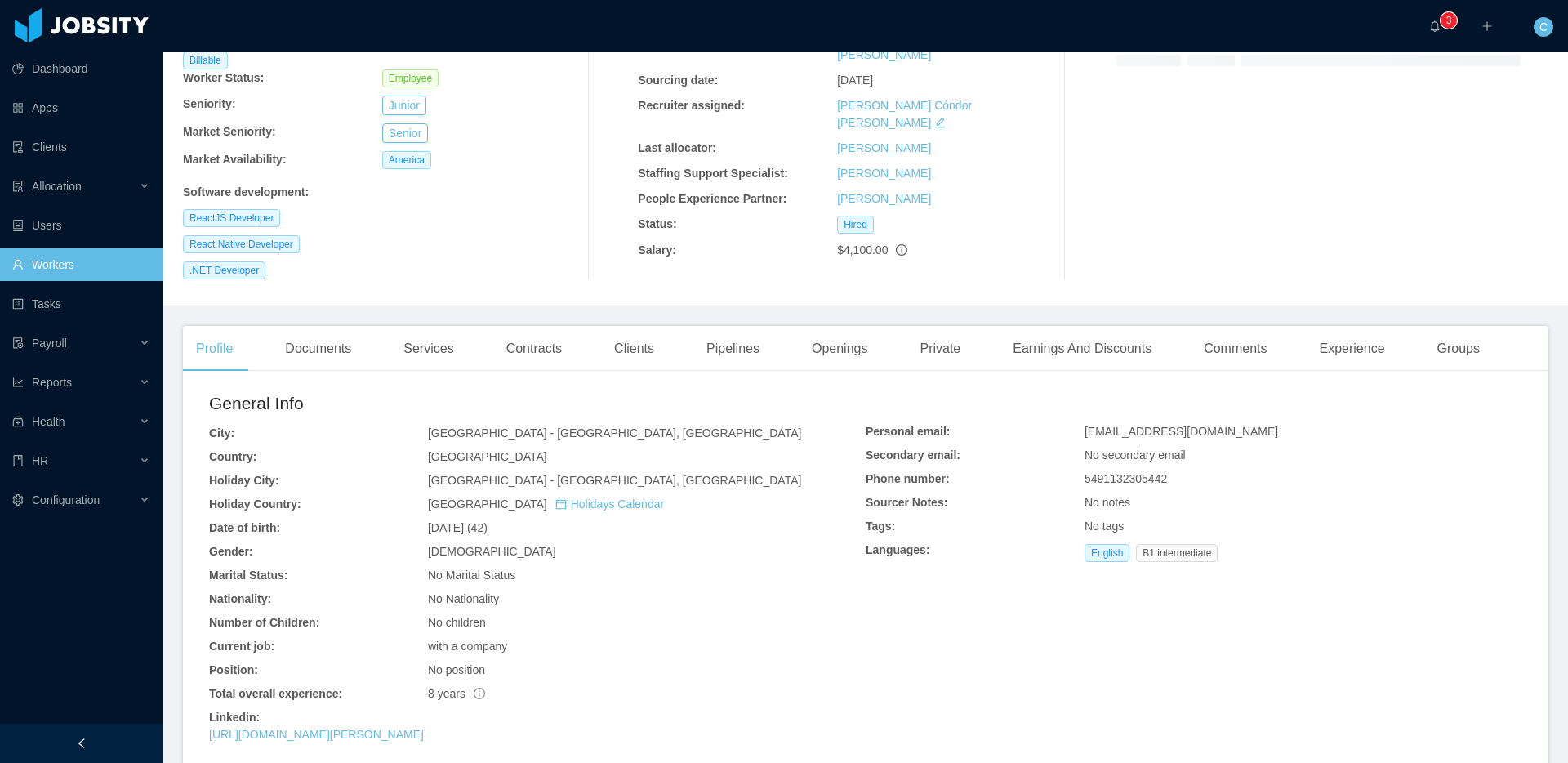
scroll to position [209, 0]
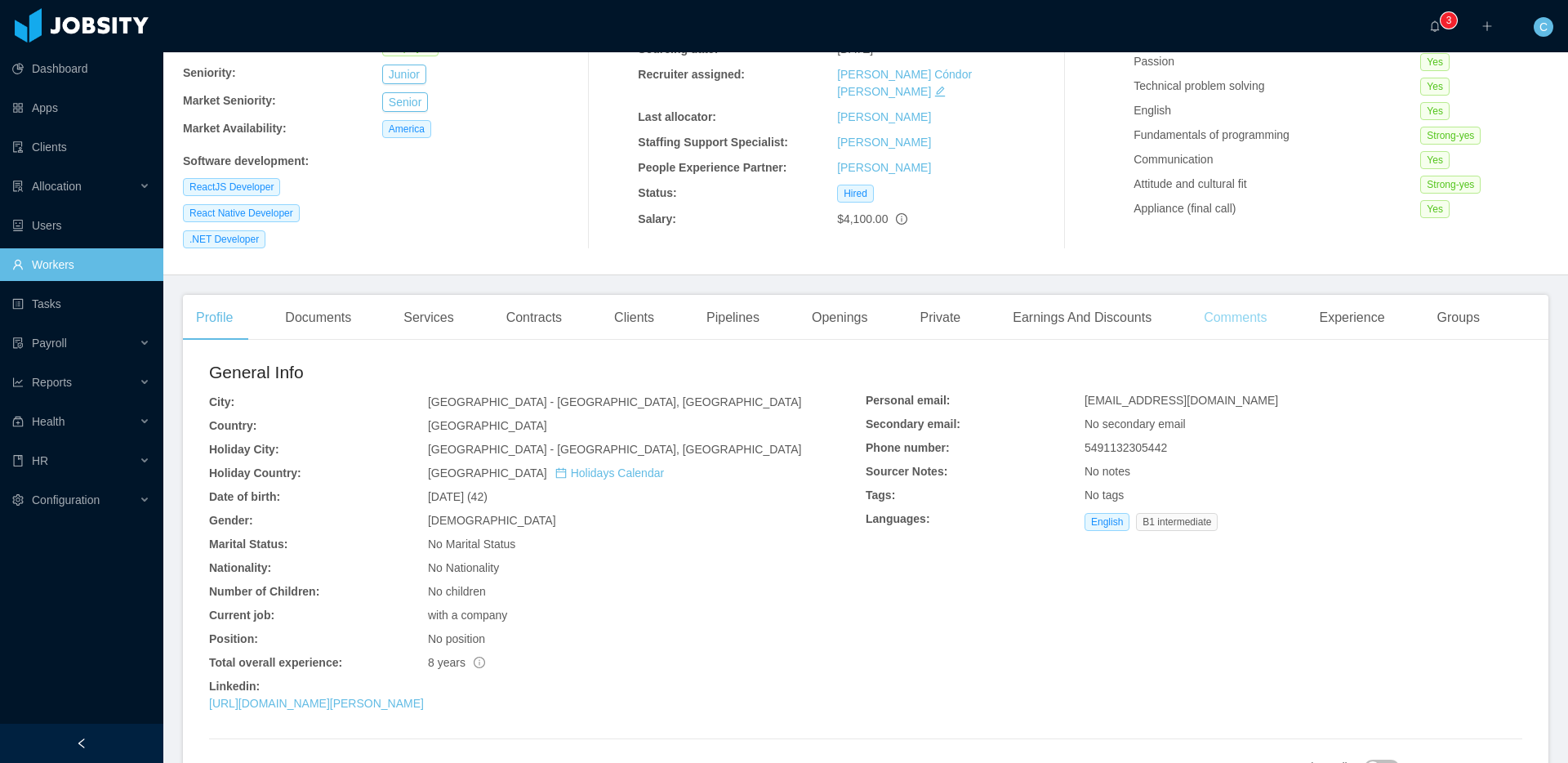
click at [1255, 313] on div "Comments" at bounding box center [1235, 317] width 89 height 46
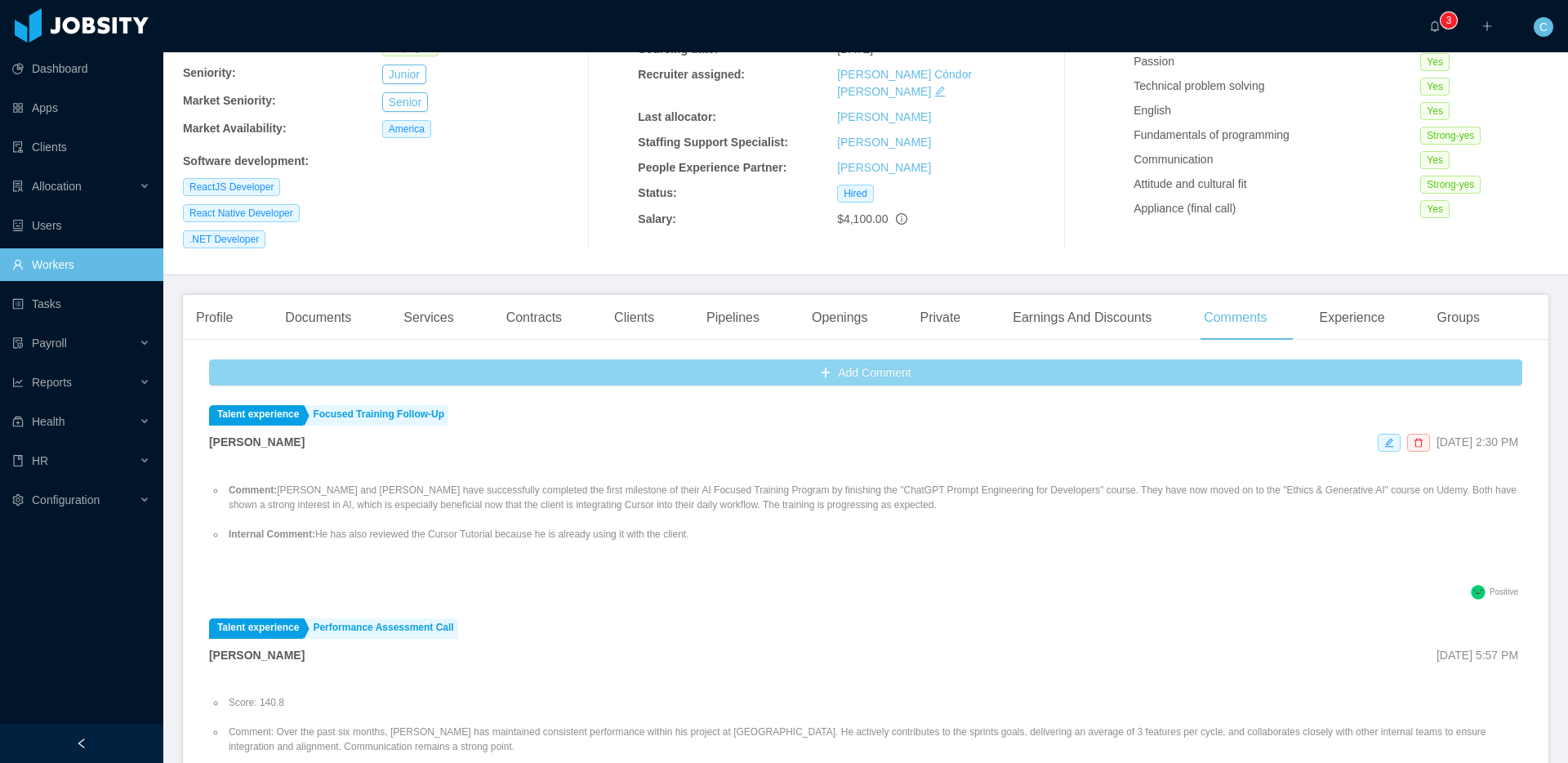
click at [790, 359] on button "Add Comment" at bounding box center [866, 372] width 1314 height 26
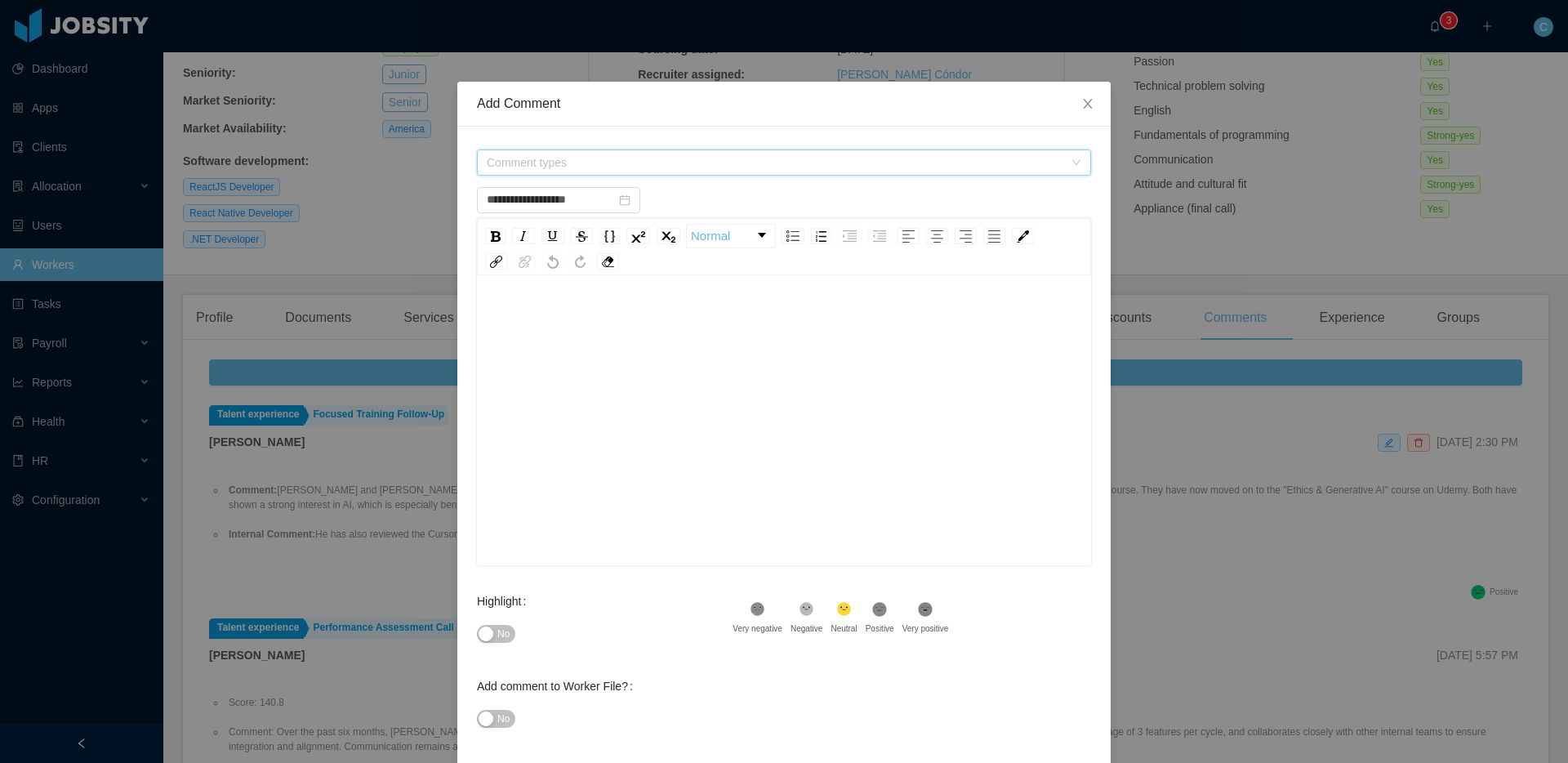
click at [563, 165] on span "Comment types" at bounding box center [775, 163] width 577 height 16
click at [491, 339] on icon "icon: caret-down" at bounding box center [490, 340] width 8 height 8
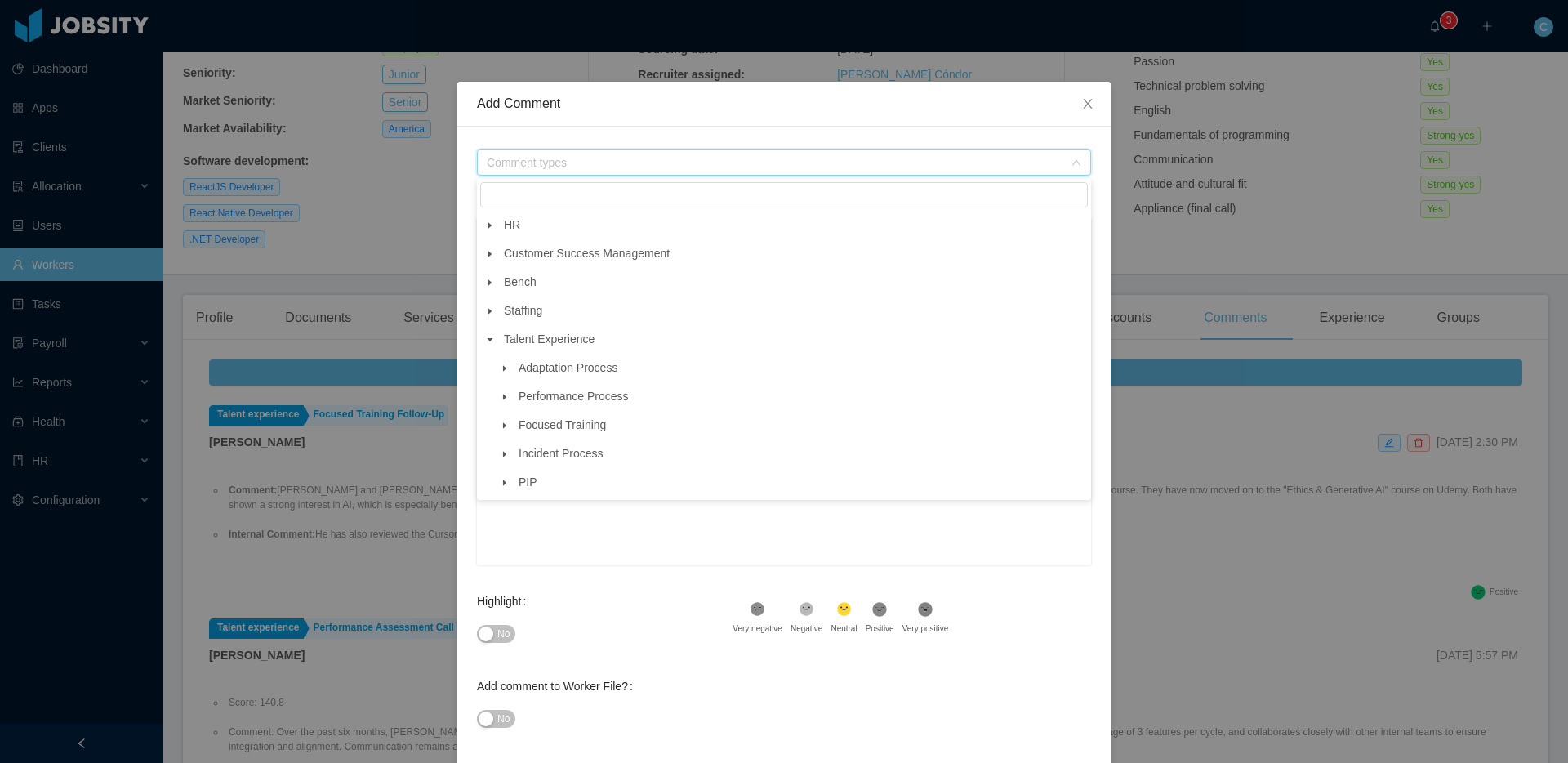
click at [507, 428] on icon "icon: caret-down" at bounding box center [504, 425] width 8 height 8
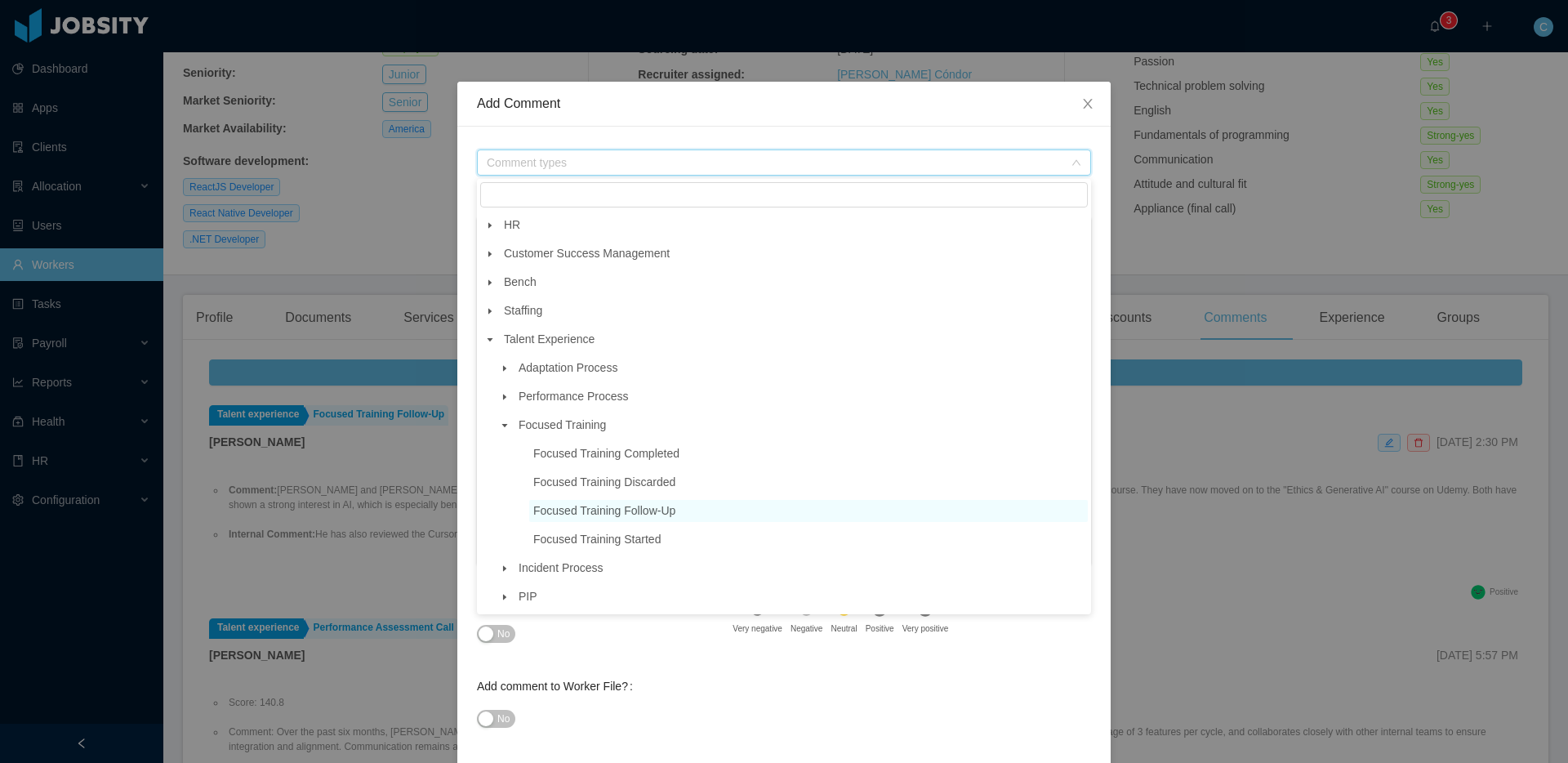
click at [619, 505] on span "Focused Training Follow-Up" at bounding box center [809, 510] width 559 height 22
type input "**********"
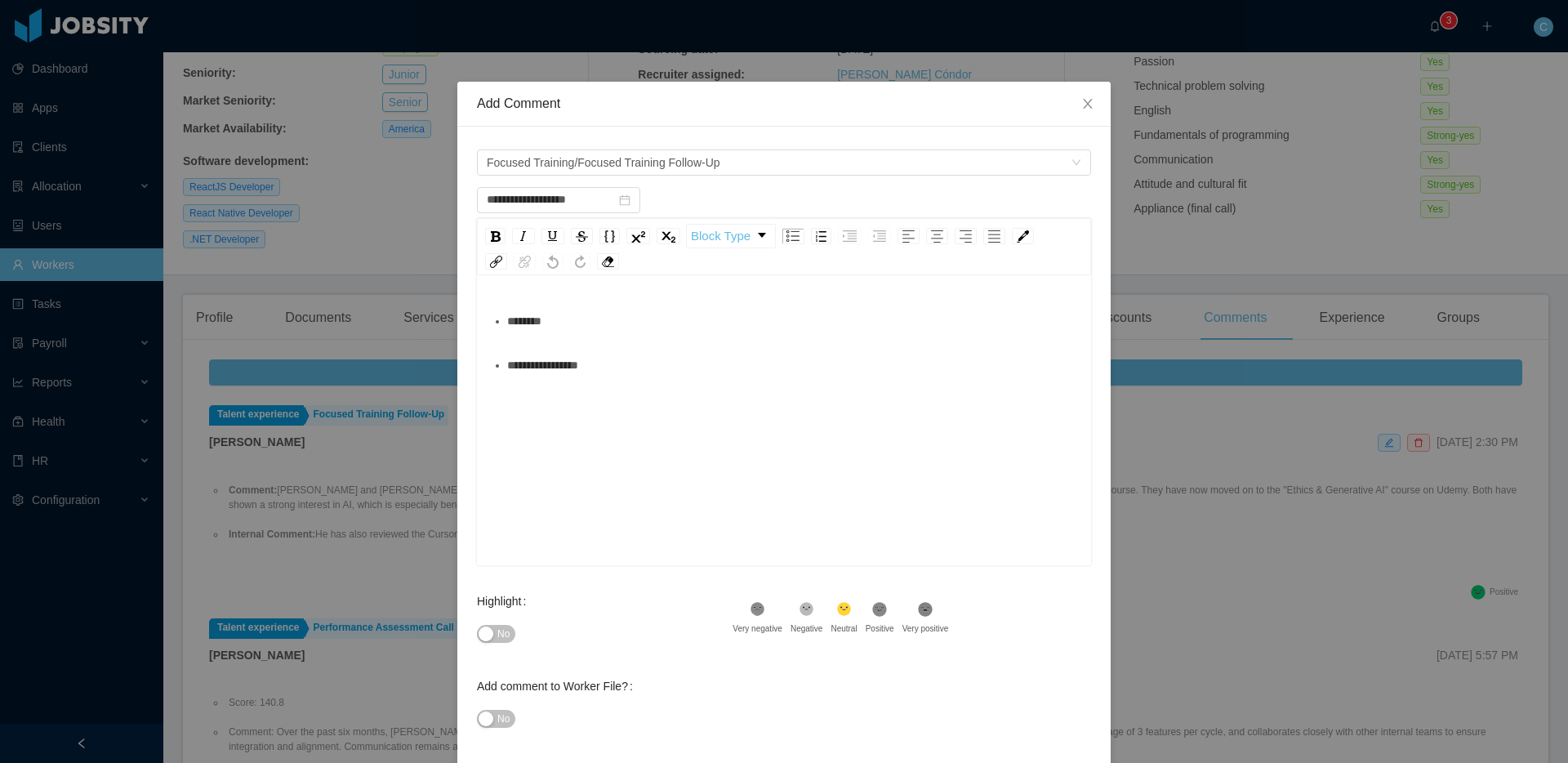
click at [593, 317] on div "********" at bounding box center [793, 321] width 571 height 32
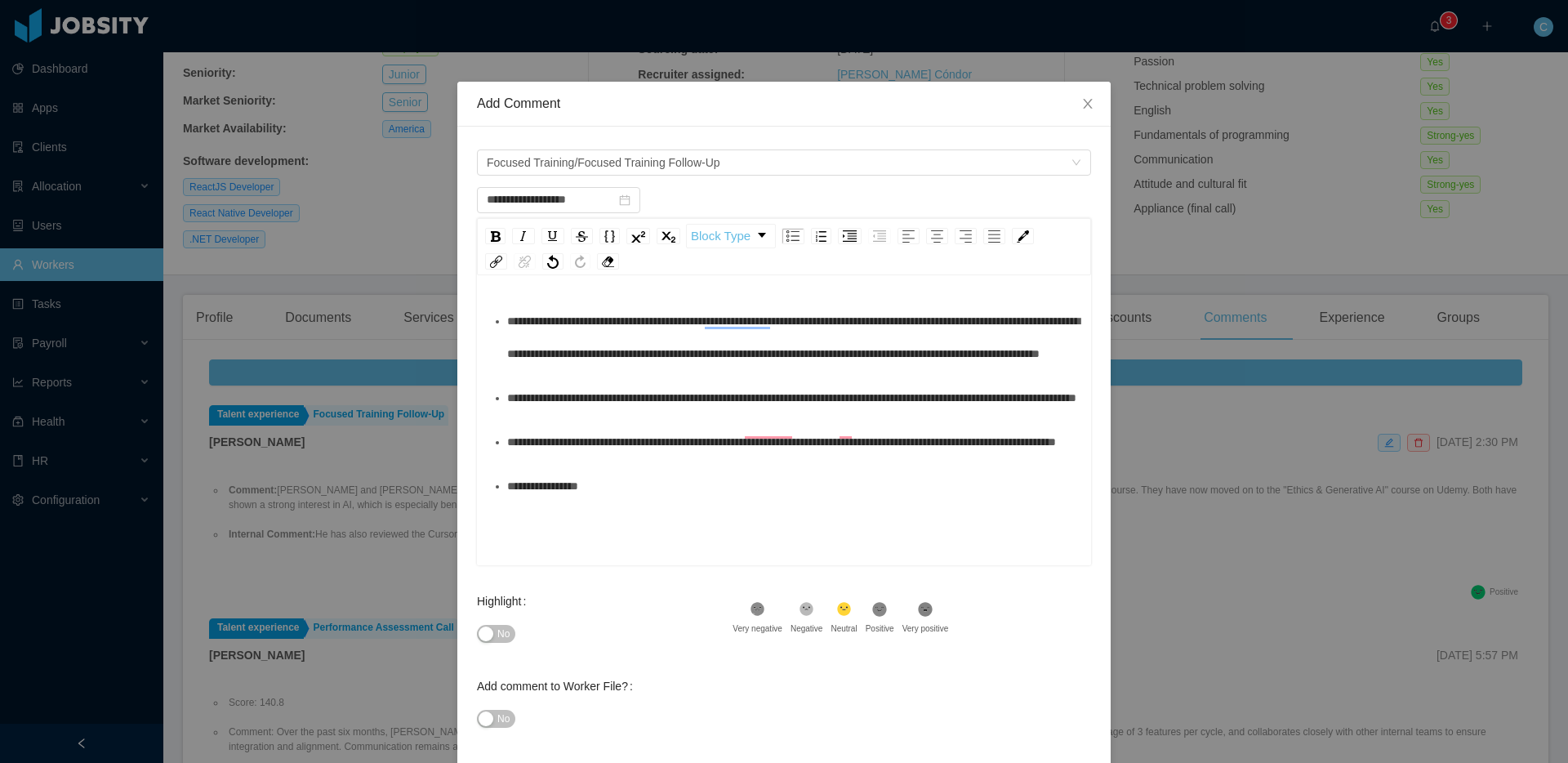
click at [540, 404] on span "**********" at bounding box center [792, 397] width 570 height 12
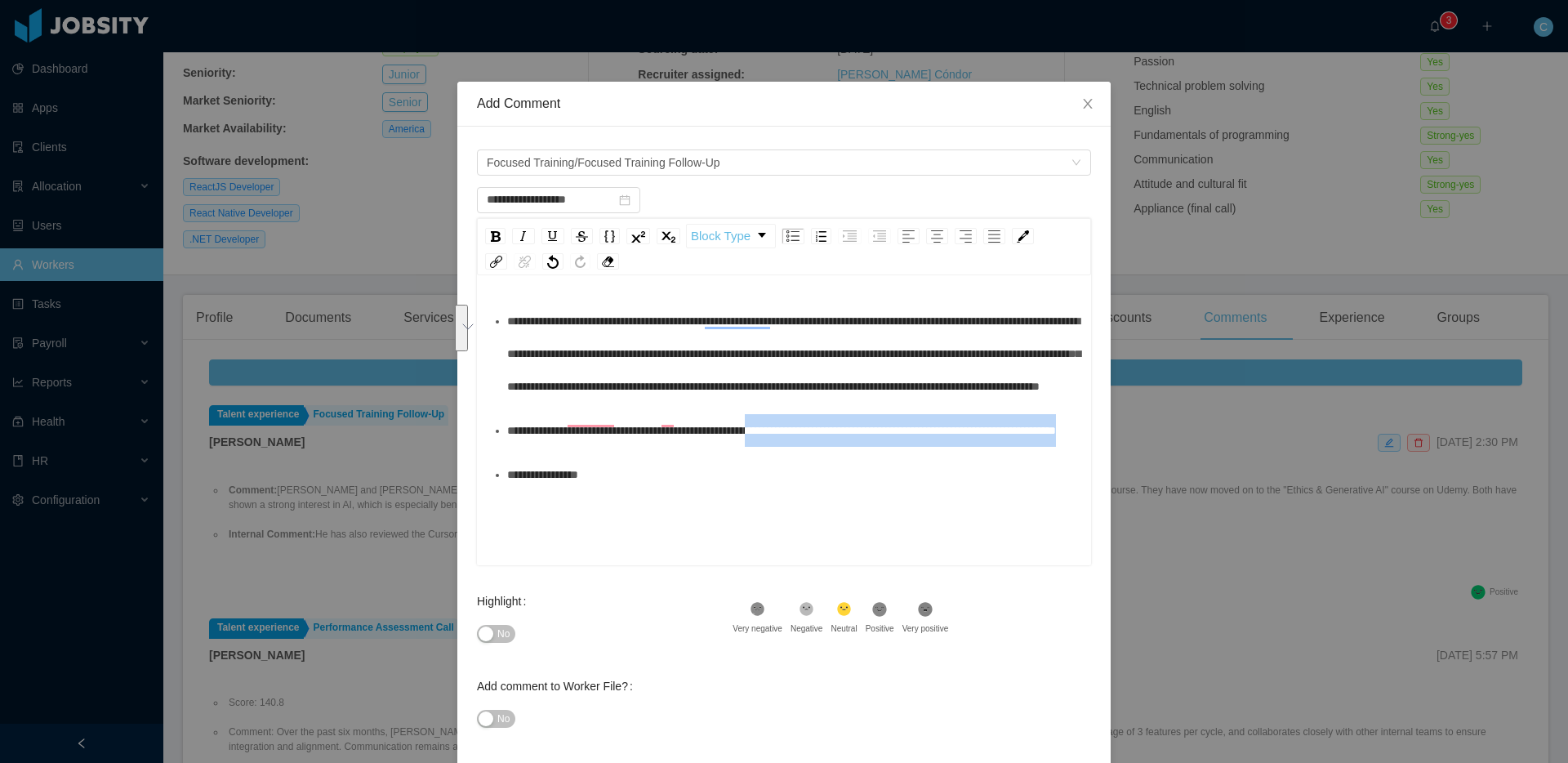
drag, startPoint x: 771, startPoint y: 490, endPoint x: 828, endPoint y: 461, distance: 64.0
click at [830, 447] on div "**********" at bounding box center [793, 430] width 571 height 32
click at [793, 436] on span "**********" at bounding box center [781, 430] width 549 height 12
drag, startPoint x: 737, startPoint y: 492, endPoint x: 509, endPoint y: 466, distance: 229.5
click at [509, 447] on div "**********" at bounding box center [793, 430] width 571 height 32
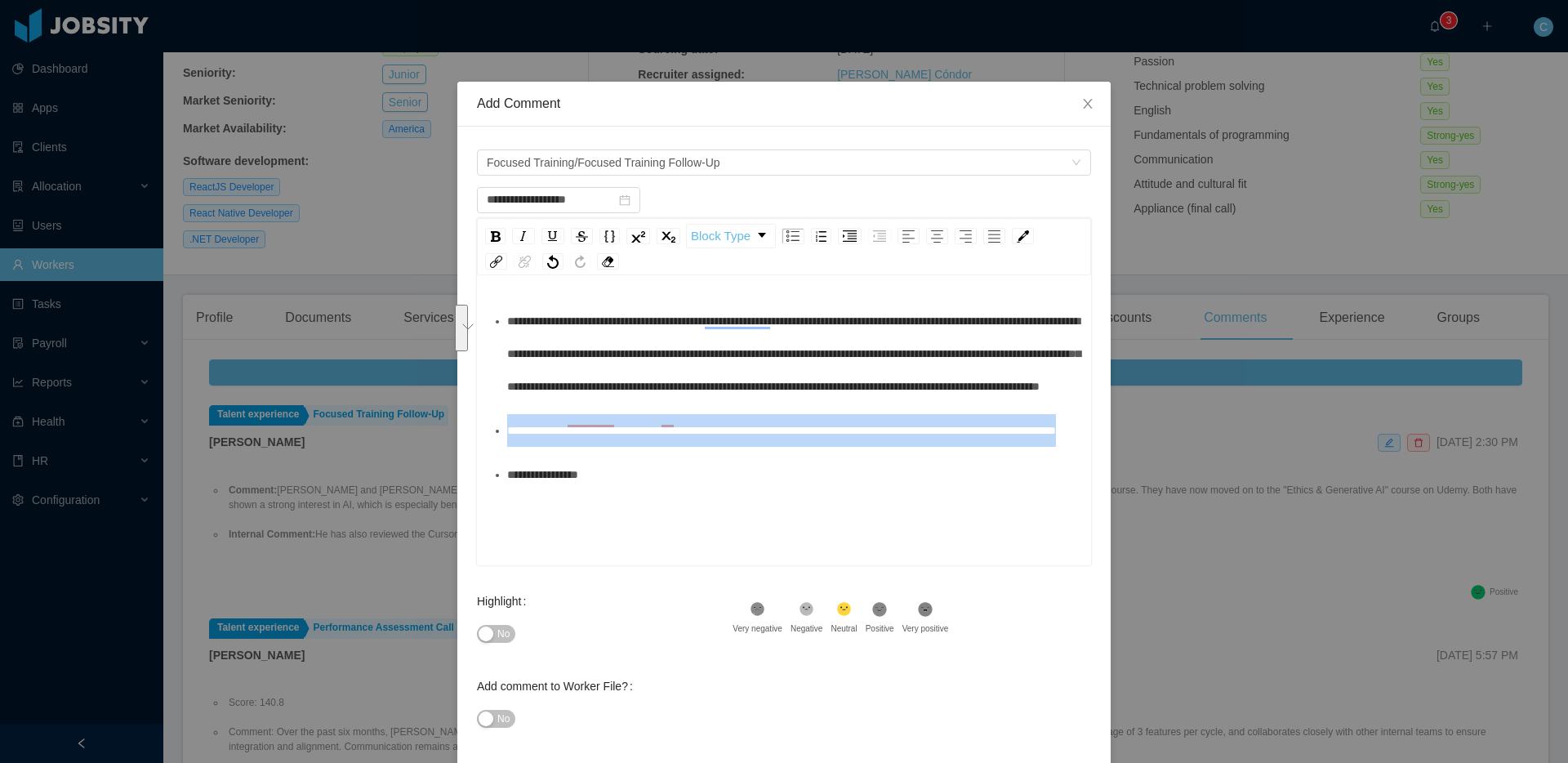
copy span "**********"
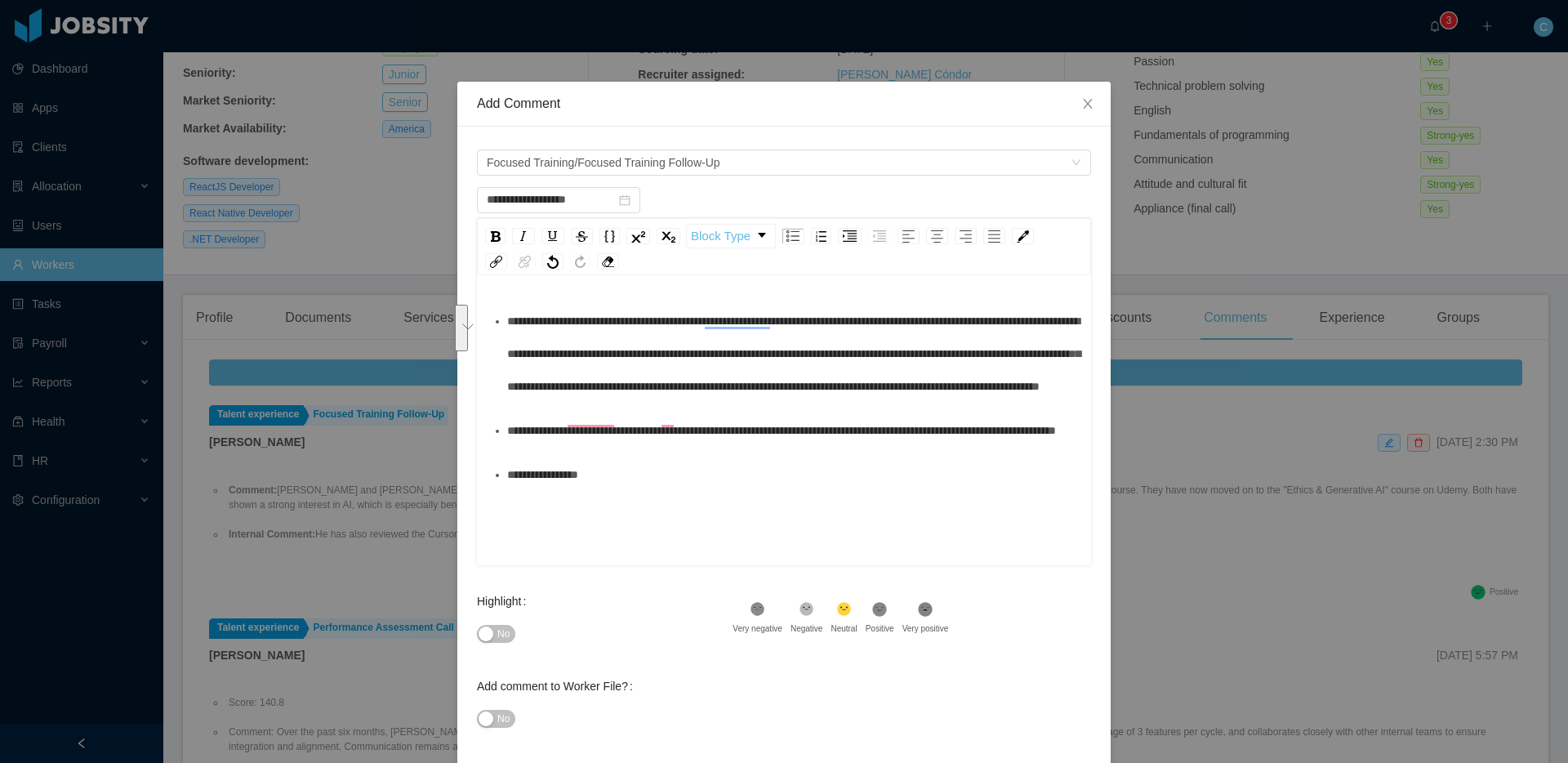
click at [675, 491] on div "**********" at bounding box center [793, 475] width 571 height 32
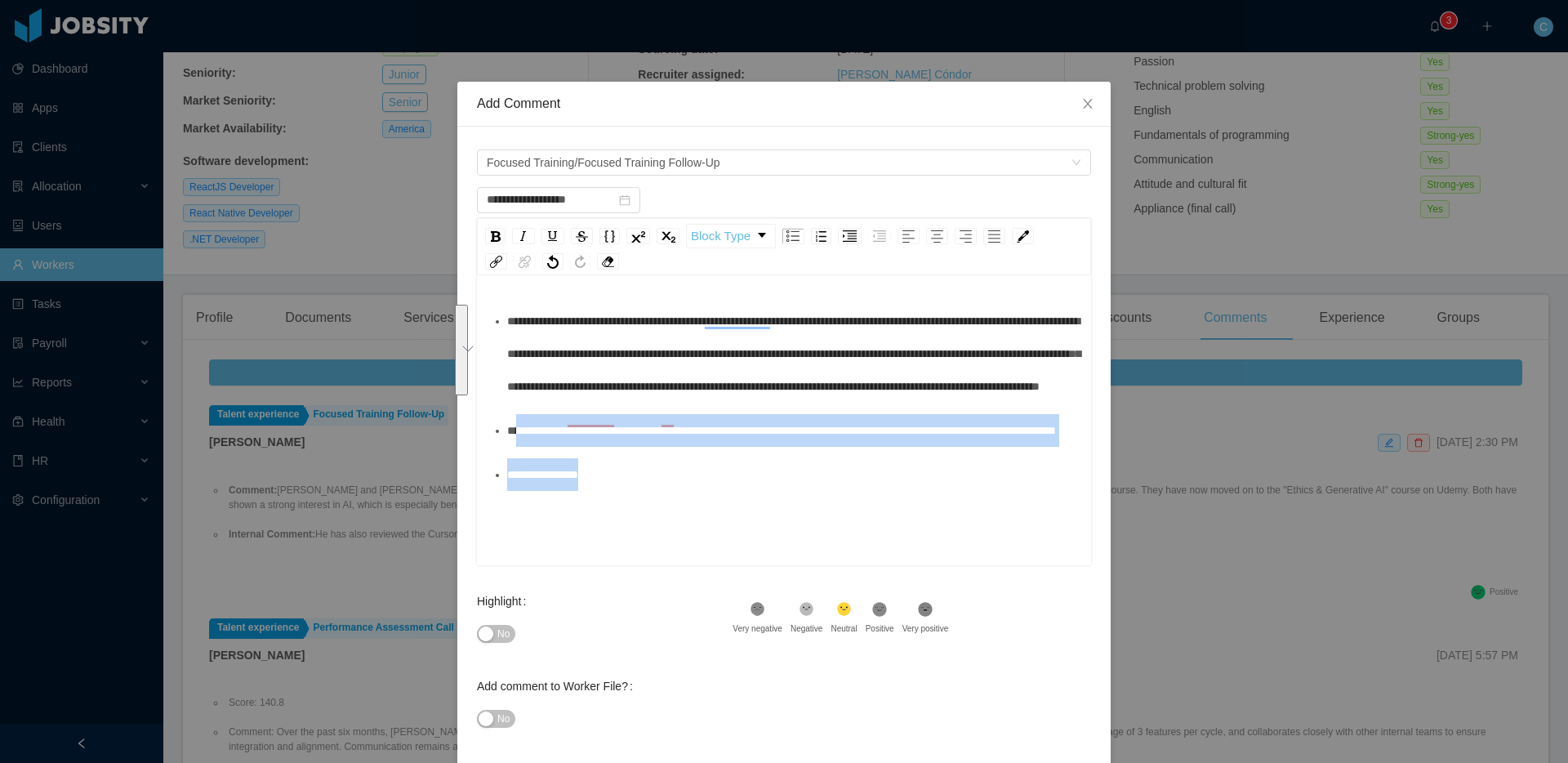
click at [522, 447] on div "**********" at bounding box center [793, 430] width 571 height 32
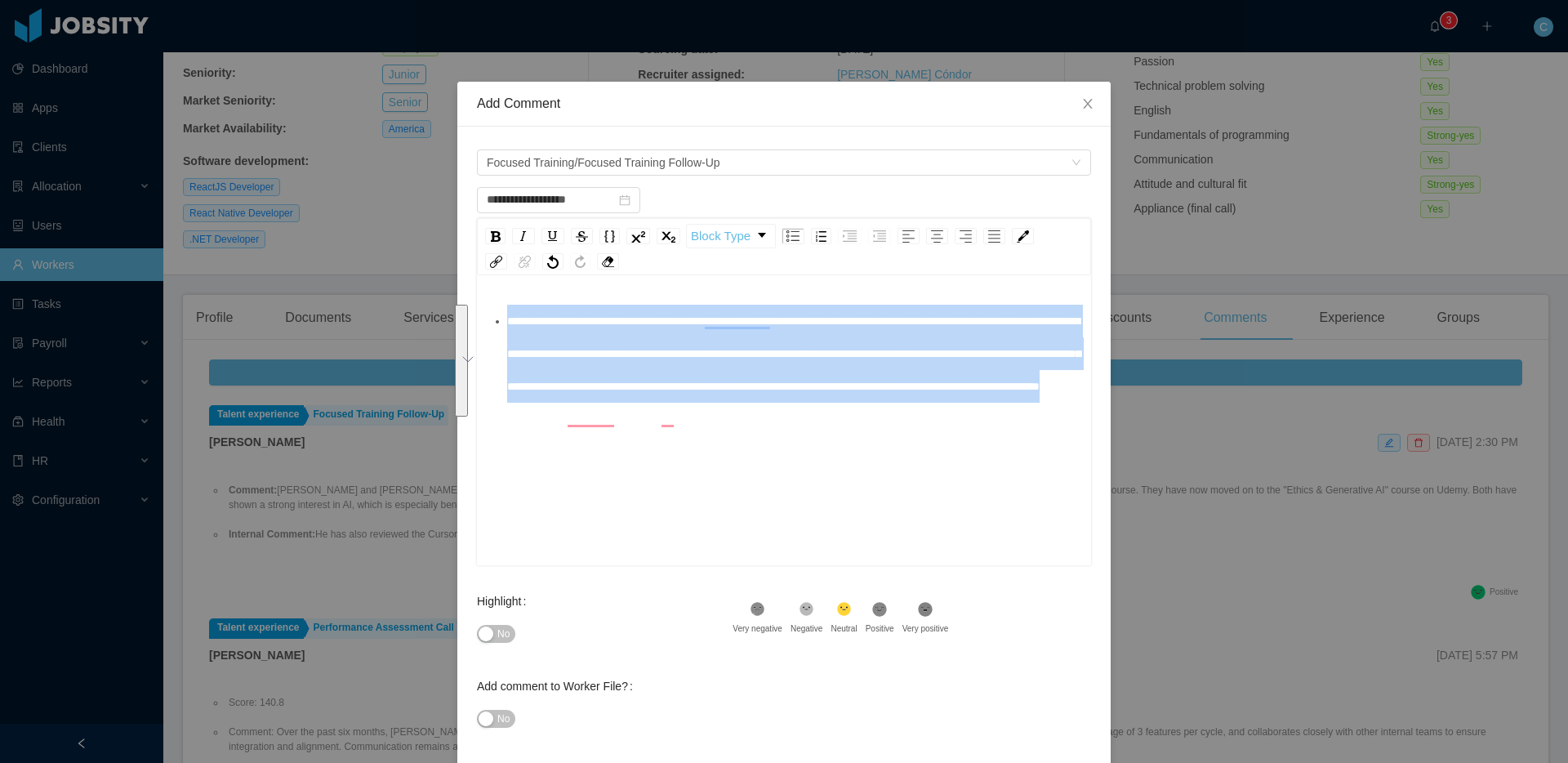
copy span "**********"
click at [580, 323] on span "**********" at bounding box center [793, 353] width 573 height 76
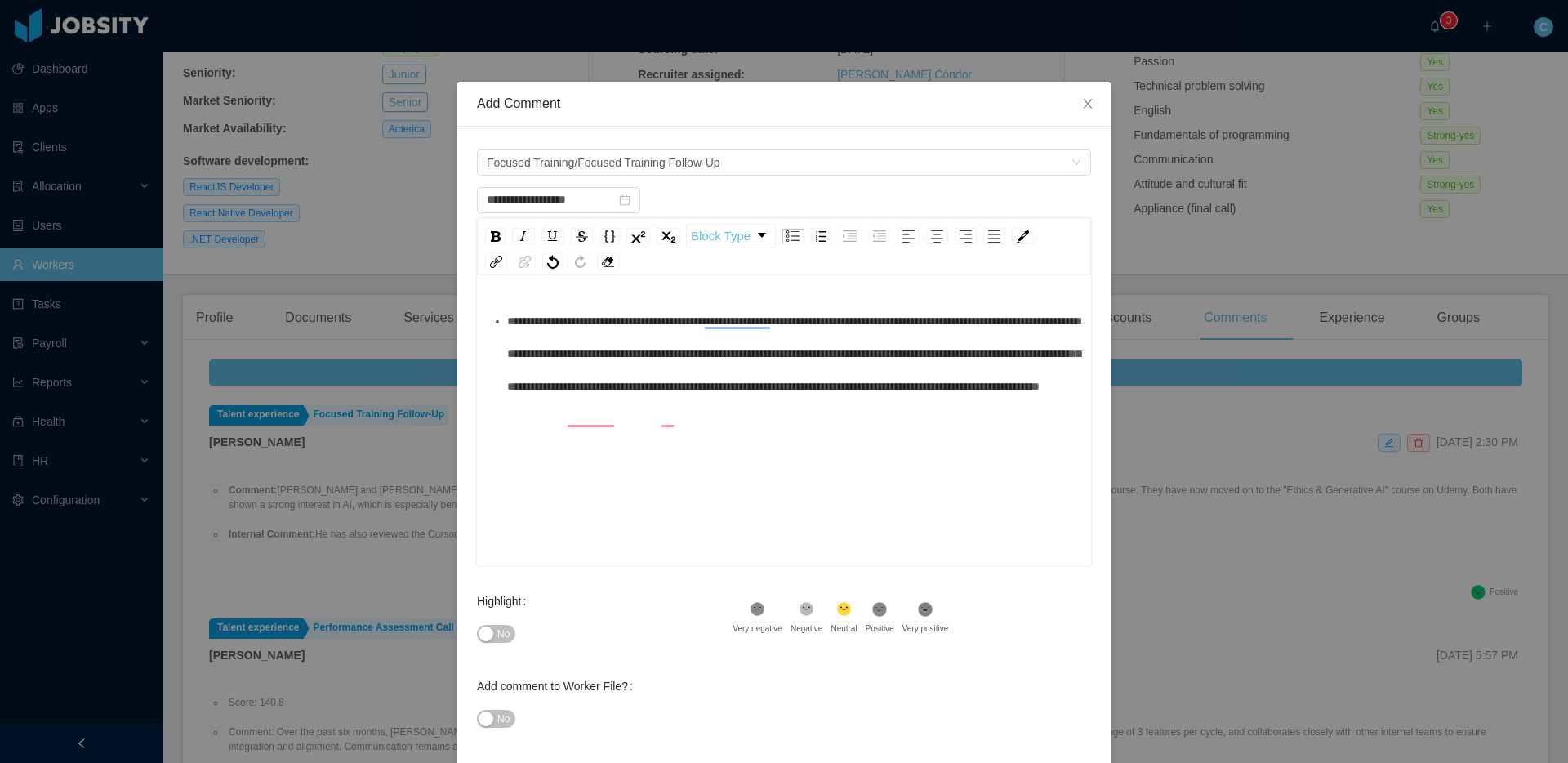
click at [567, 320] on span "**********" at bounding box center [793, 353] width 573 height 76
click at [888, 618] on div ".st1{fill:#232323}" at bounding box center [881, 612] width 29 height 22
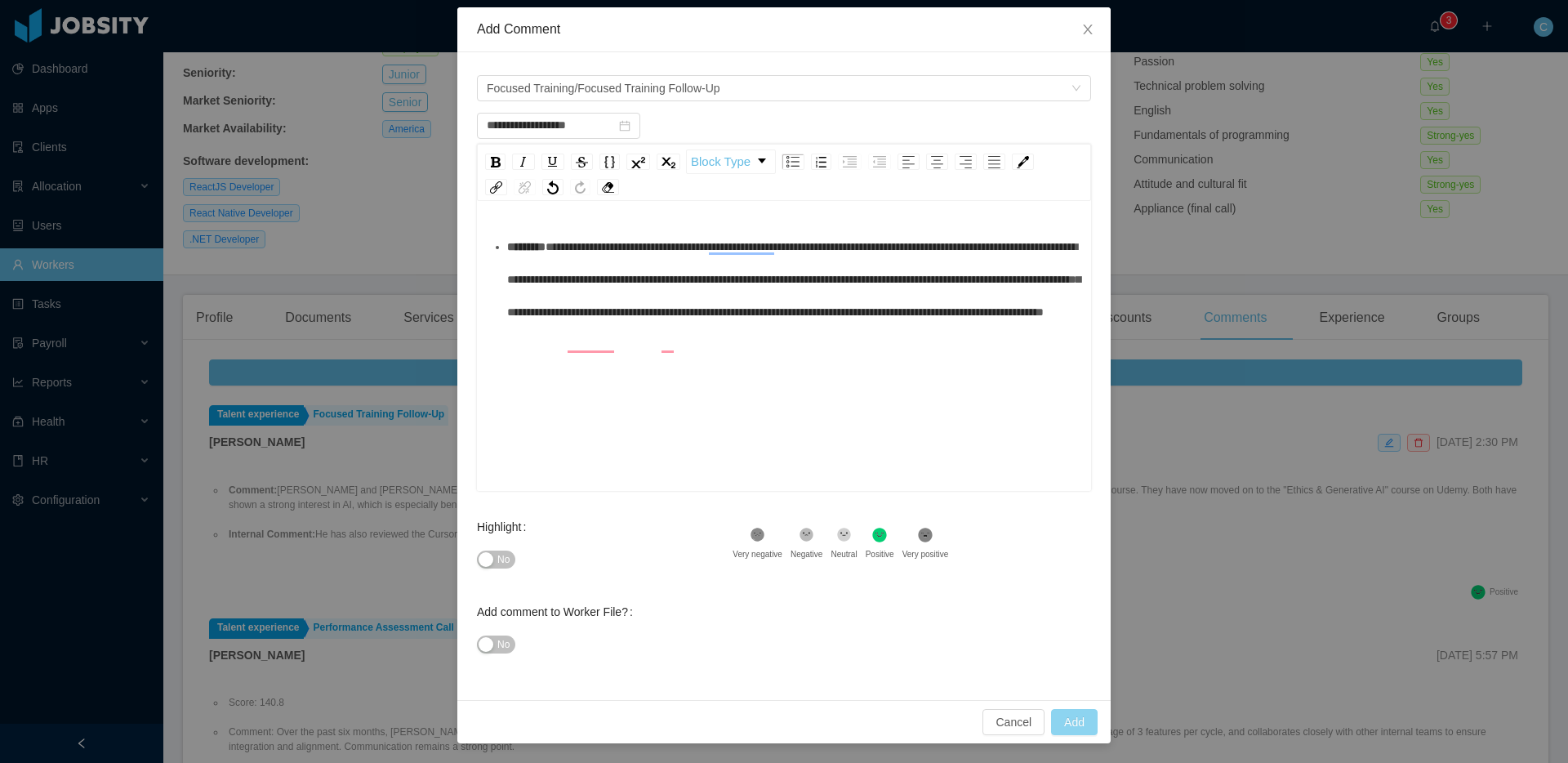
click at [1070, 729] on button "Add" at bounding box center [1075, 722] width 47 height 26
type input "**********"
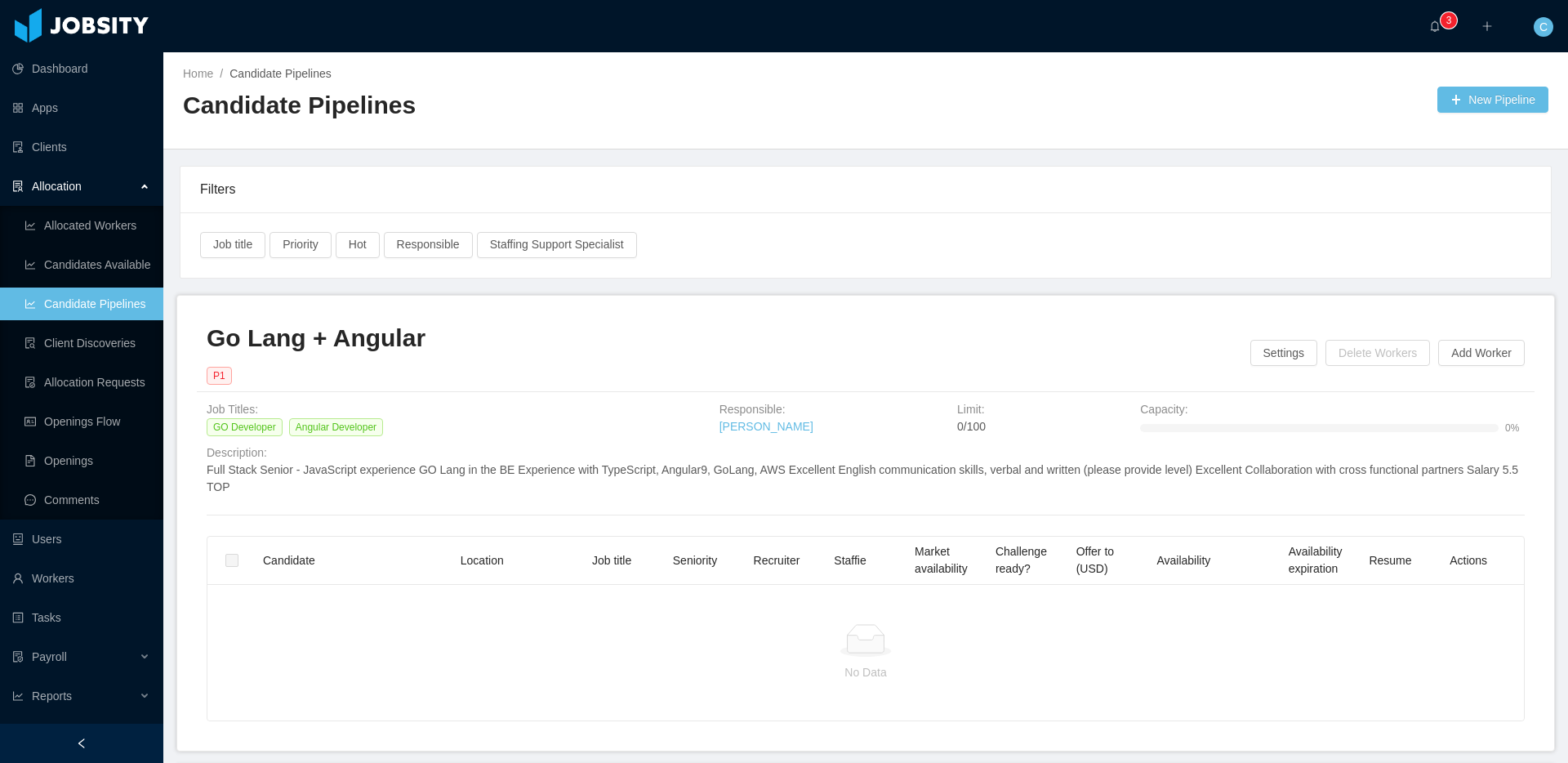
click at [887, 71] on div "Home / Candidate Pipelines / Candidate Pipelines New Pipeline" at bounding box center [865, 101] width 1404 height 97
